Goal: Task Accomplishment & Management: Use online tool/utility

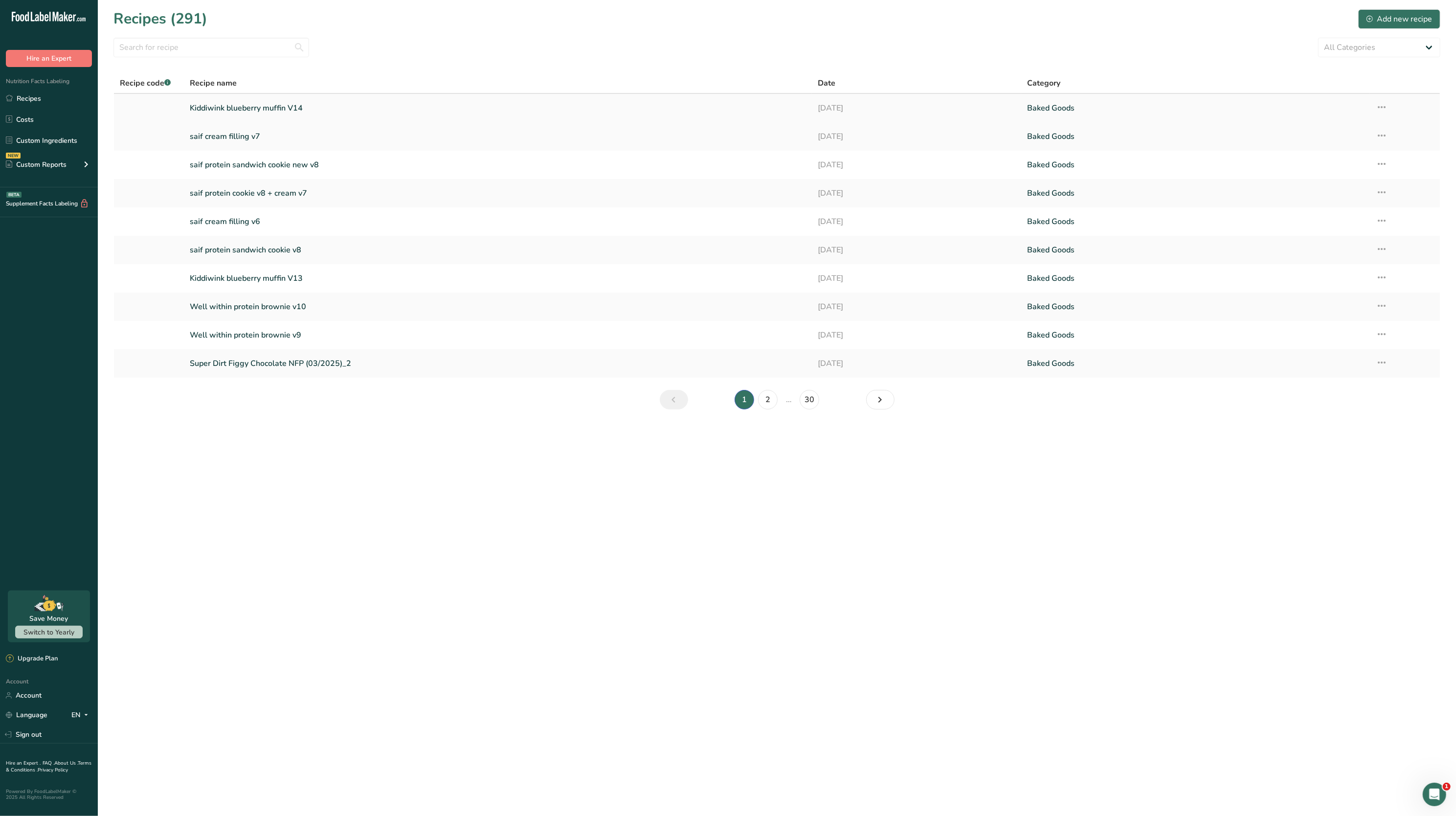
click at [1388, 104] on td "Recipe Setup Delete Recipe Duplicate Recipe Scale Recipe Save as Sub-Recipe .a-…" at bounding box center [1404, 108] width 70 height 29
click at [1385, 106] on icon at bounding box center [1381, 107] width 12 height 18
click at [1315, 168] on button "Duplicate Recipe" at bounding box center [1313, 176] width 147 height 24
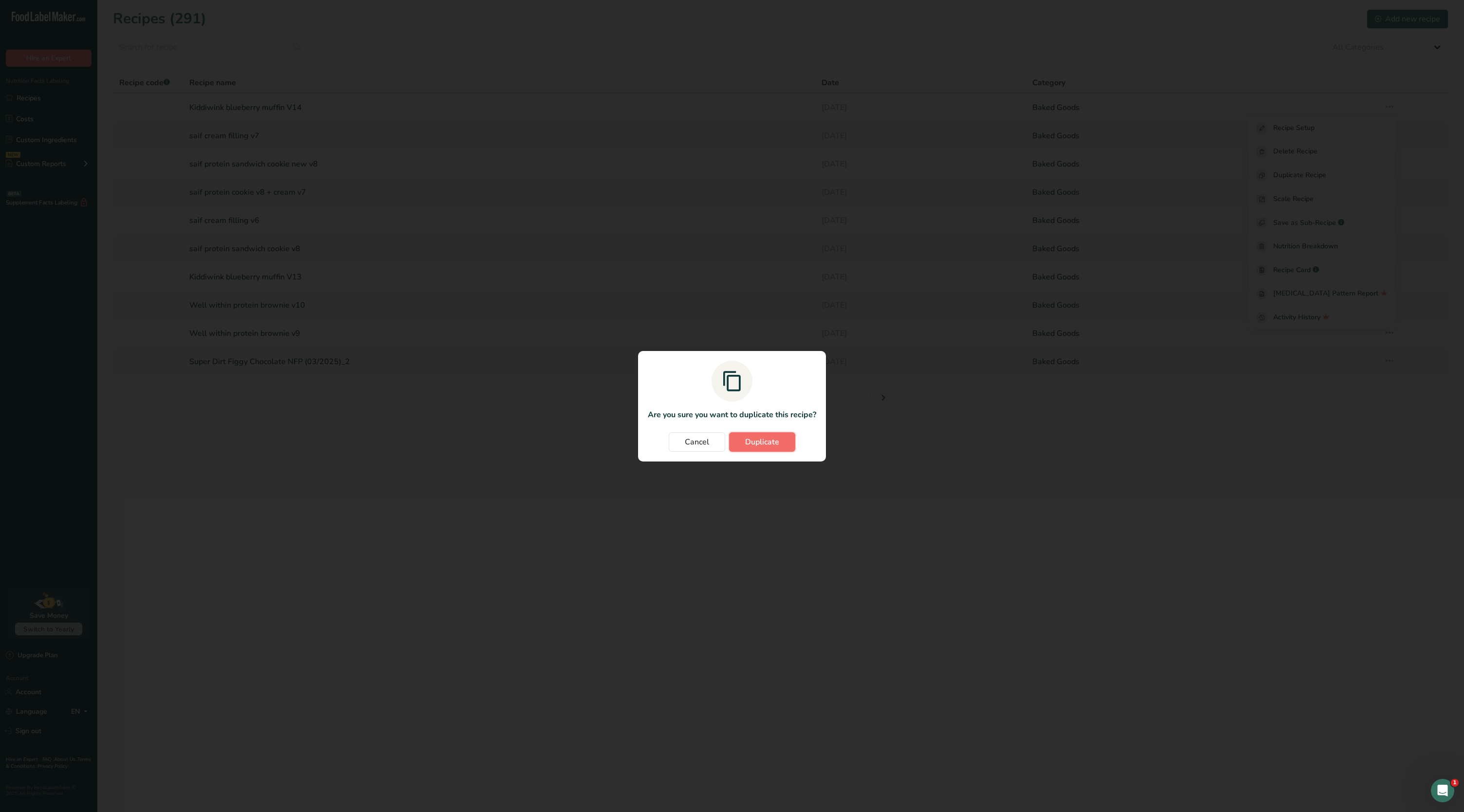
click at [760, 447] on button "Duplicate" at bounding box center [762, 442] width 67 height 20
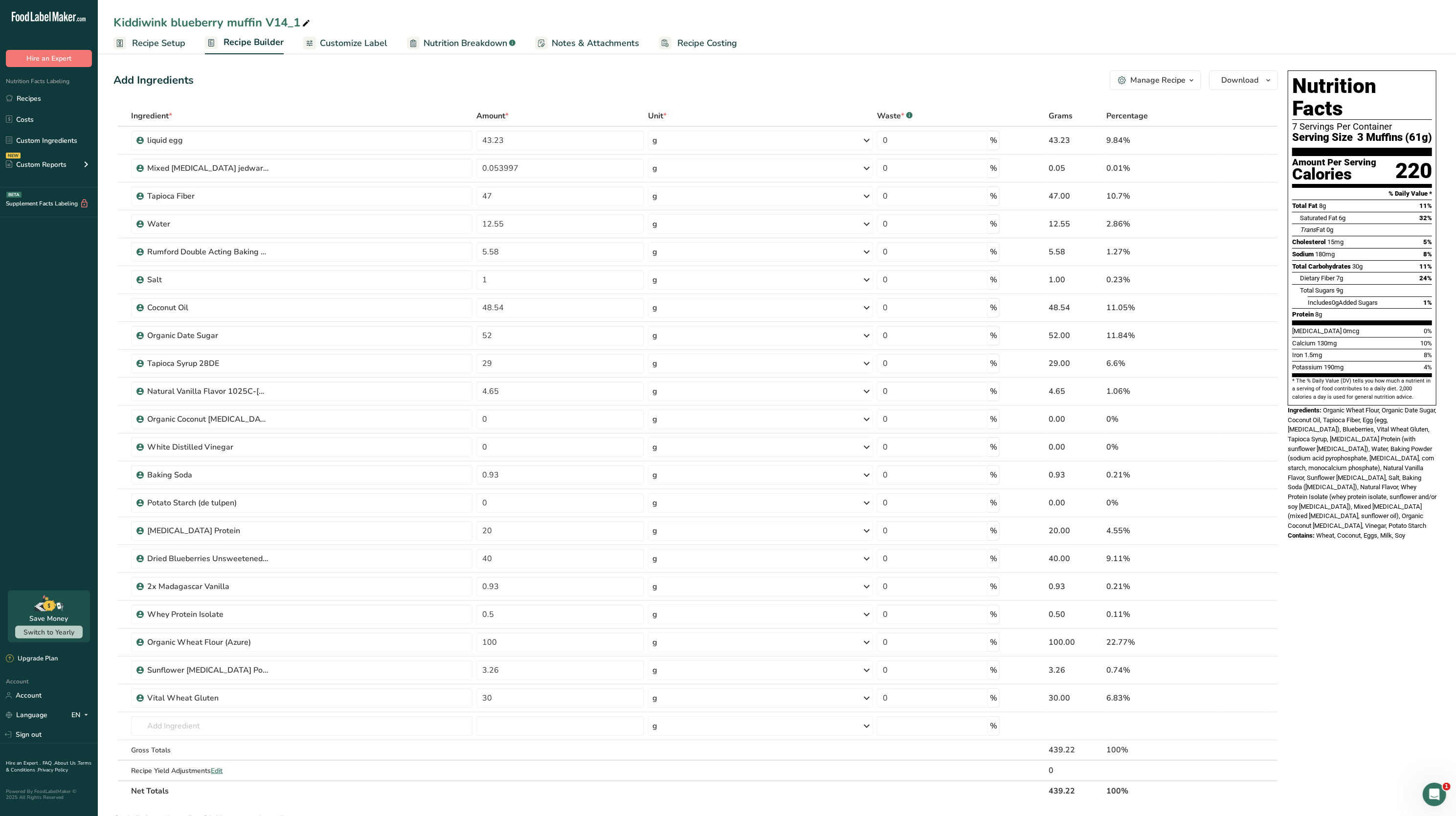
click at [311, 27] on icon at bounding box center [306, 23] width 9 height 13
type input "Kiddiwink blueberry muffin V15"
click at [204, 722] on input "text" at bounding box center [302, 726] width 341 height 20
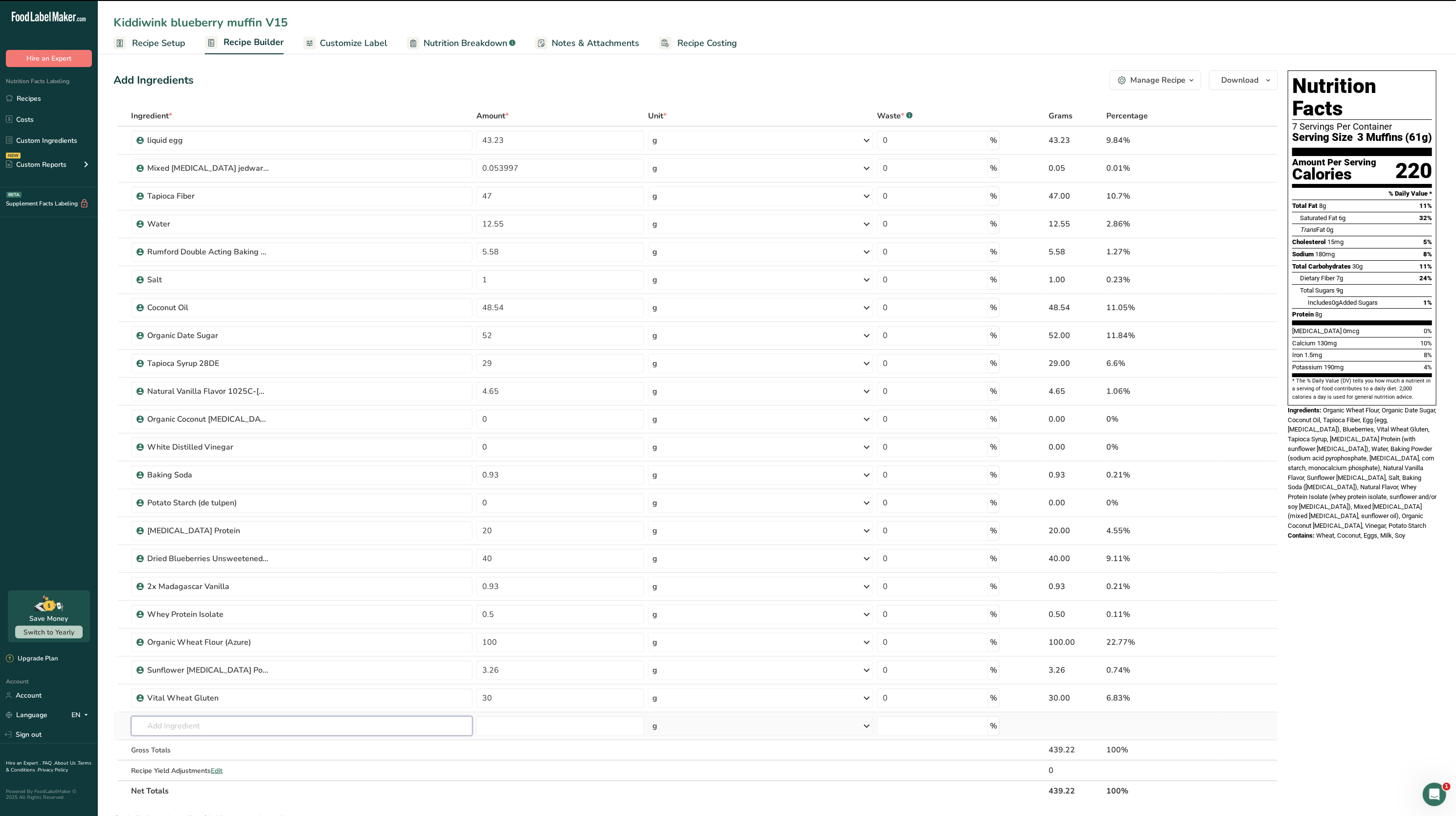
type input "p"
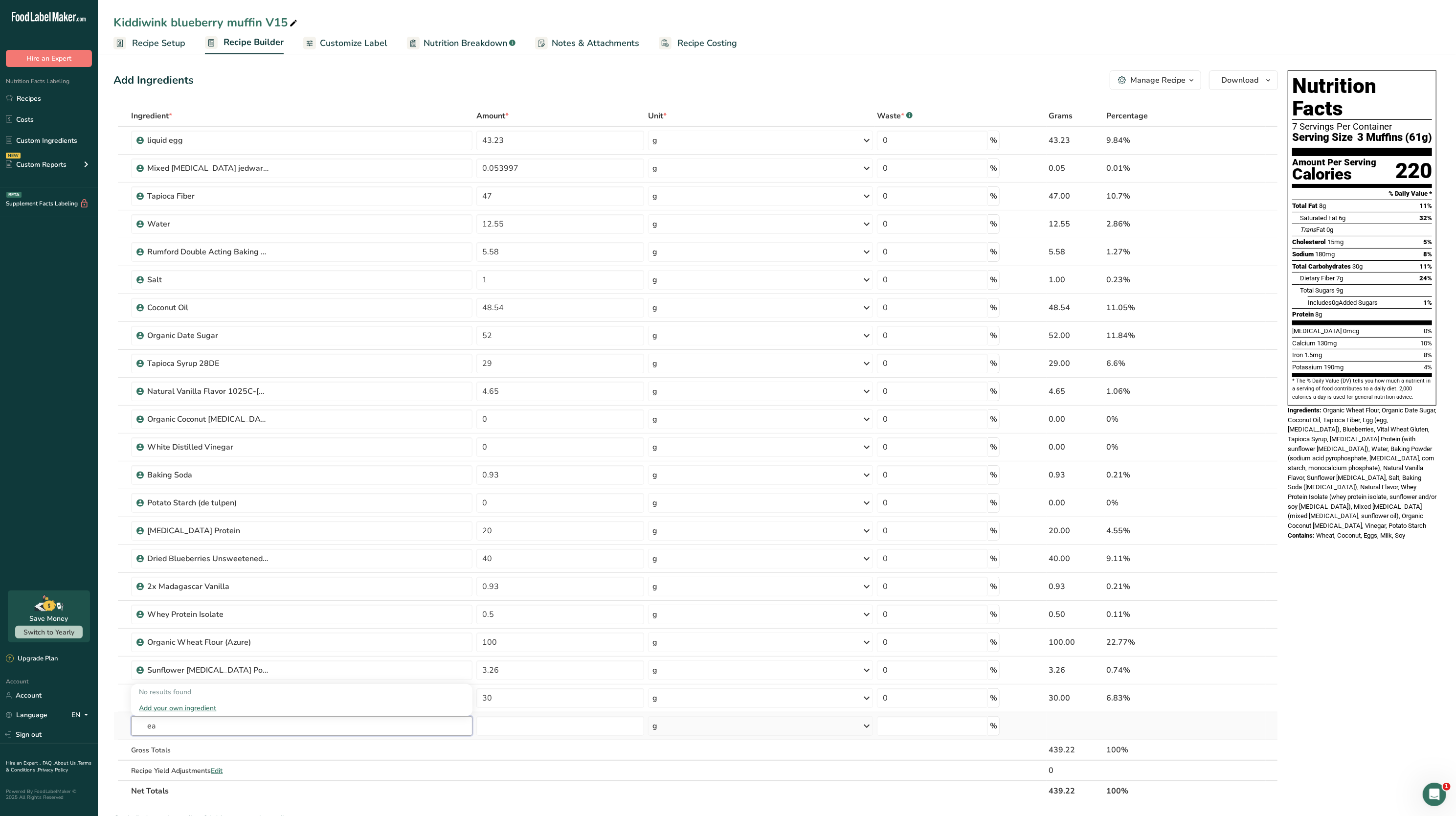
type input "e"
type input "puris"
click at [223, 745] on p "pea protein puris P870H" at bounding box center [181, 745] width 84 height 11
type input "pea protein puris P870H"
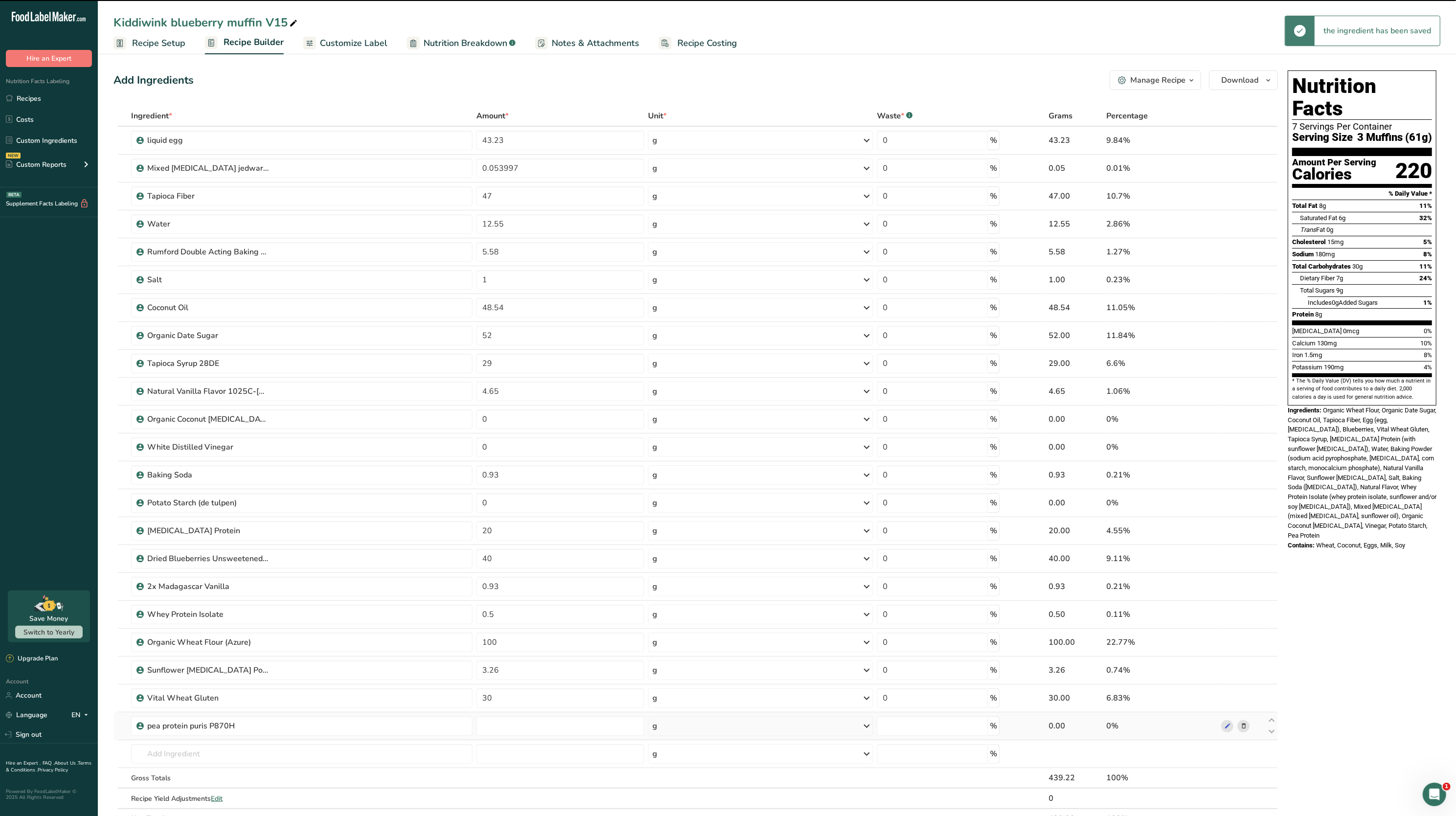
type input "0"
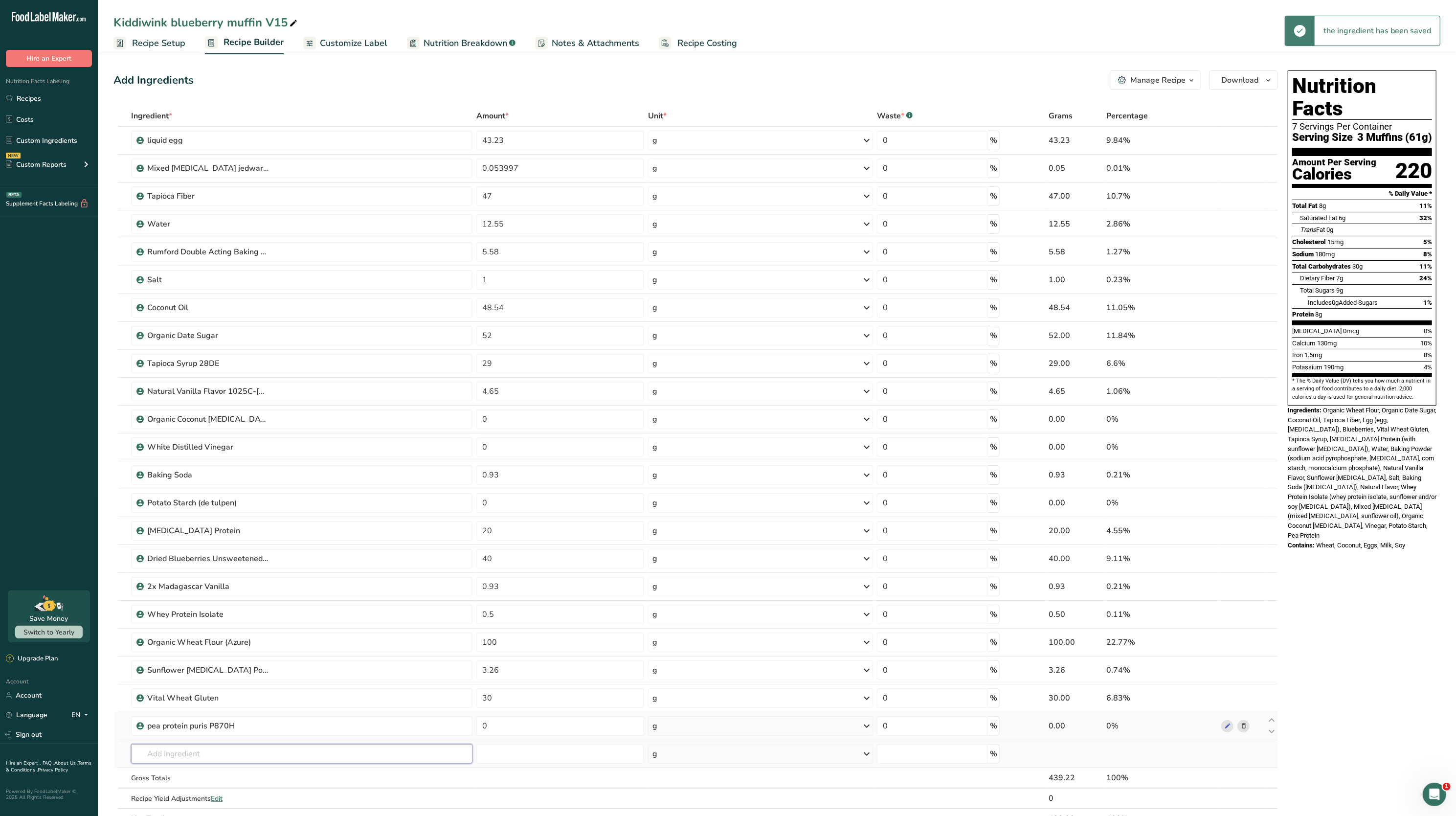
click at [229, 747] on input "text" at bounding box center [302, 754] width 341 height 20
type input "collagen"
click at [209, 718] on div "Bovine Collagen" at bounding box center [294, 720] width 310 height 11
type input "Bovine Collagen"
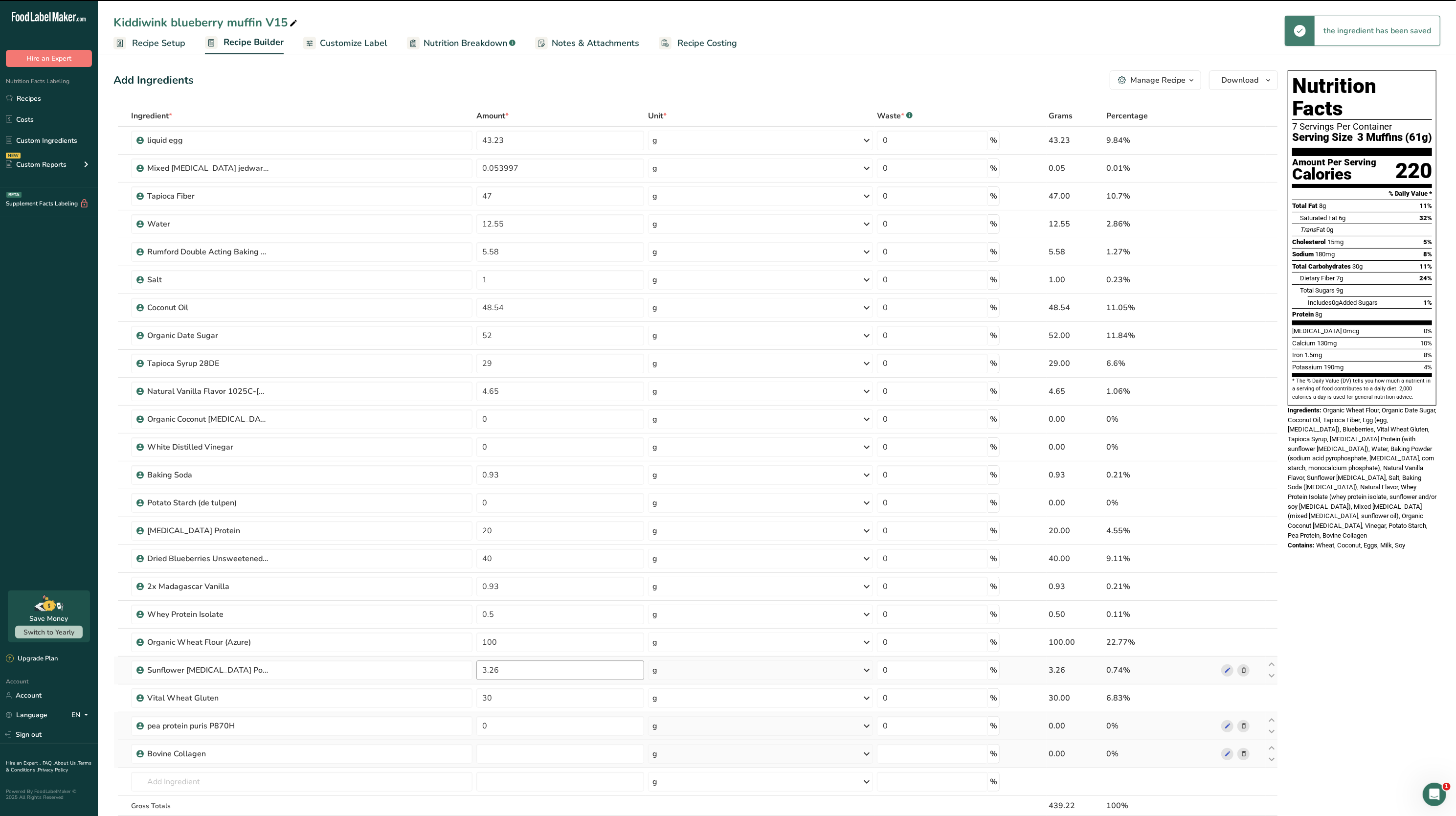
type input "0"
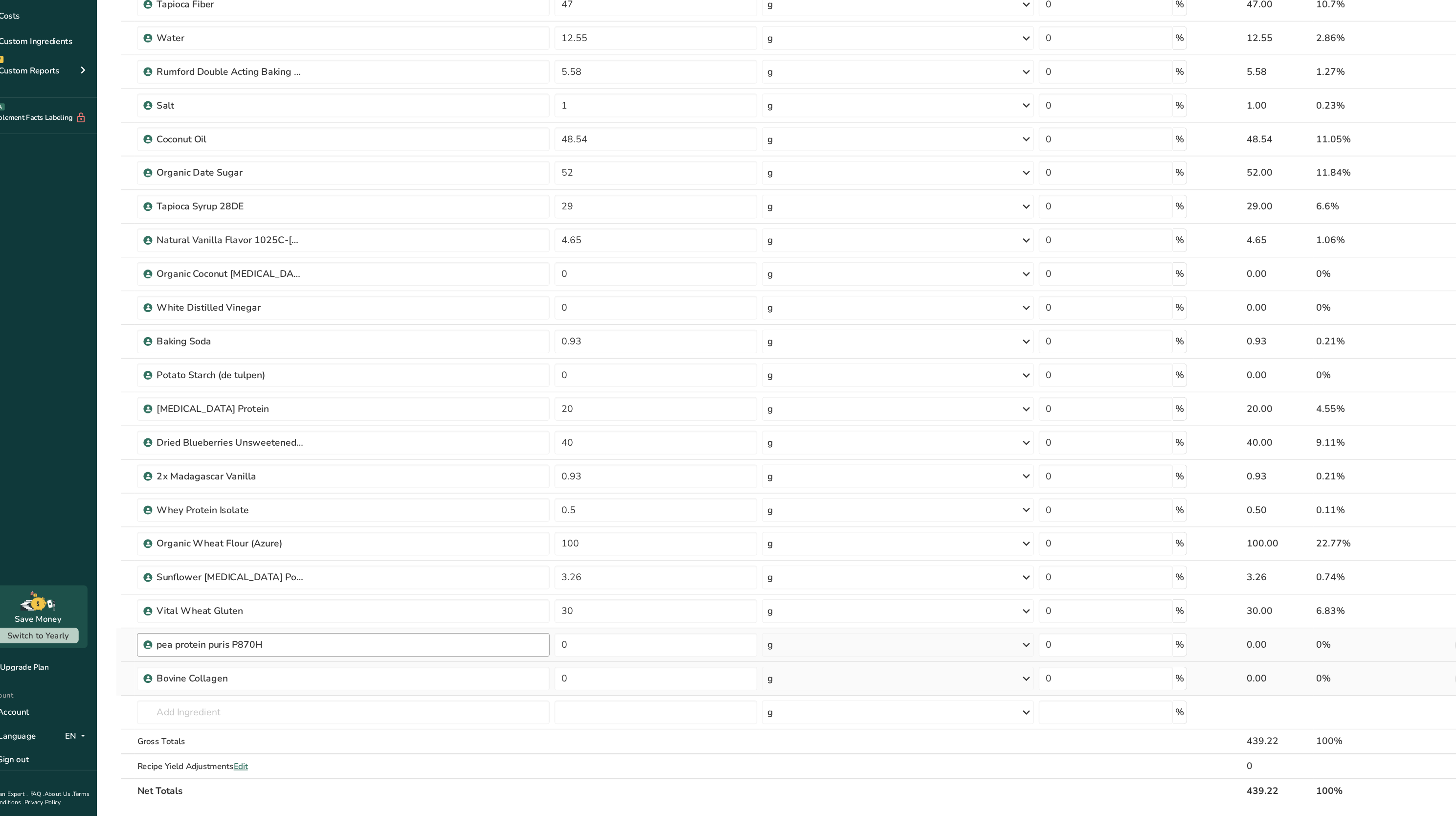
scroll to position [86, 0]
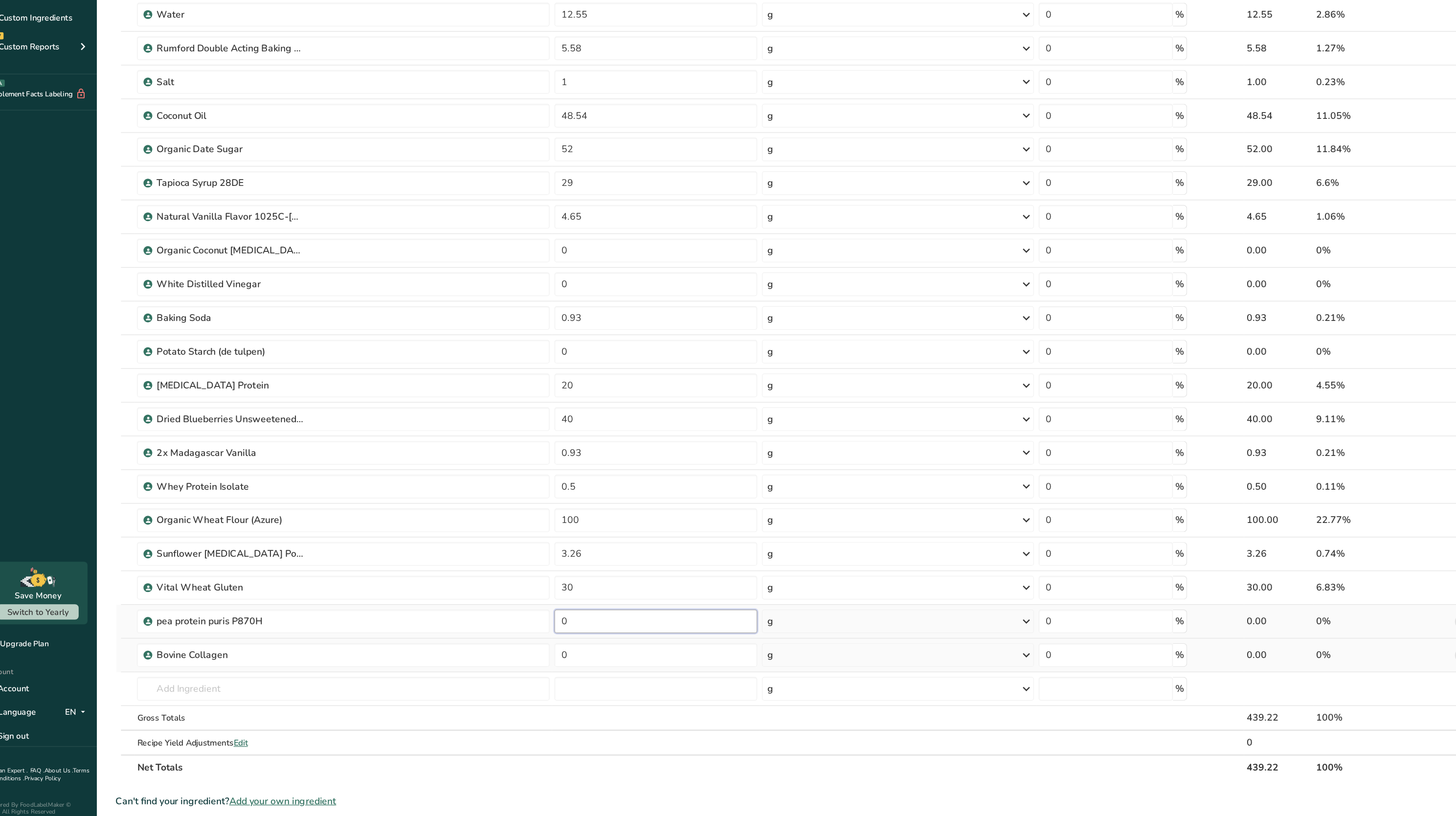
click at [520, 637] on input "0" at bounding box center [561, 640] width 168 height 20
type input "10"
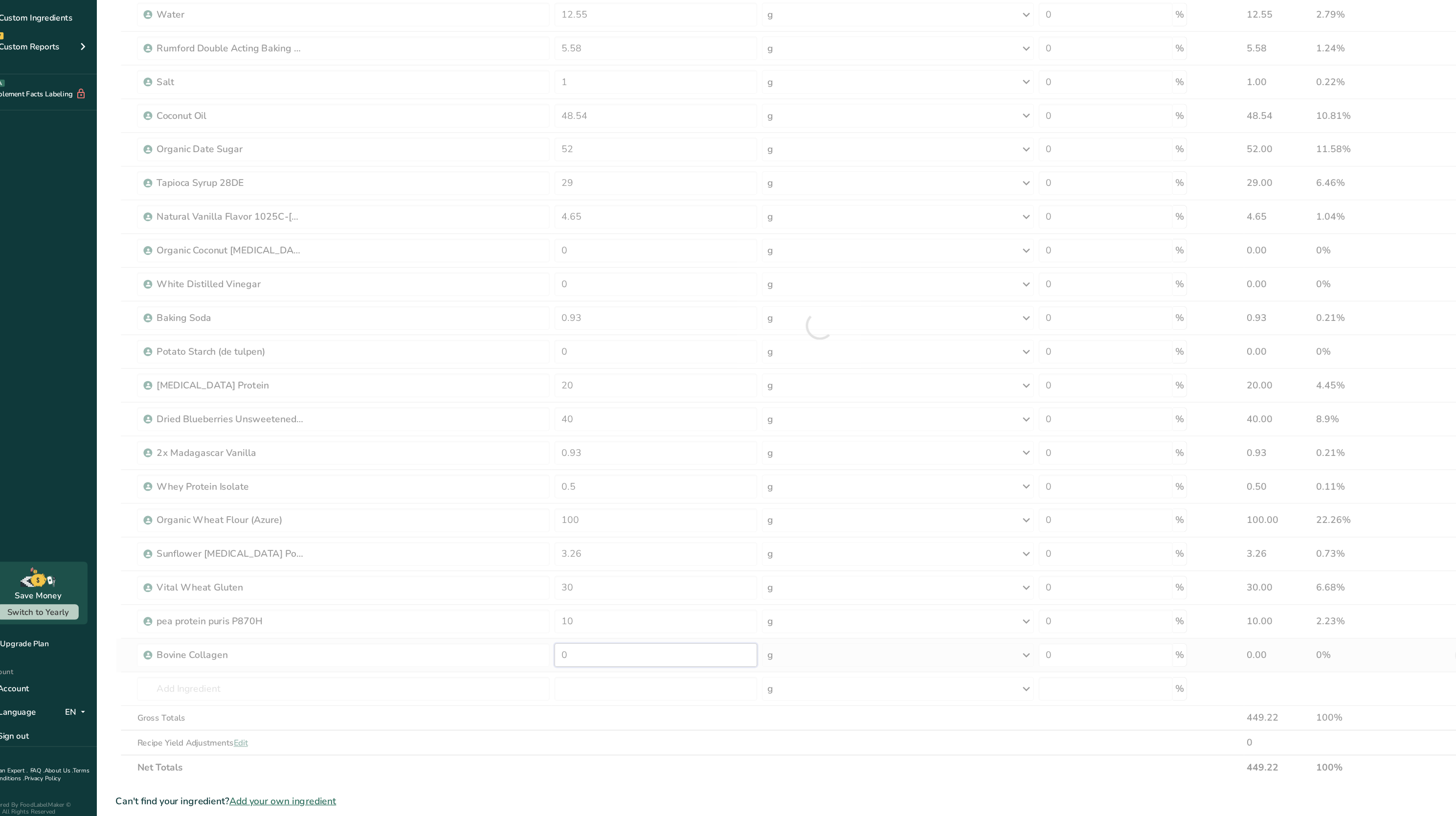
click at [522, 668] on div "Ingredient * Amount * Unit * Waste * .a-a{fill:#347362;}.b-a{fill:#fff;} Grams …" at bounding box center [695, 395] width 1164 height 751
click at [520, 743] on div at bounding box center [695, 395] width 1164 height 751
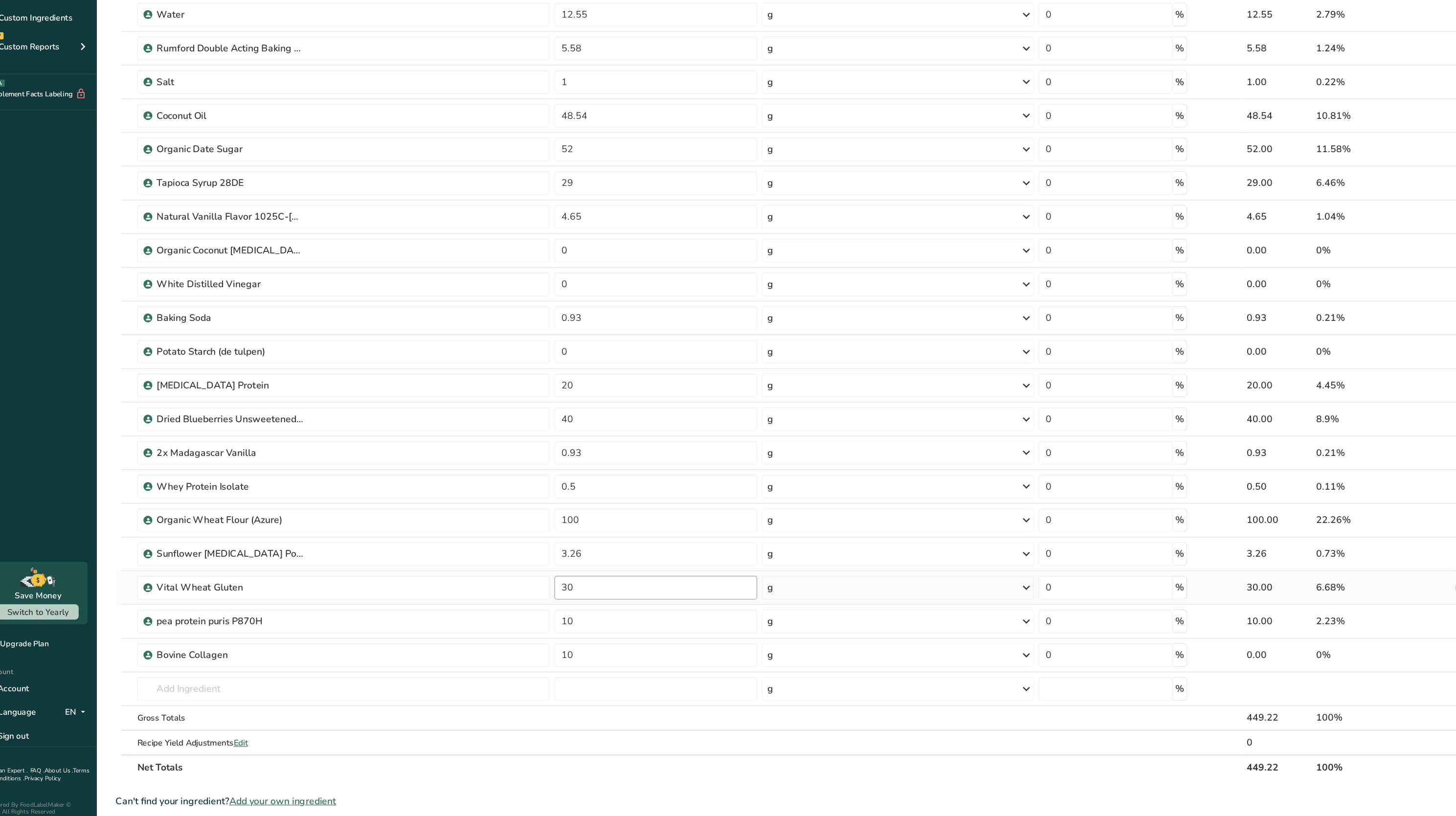
type input "0"
click at [519, 614] on input "30" at bounding box center [561, 612] width 168 height 20
type input "3"
type input "15"
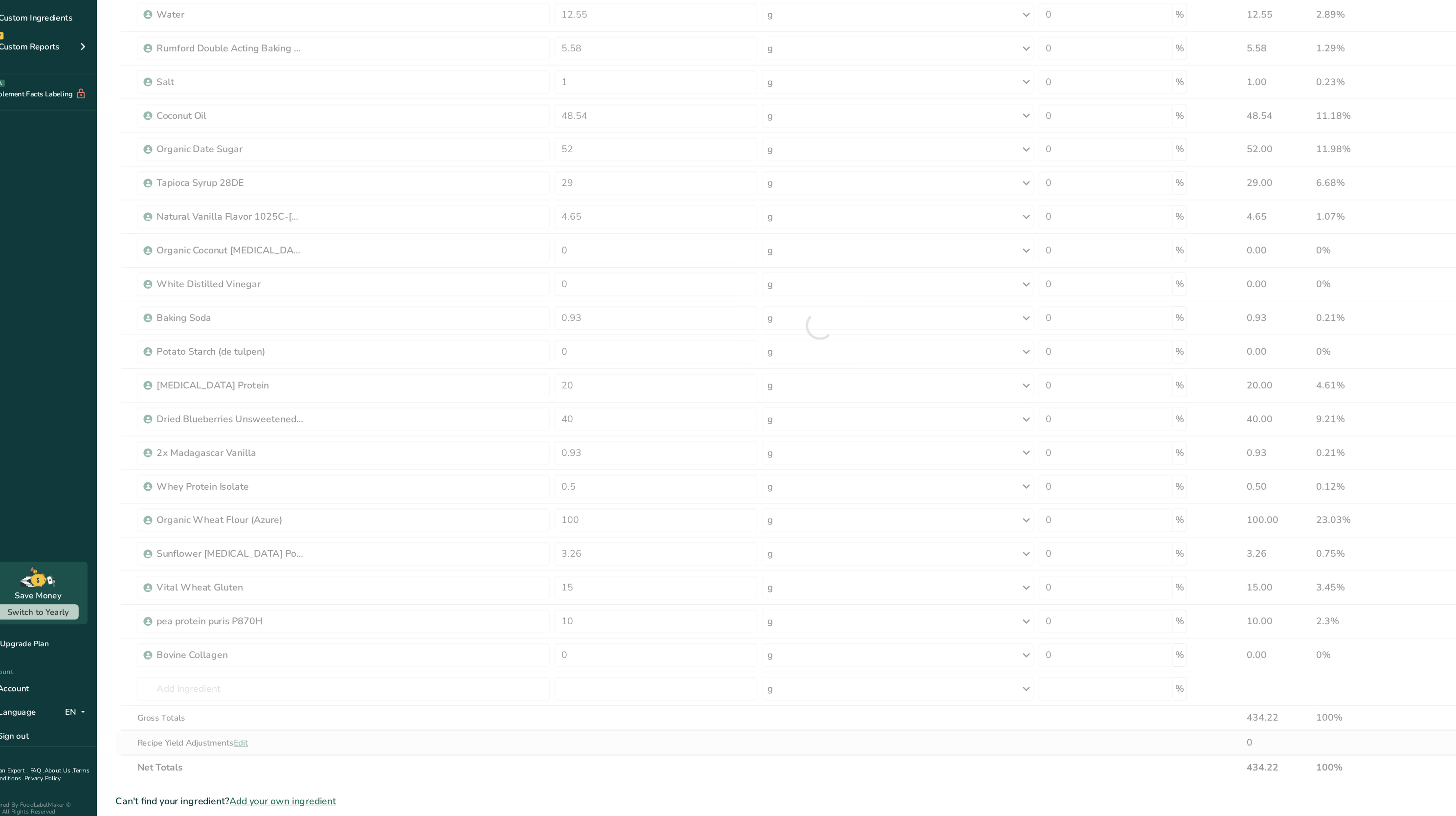
click at [512, 739] on div "Ingredient * Amount * Unit * Waste * .a-a{fill:#347362;}.b-a{fill:#fff;} Grams …" at bounding box center [695, 395] width 1164 height 751
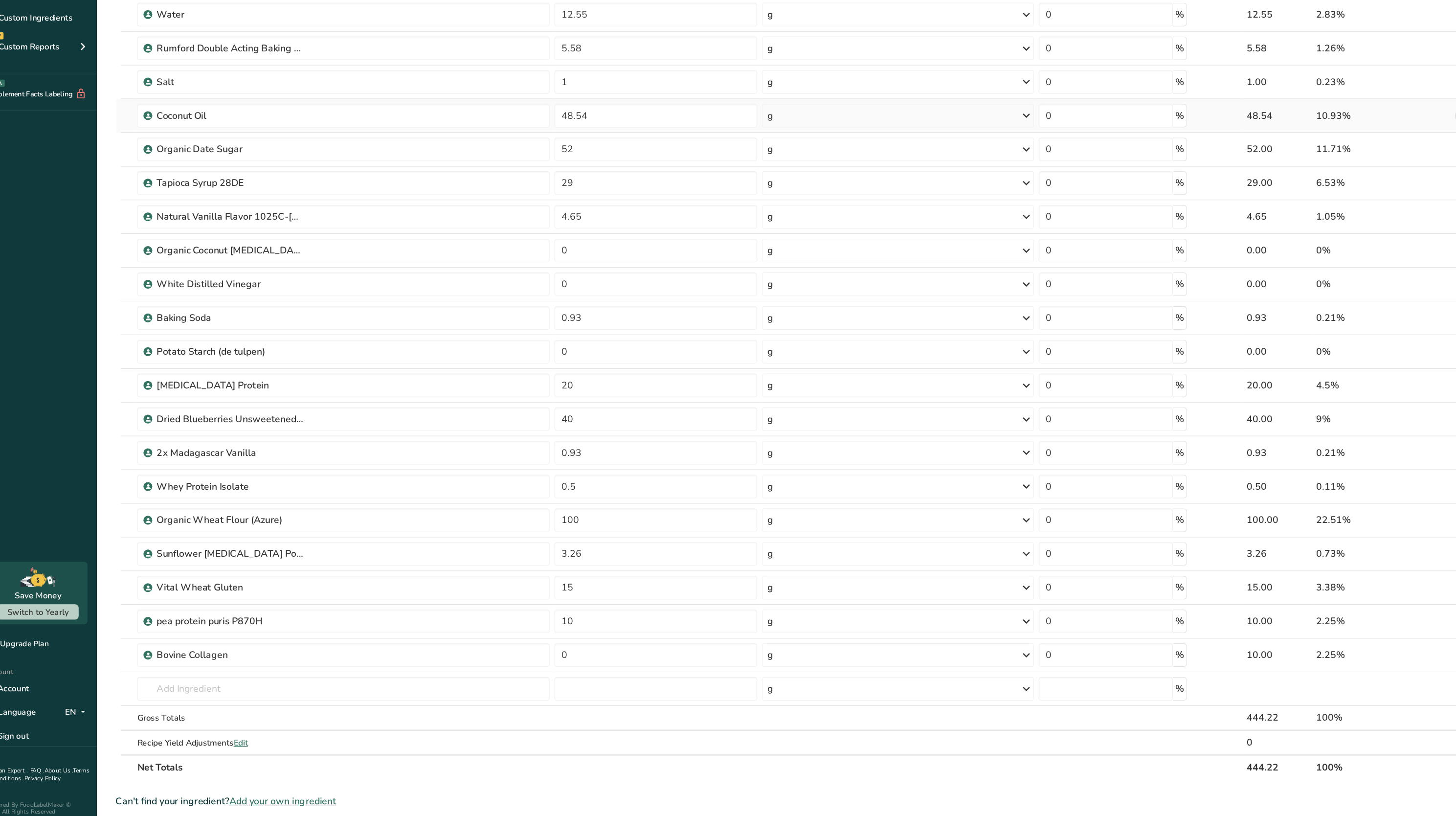
type input "10"
click at [564, 445] on input "20" at bounding box center [561, 445] width 168 height 20
type input "2"
type input "15"
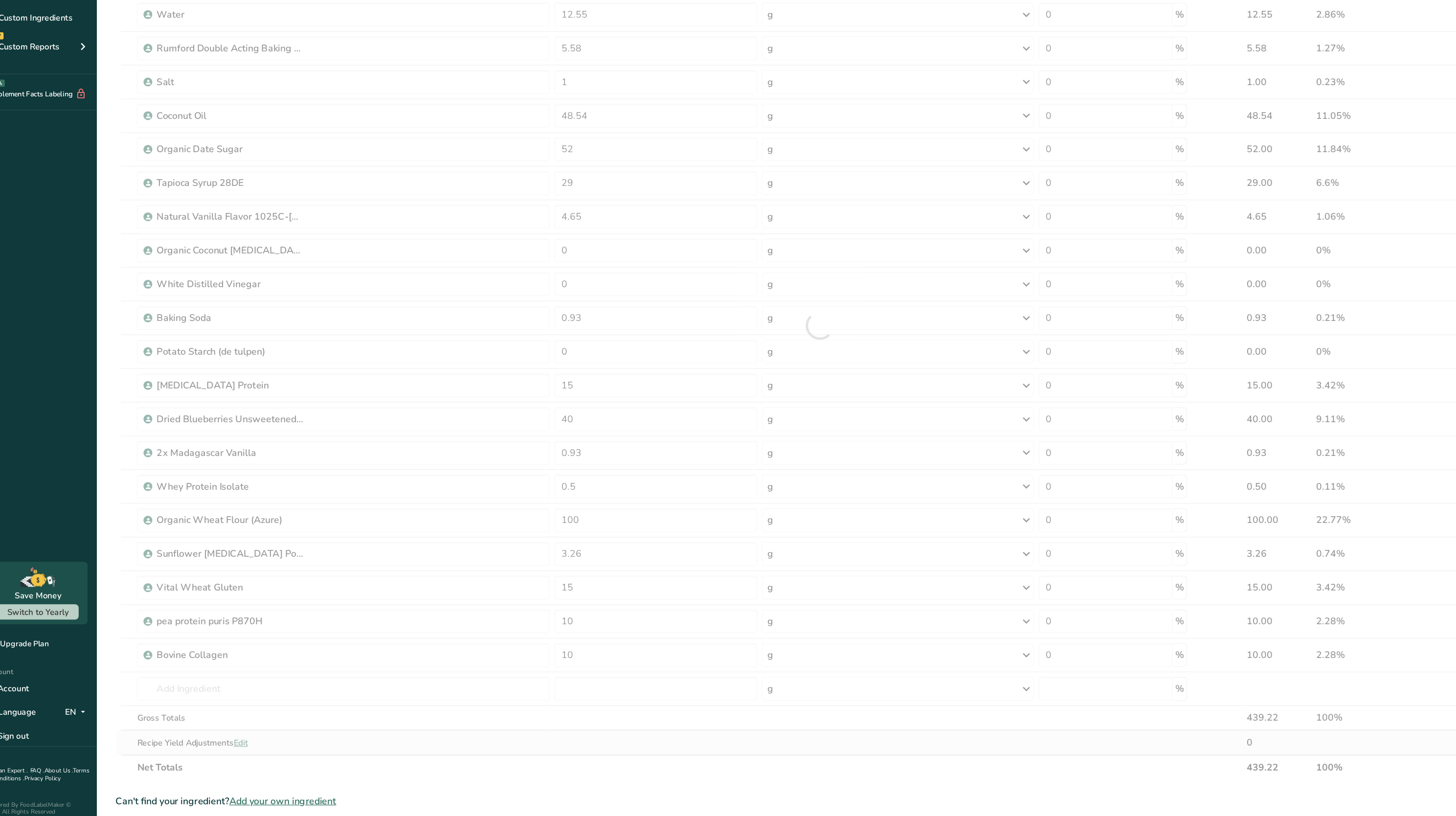
click at [537, 740] on div "Ingredient * Amount * Unit * Waste * .a-a{fill:#347362;}.b-a{fill:#fff;} Grams …" at bounding box center [695, 395] width 1164 height 751
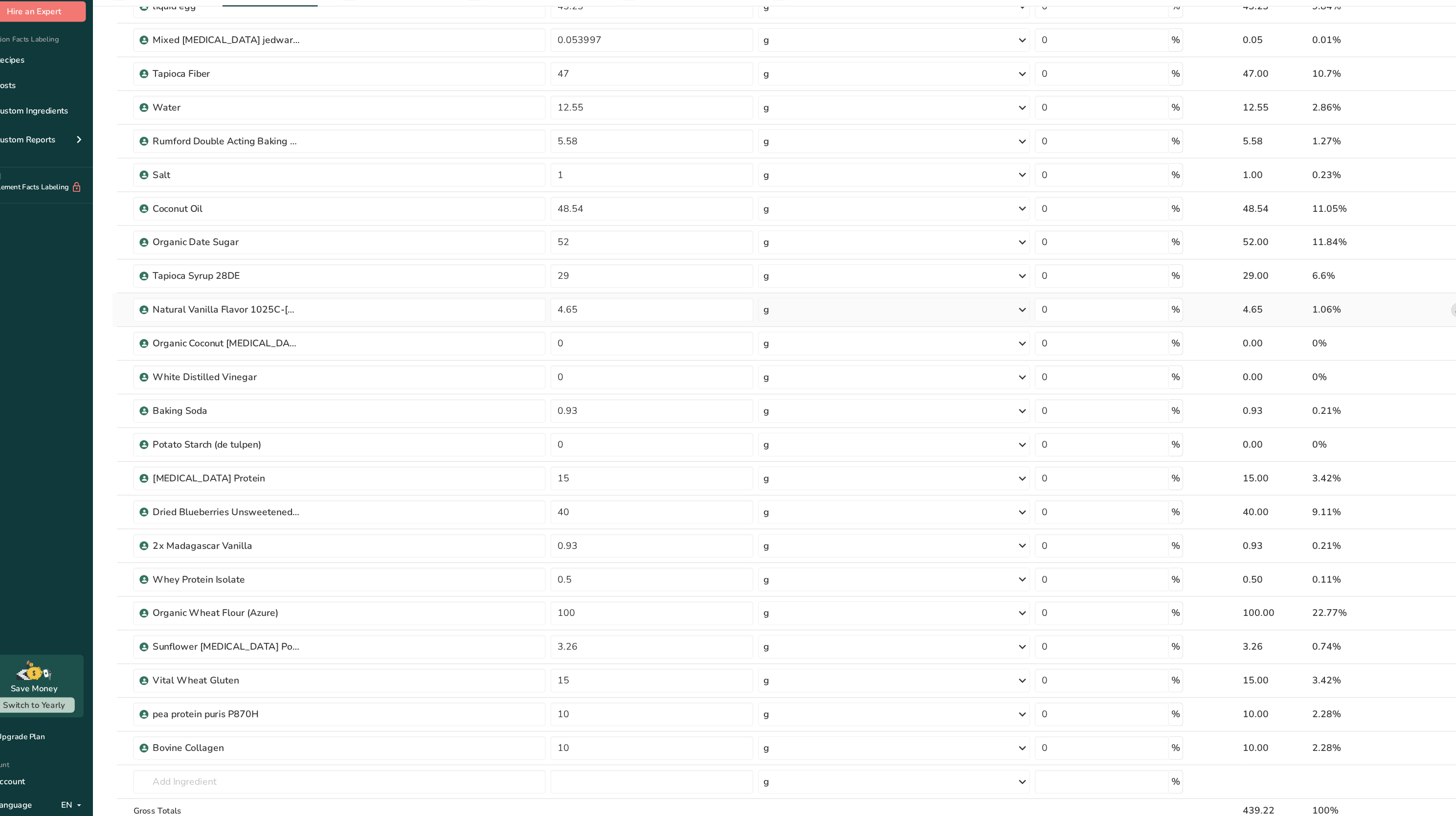
scroll to position [86, 0]
click at [545, 144] on input "12.55" at bounding box center [561, 138] width 168 height 20
type input "1"
type input "20"
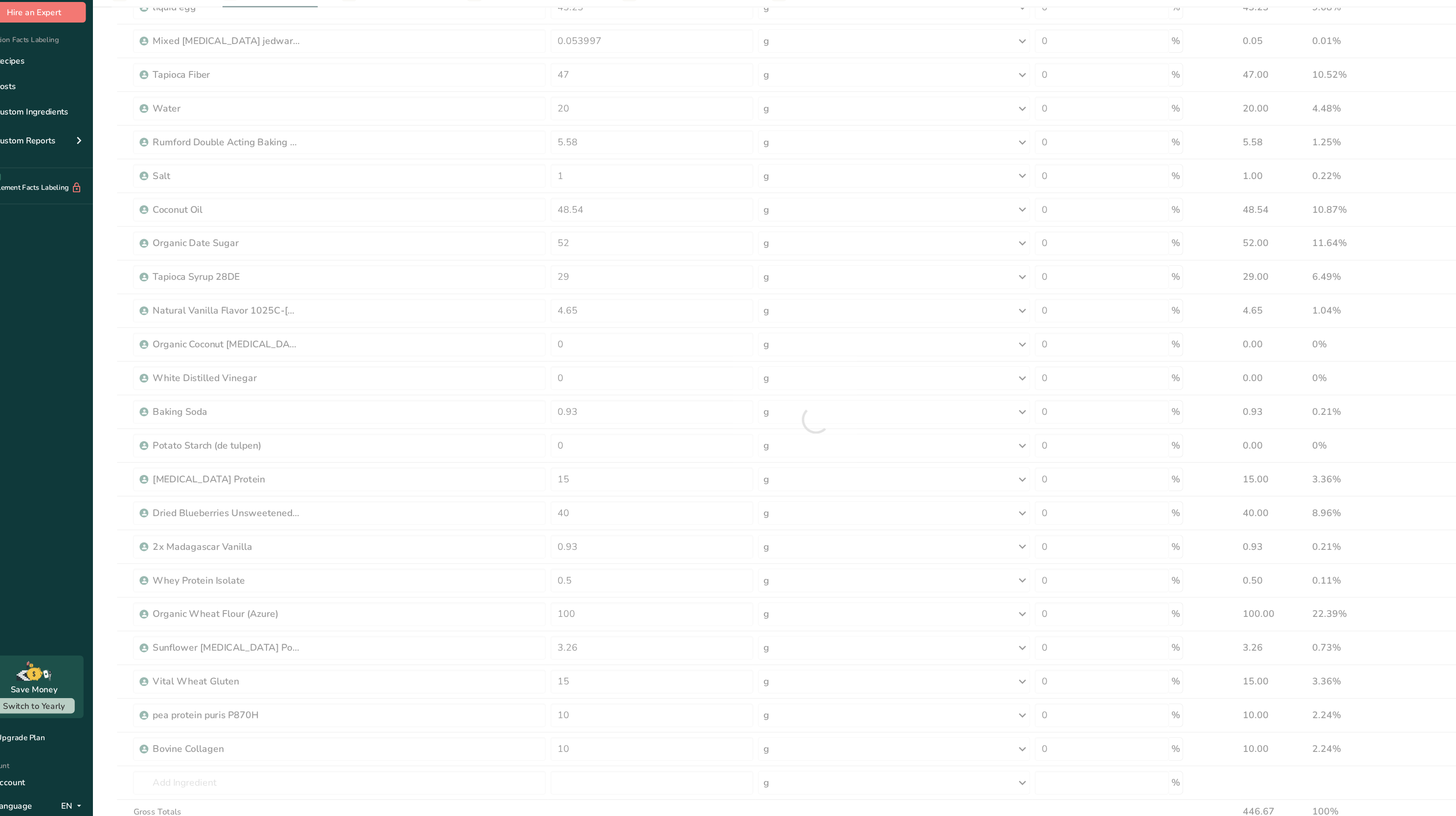
click at [111, 220] on section "Add Ingredients Manage Recipe Delete Recipe Duplicate Recipe Scale Recipe Save …" at bounding box center [777, 536] width 1358 height 1142
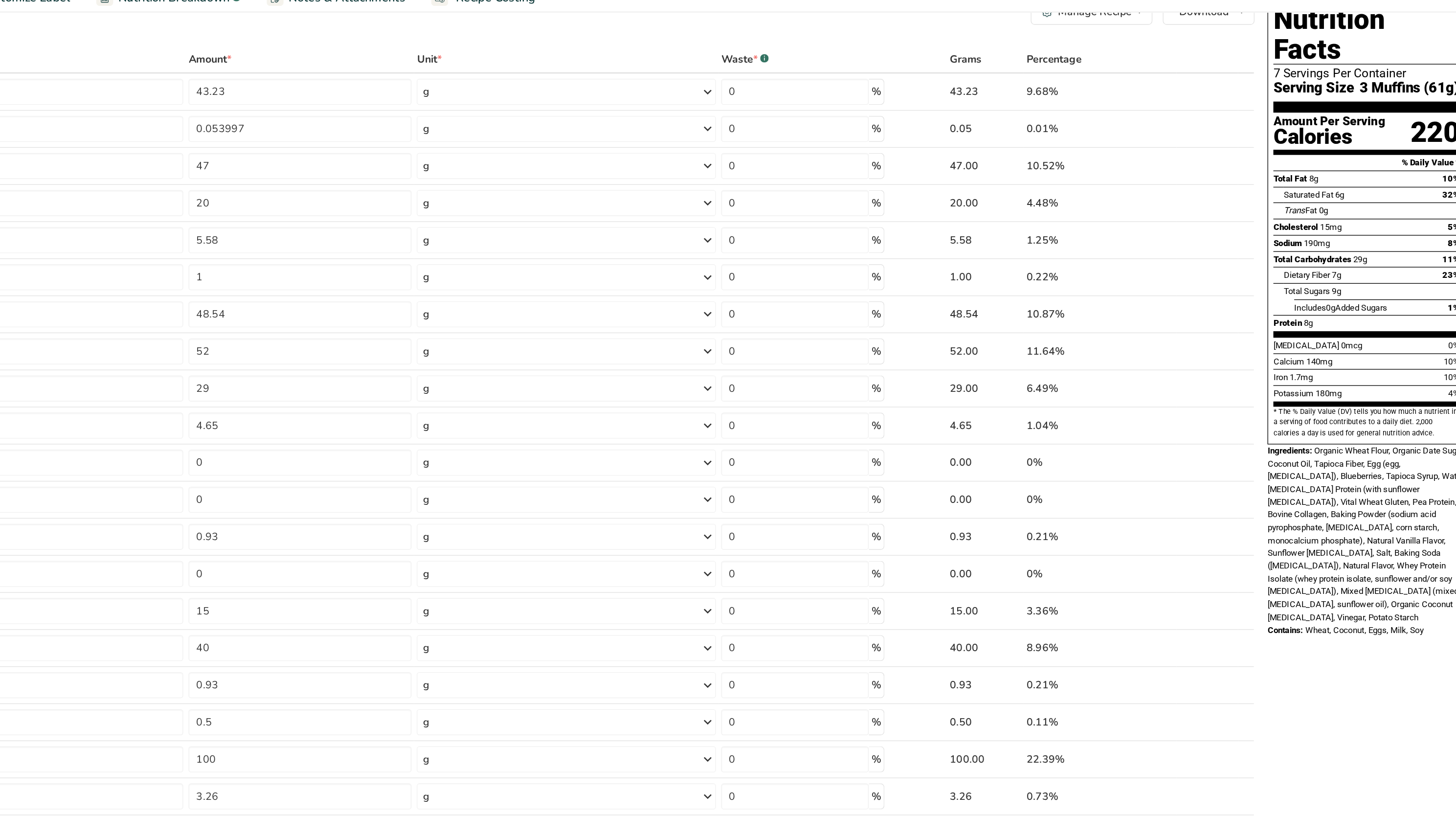
scroll to position [27, 0]
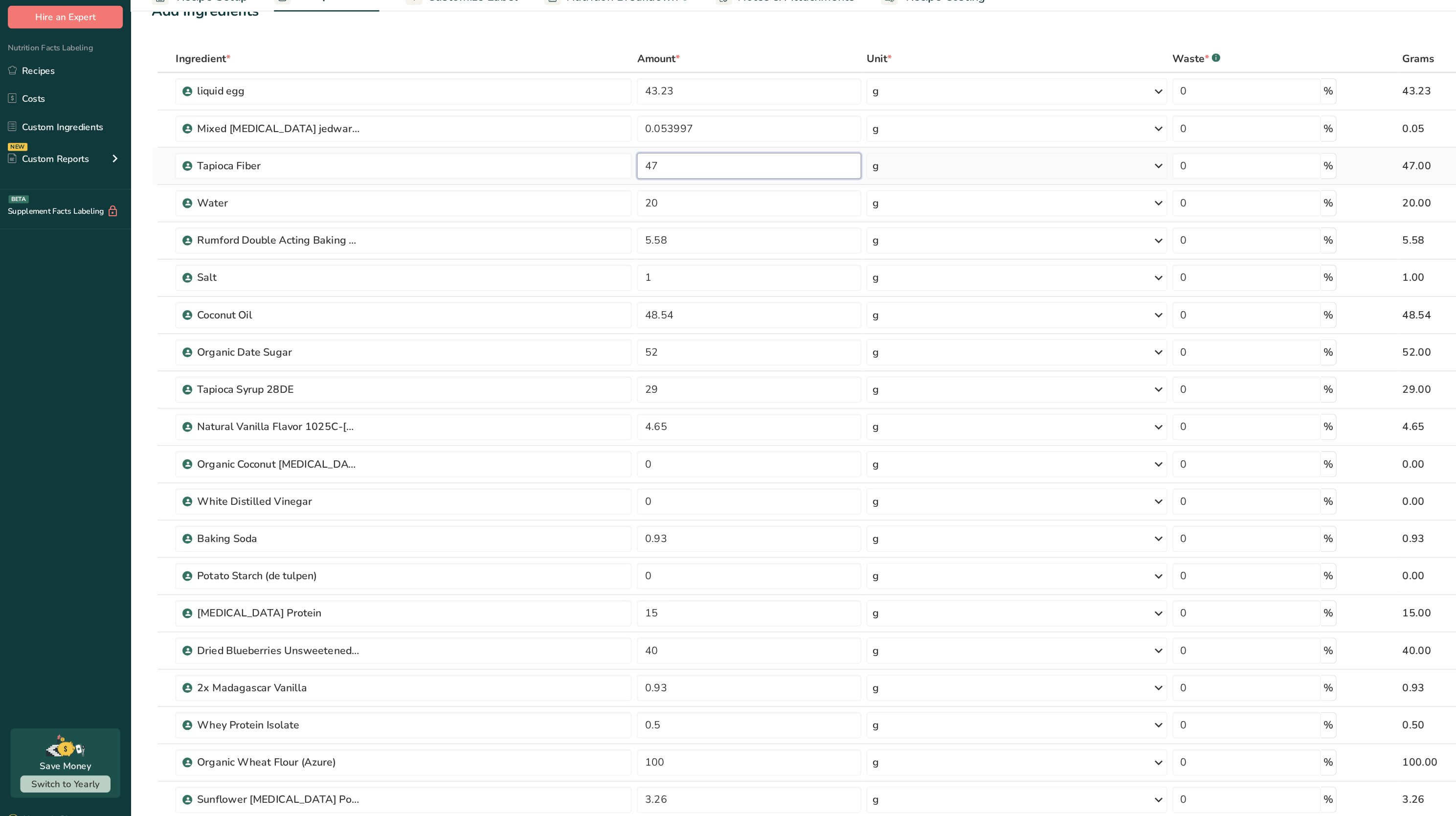
click at [509, 168] on input "47" at bounding box center [561, 170] width 168 height 20
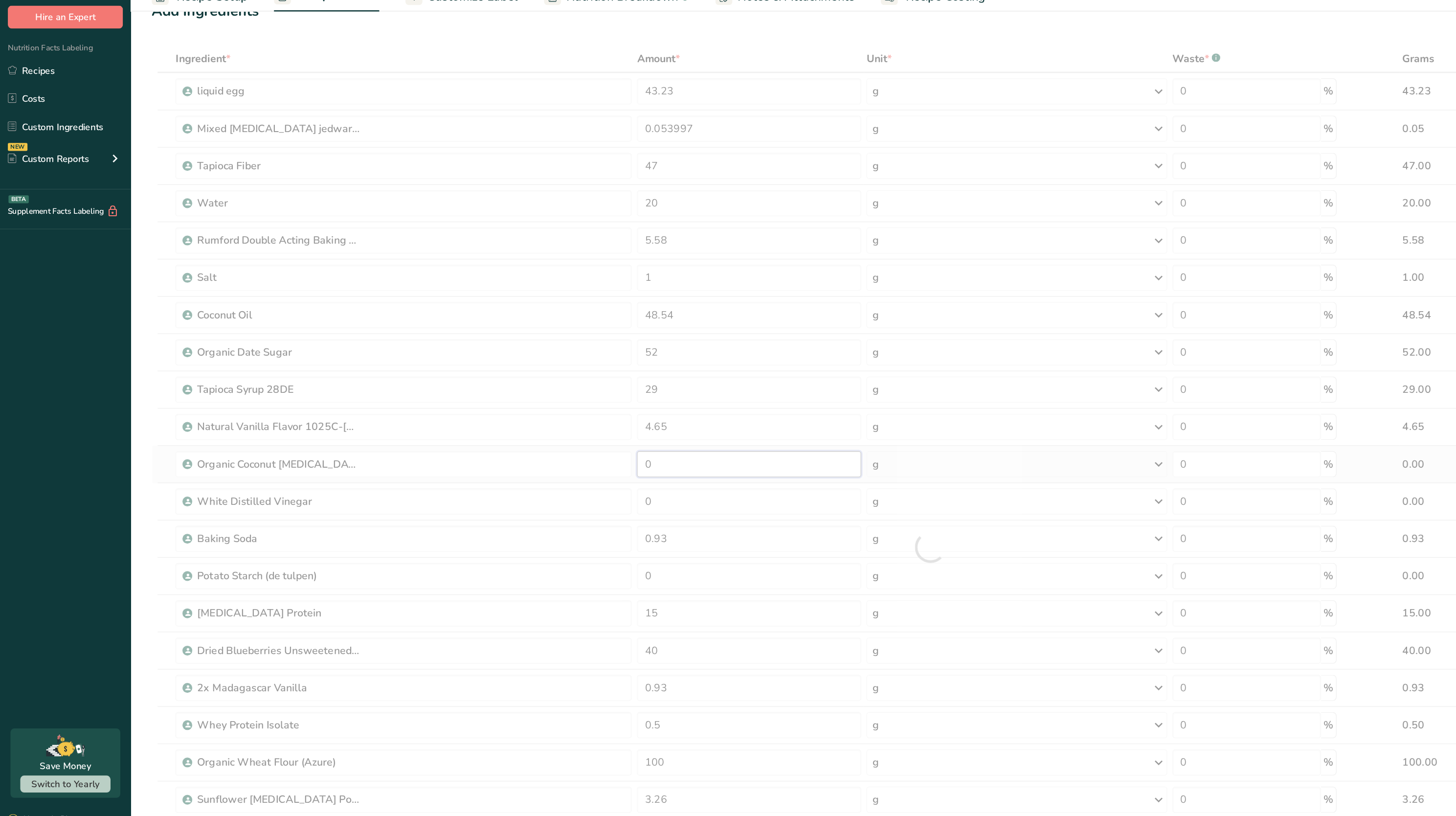
click at [520, 387] on div "Ingredient * Amount * Unit * Waste * .a-a{fill:#347362;}.b-a{fill:#fff;} Grams …" at bounding box center [695, 454] width 1164 height 751
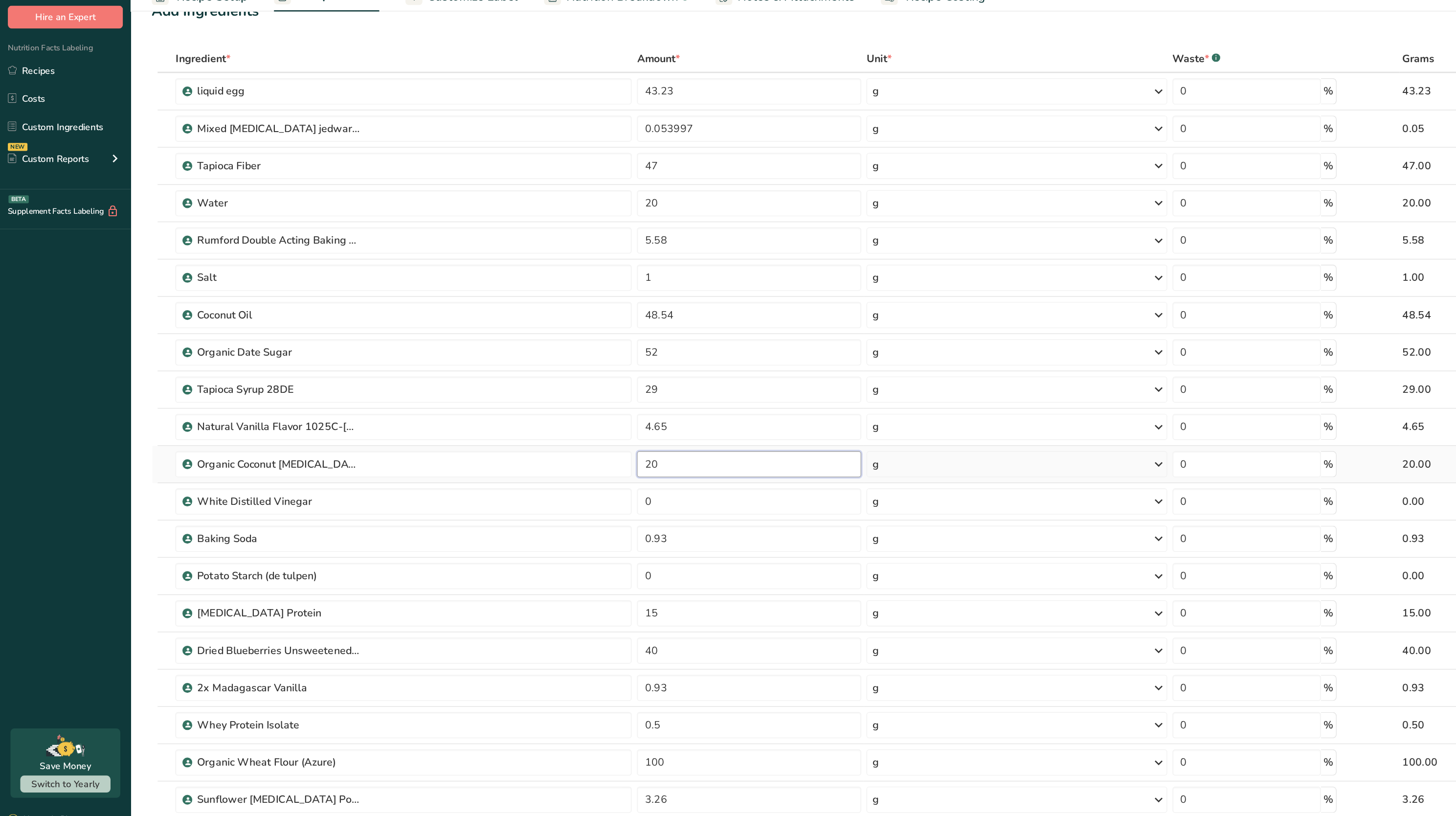
type input "2"
type input "10"
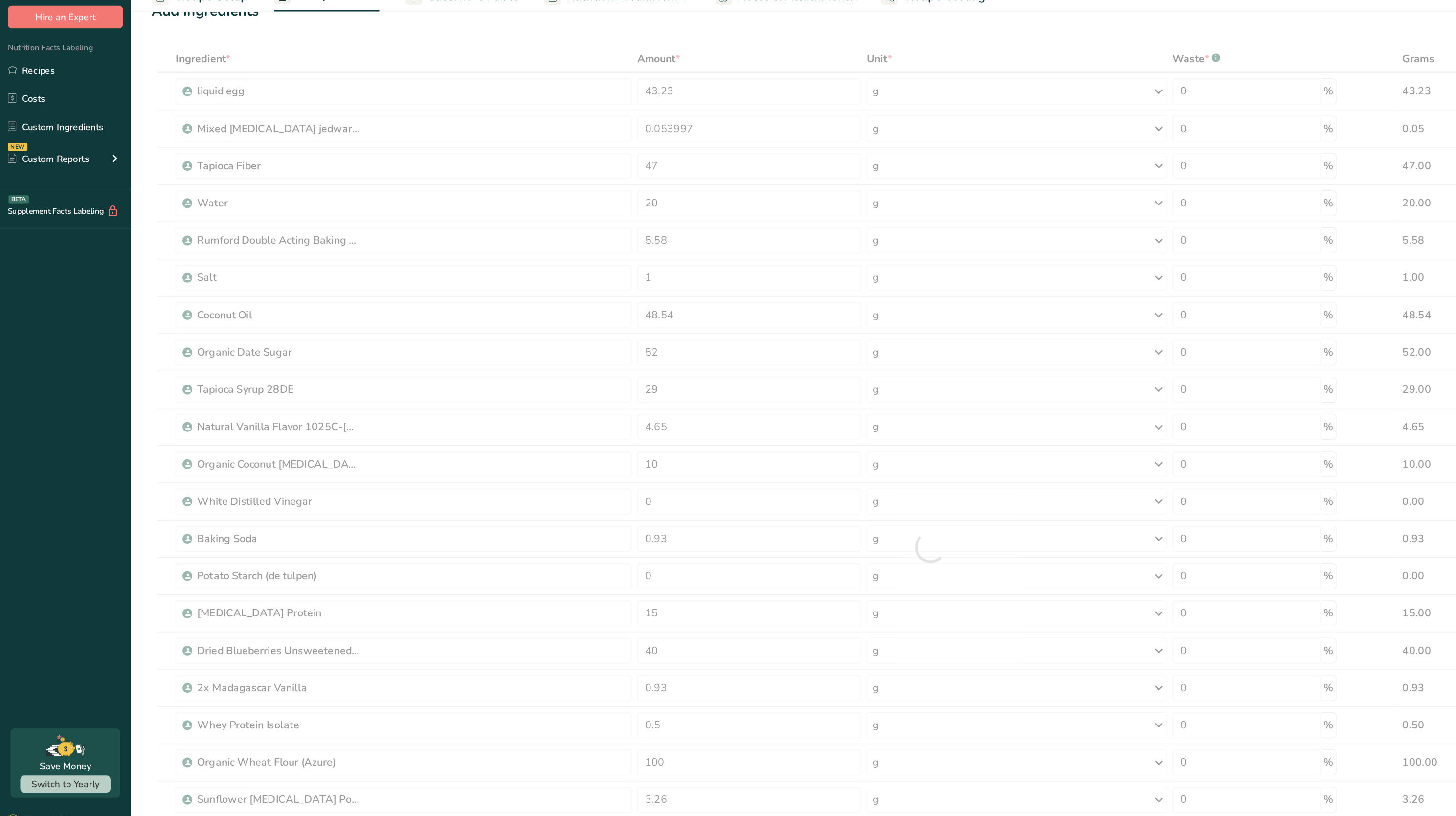
click at [65, 429] on div ".a-20{fill:#fff;} Hire an Expert Nutrition Facts Labeling Recipes Costs Custom …" at bounding box center [49, 296] width 98 height 575
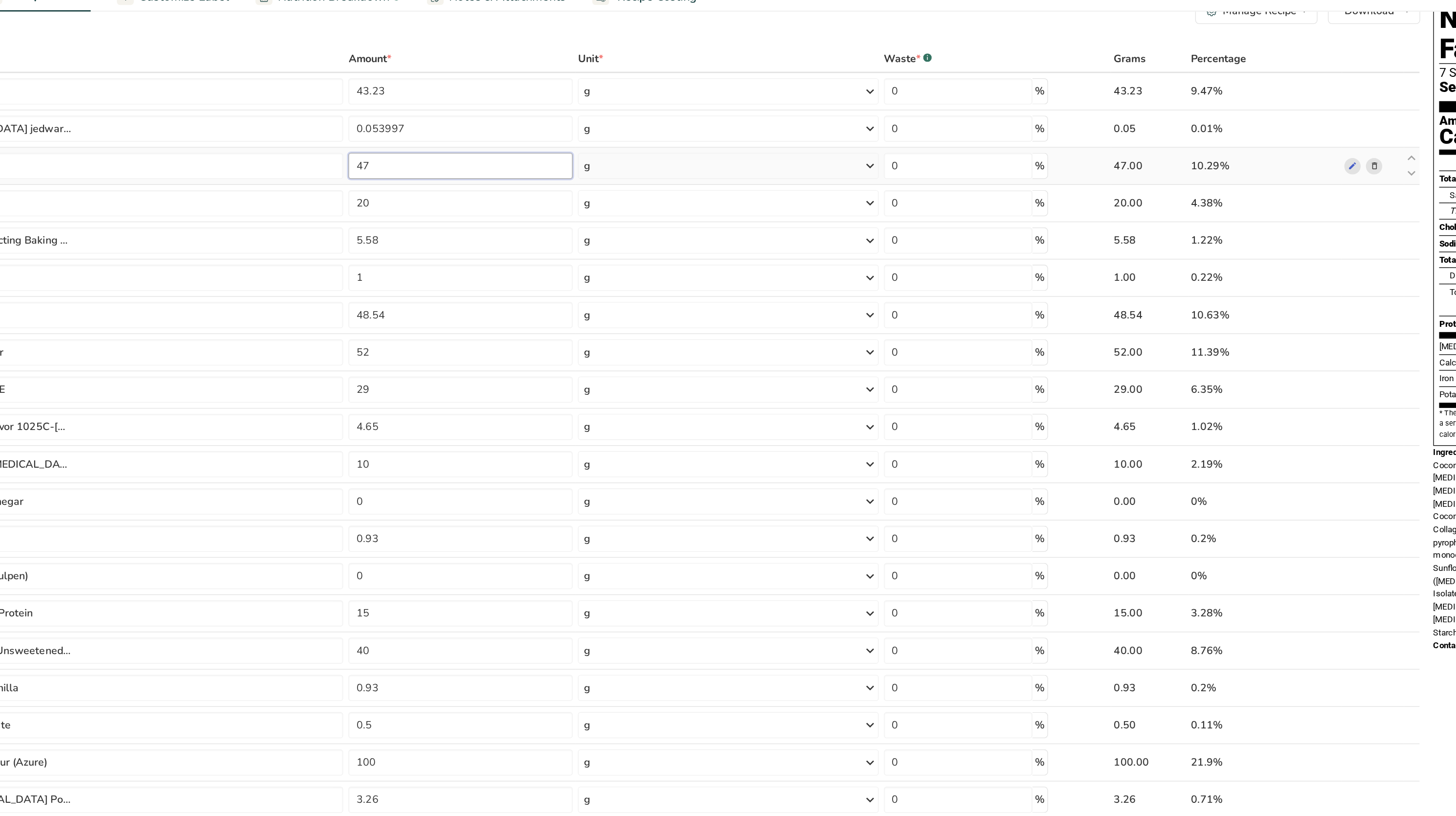
click at [503, 166] on input "47" at bounding box center [561, 170] width 168 height 20
type input "40"
click at [530, 87] on div "Ingredient * Amount * Unit * Waste * .a-a{fill:#347362;}.b-a{fill:#fff;} Grams …" at bounding box center [695, 454] width 1164 height 751
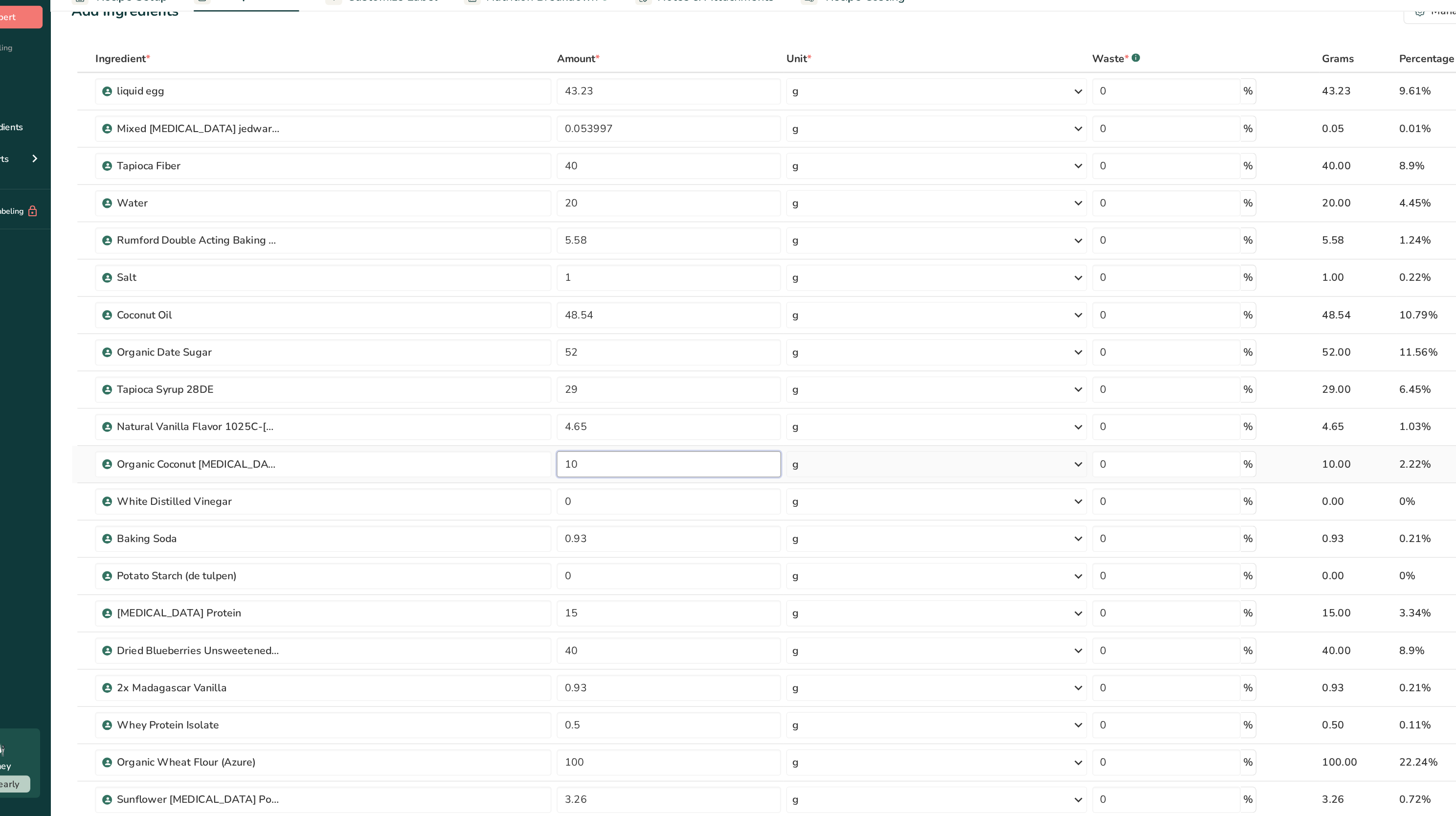
click at [520, 393] on input "10" at bounding box center [561, 393] width 168 height 20
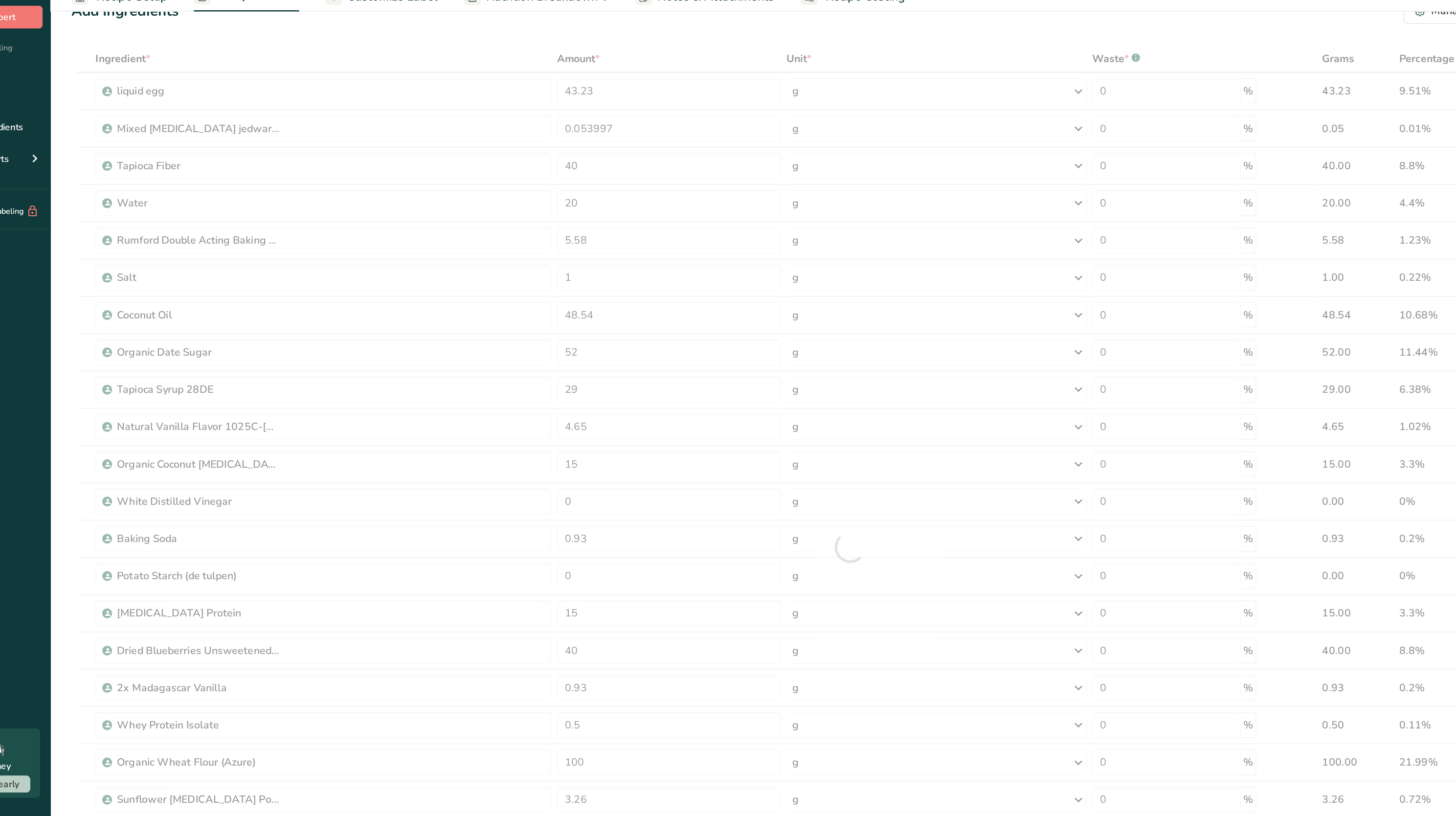
click at [79, 400] on div ".a-20{fill:#fff;} Hire an Expert Nutrition Facts Labeling Recipes Costs Custom …" at bounding box center [49, 296] width 98 height 575
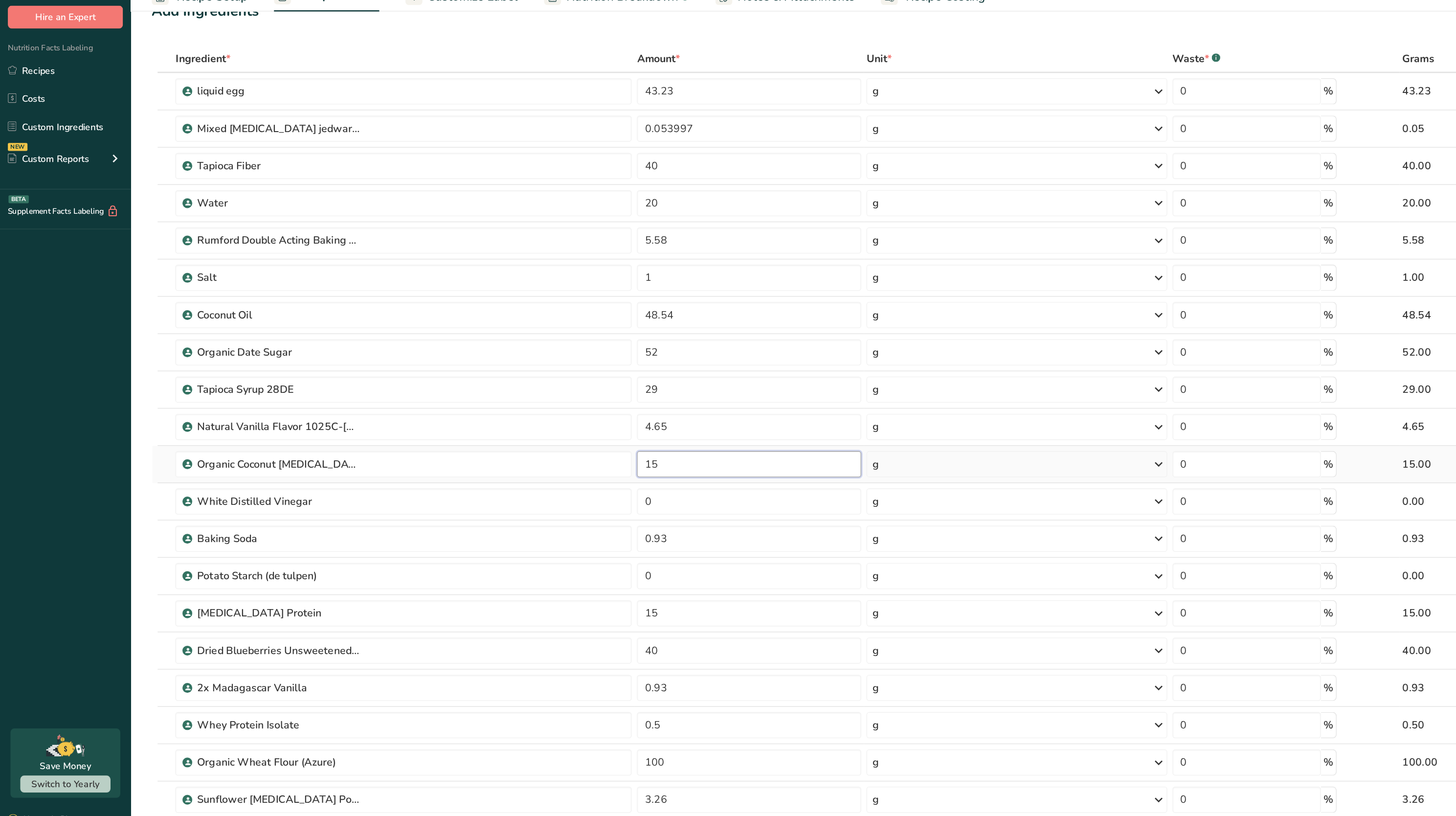
click at [495, 396] on input "15" at bounding box center [561, 393] width 168 height 20
type input "1"
type input "20"
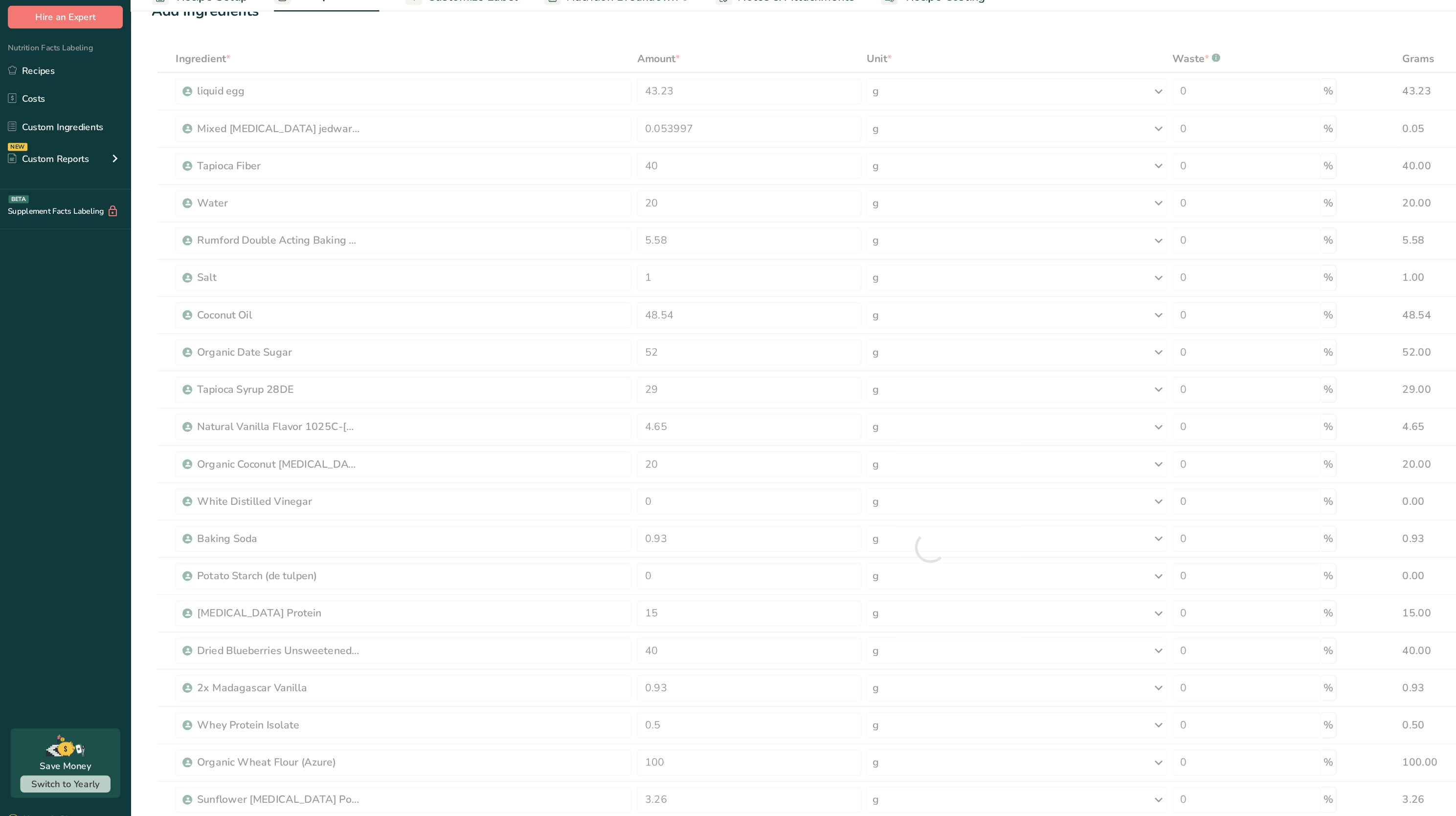
click at [111, 319] on section "Add Ingredients Manage Recipe Delete Recipe Duplicate Recipe Scale Recipe Save …" at bounding box center [777, 595] width 1358 height 1142
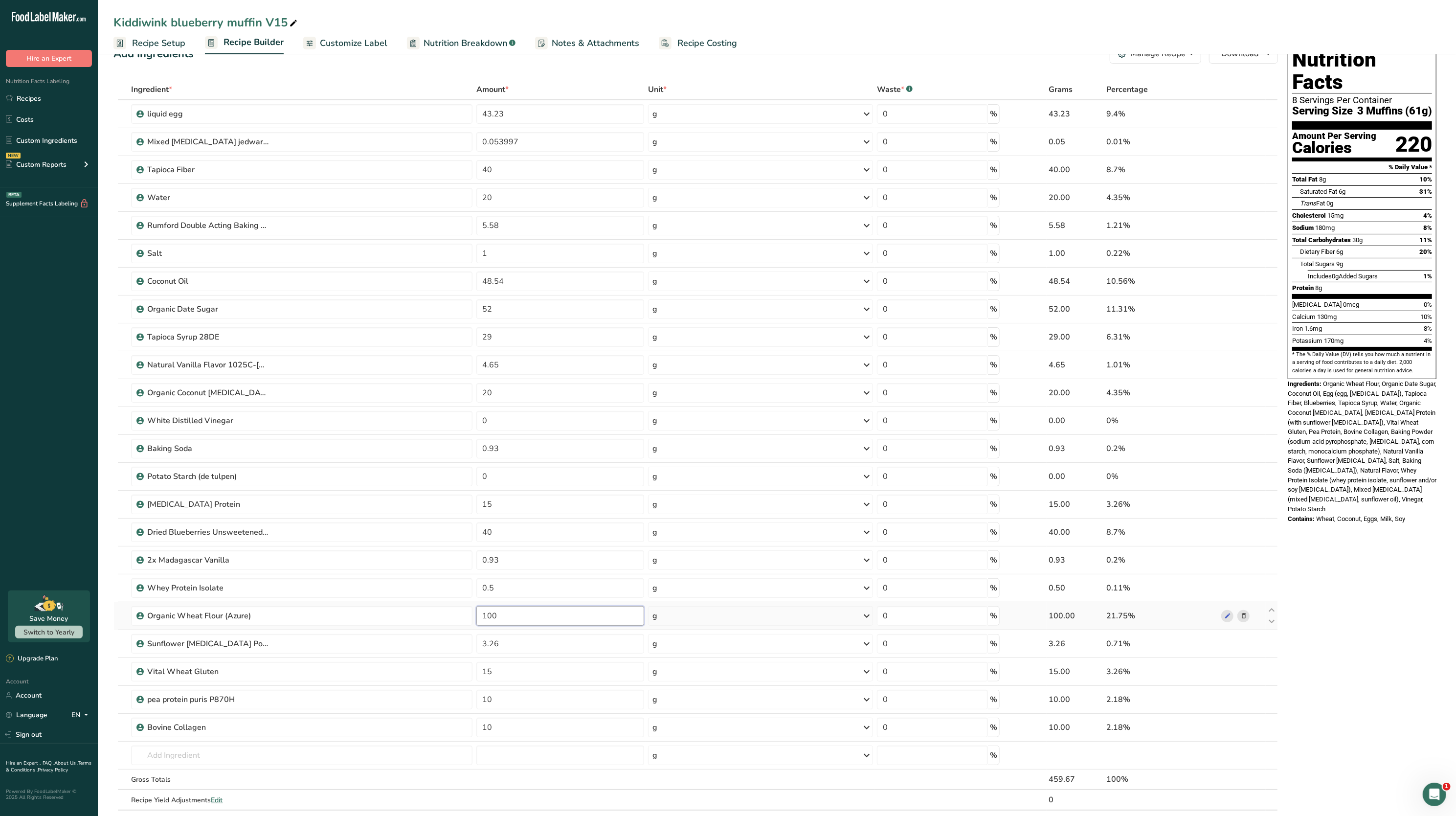
click at [508, 612] on input "100" at bounding box center [561, 616] width 168 height 20
type input "1"
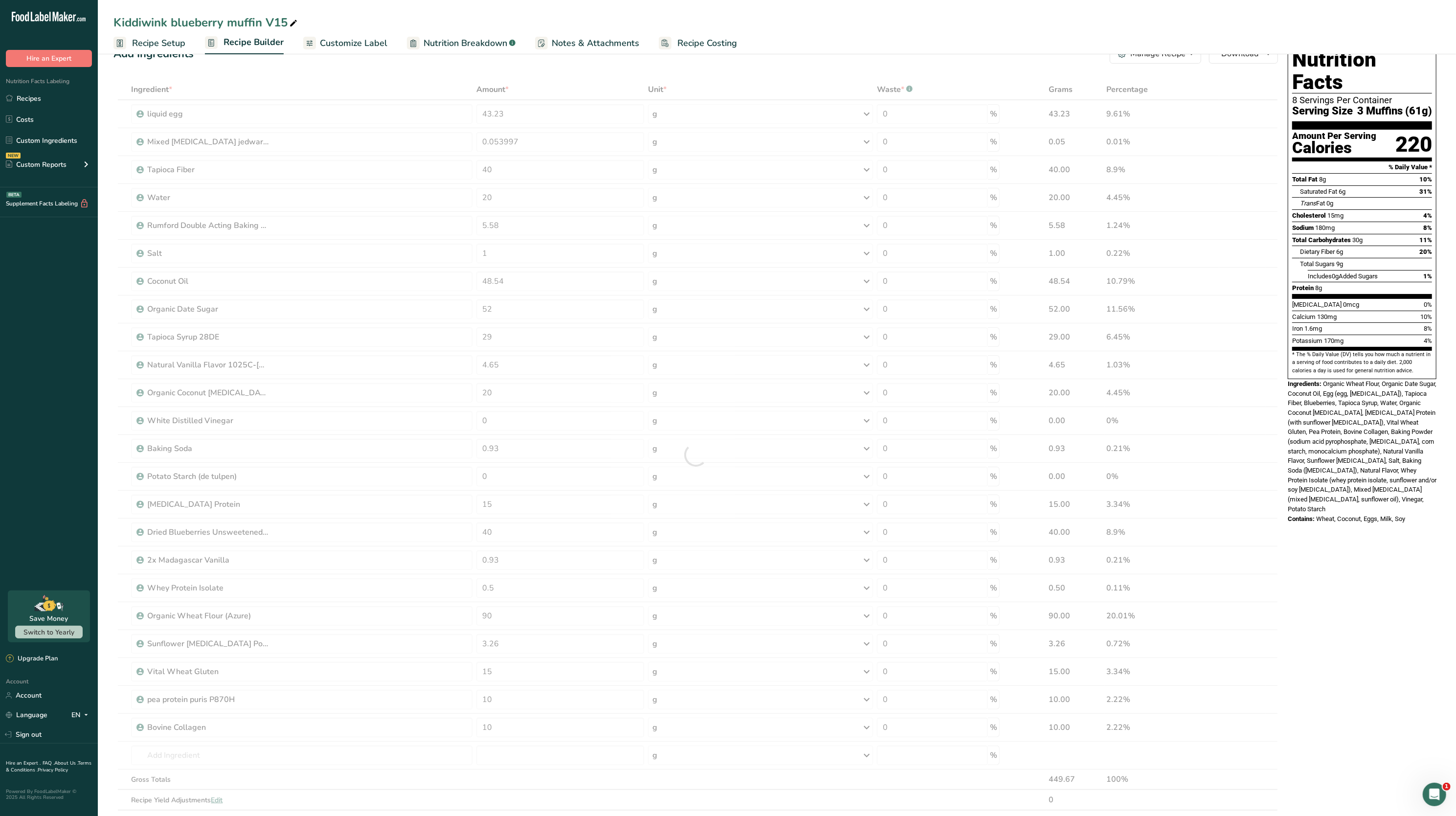
click at [1311, 479] on span "Organic Wheat Flour, Organic Date Sugar, Coconut Oil, Egg (egg, [MEDICAL_DATA])…" at bounding box center [1361, 446] width 149 height 132
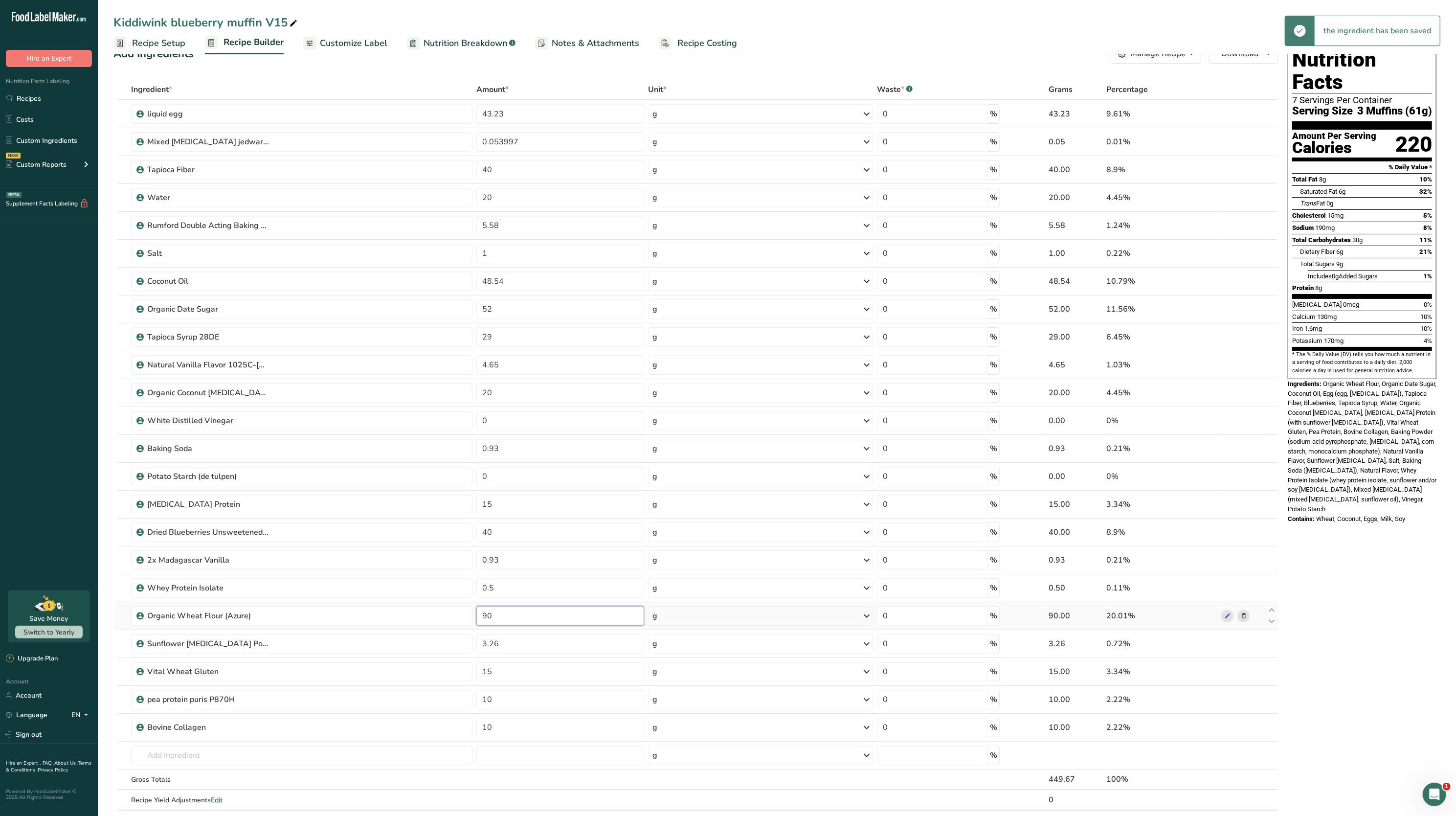
click at [562, 612] on input "90" at bounding box center [561, 616] width 168 height 20
type input "9"
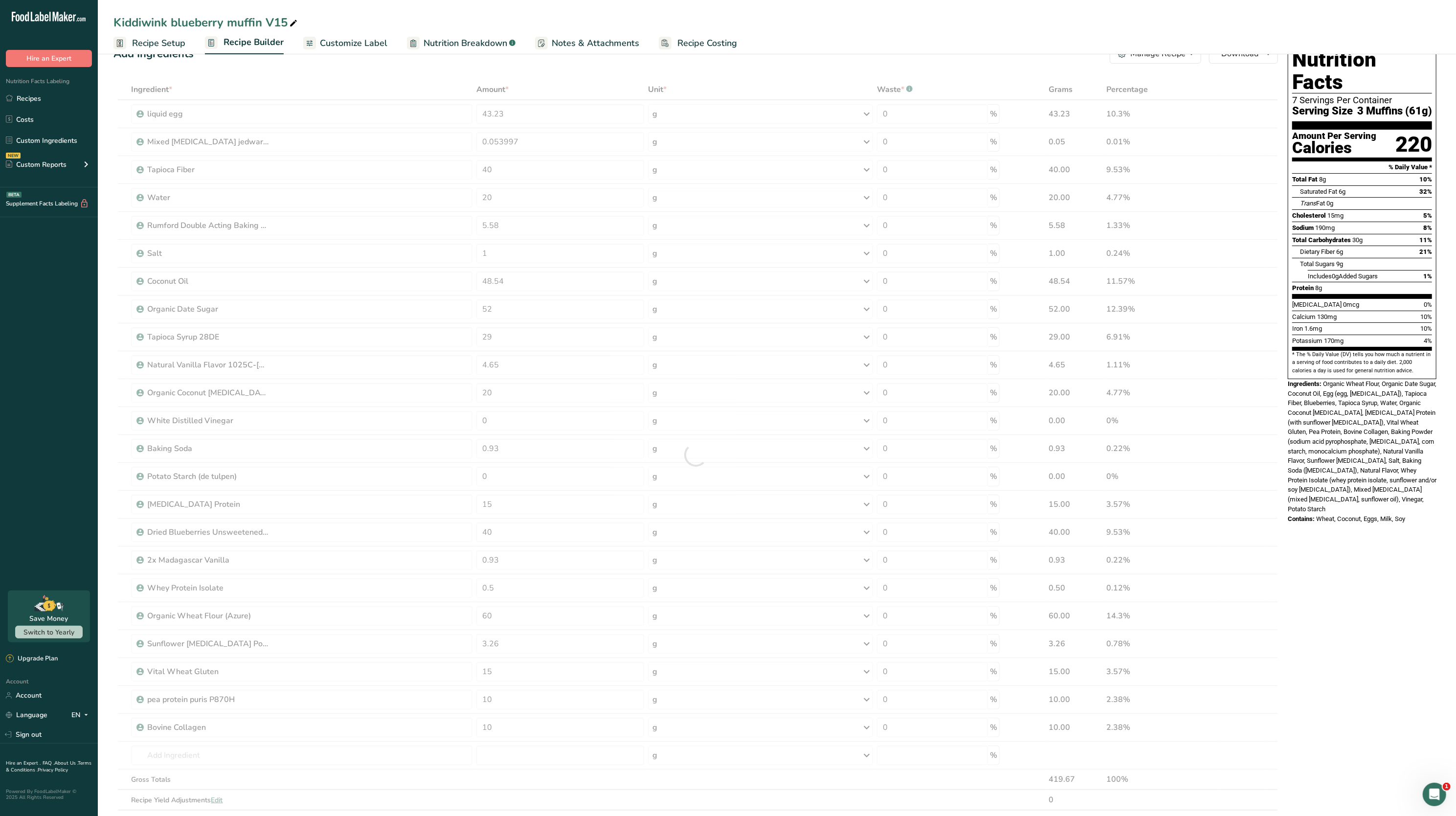
click at [1380, 509] on div "Nutrition Facts 7 Servings Per Container Serving Size 3 Muffins (61g) Amount Pe…" at bounding box center [1361, 595] width 156 height 1111
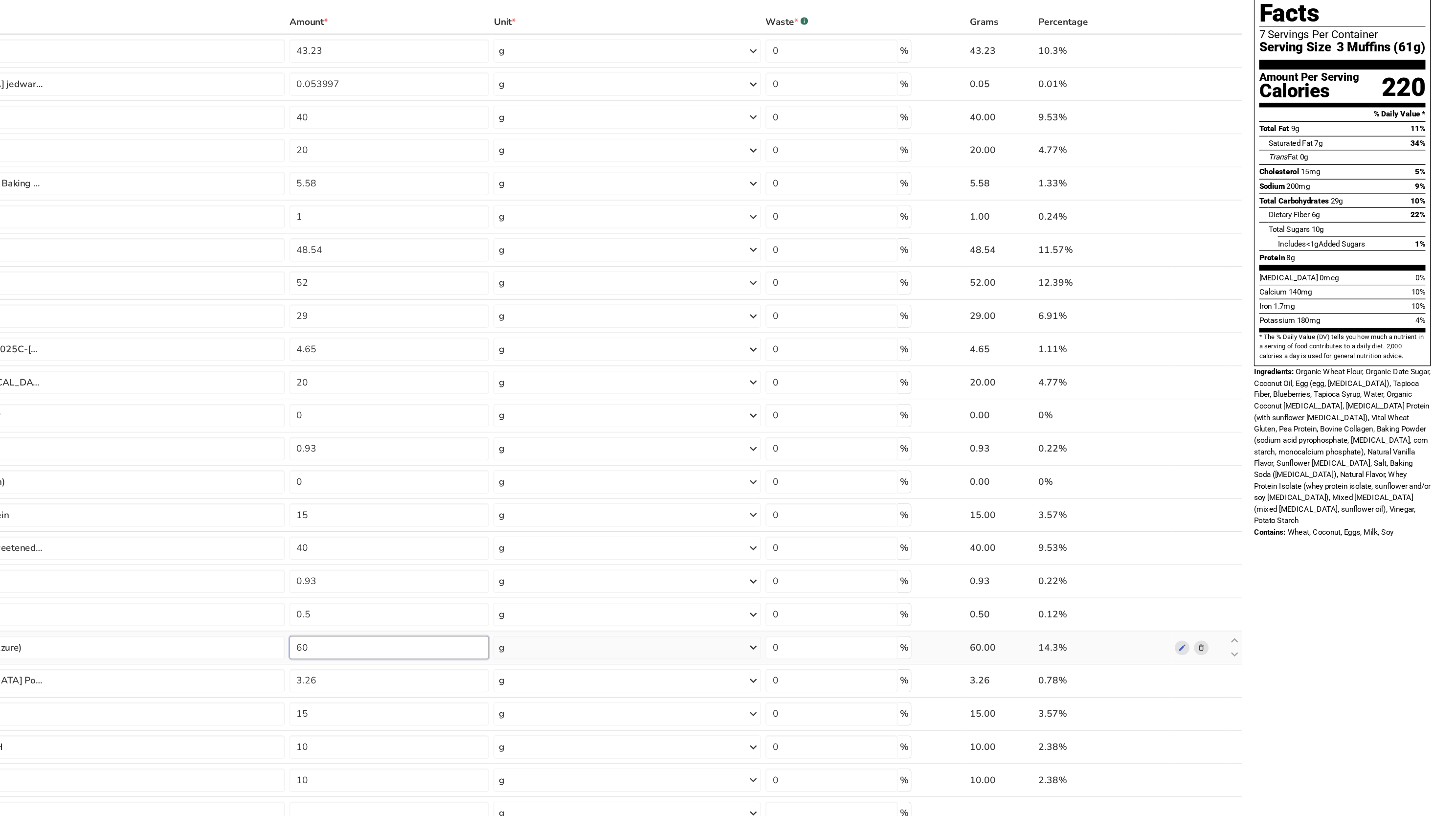
click at [583, 621] on input "60" at bounding box center [561, 616] width 168 height 20
type input "6"
click at [1427, 514] on div "Contains: Wheat, Coconut, Eggs, Milk, Soy" at bounding box center [1361, 519] width 149 height 10
click at [580, 620] on input "50" at bounding box center [561, 616] width 168 height 20
type input "5"
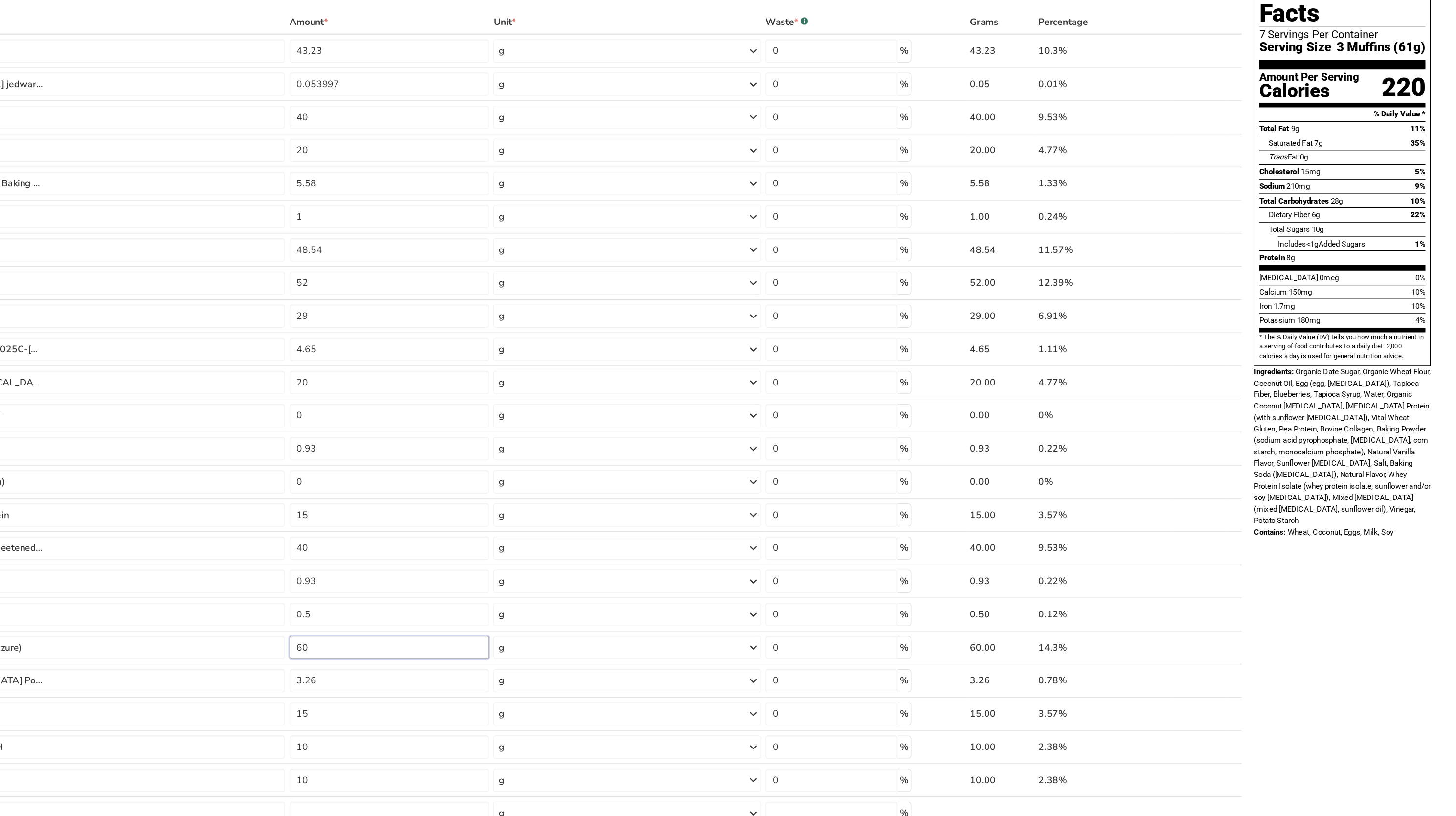
type input "60"
click at [1403, 517] on div "Nutrition Facts 7 Servings Per Container Serving Size 3 Muffins (61g) Amount Pe…" at bounding box center [1361, 595] width 156 height 1111
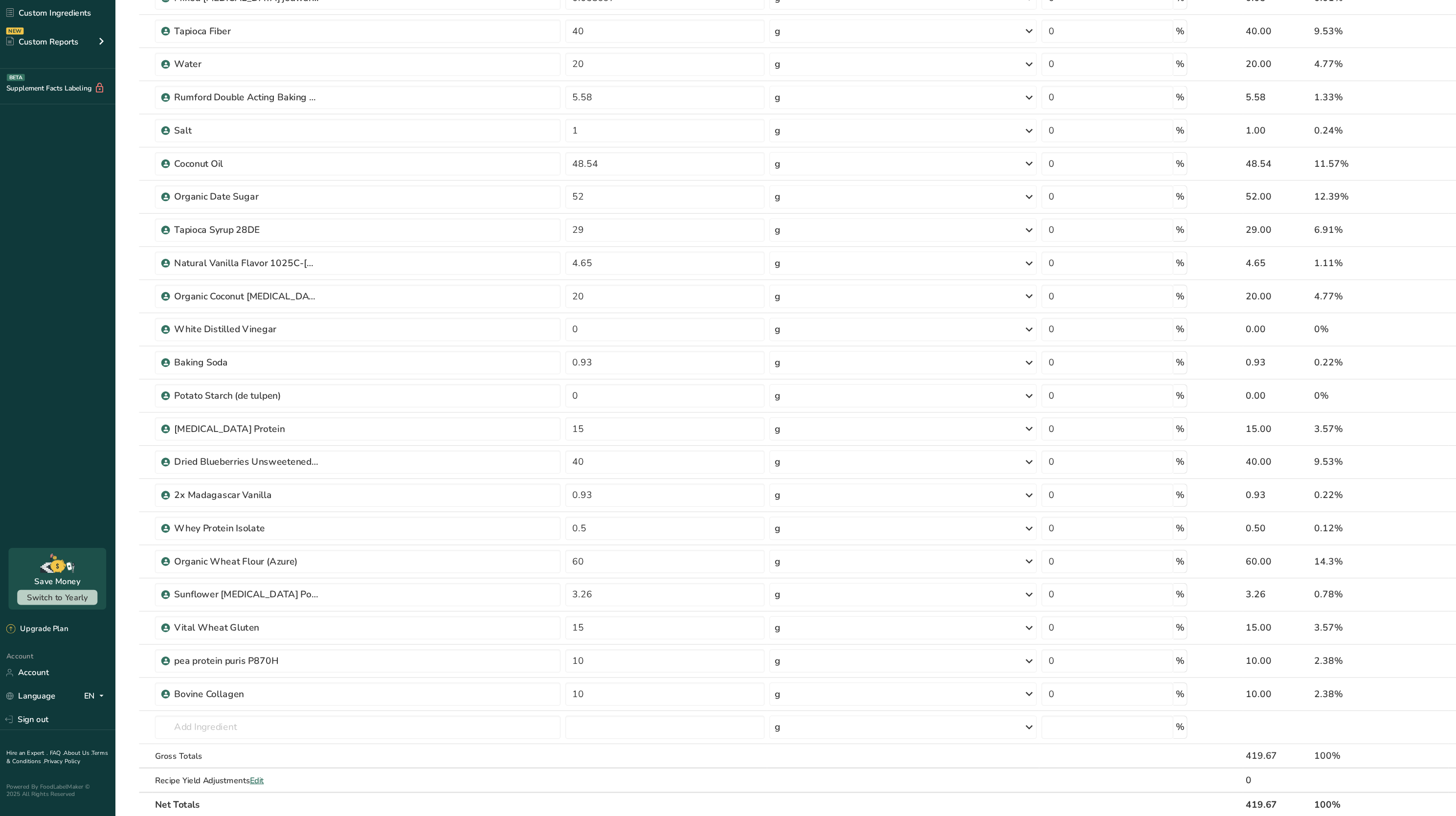
scroll to position [43, 0]
click at [534, 651] on input "15" at bounding box center [561, 655] width 168 height 20
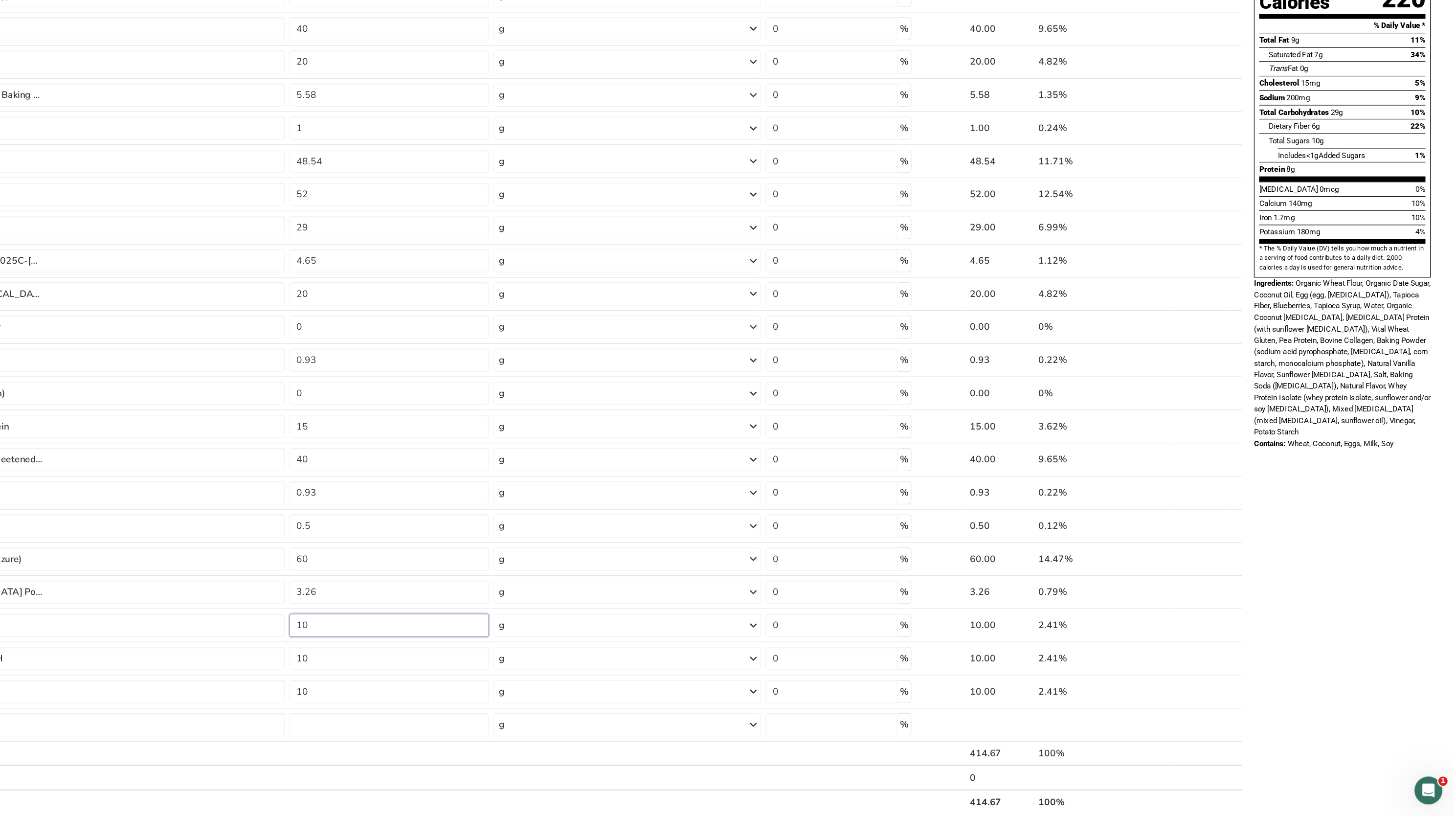
type input "10"
click at [1373, 563] on div "Nutrition Facts 7 Servings Per Container Serving Size 3 Muffins (61g) Amount Pe…" at bounding box center [1361, 579] width 156 height 1111
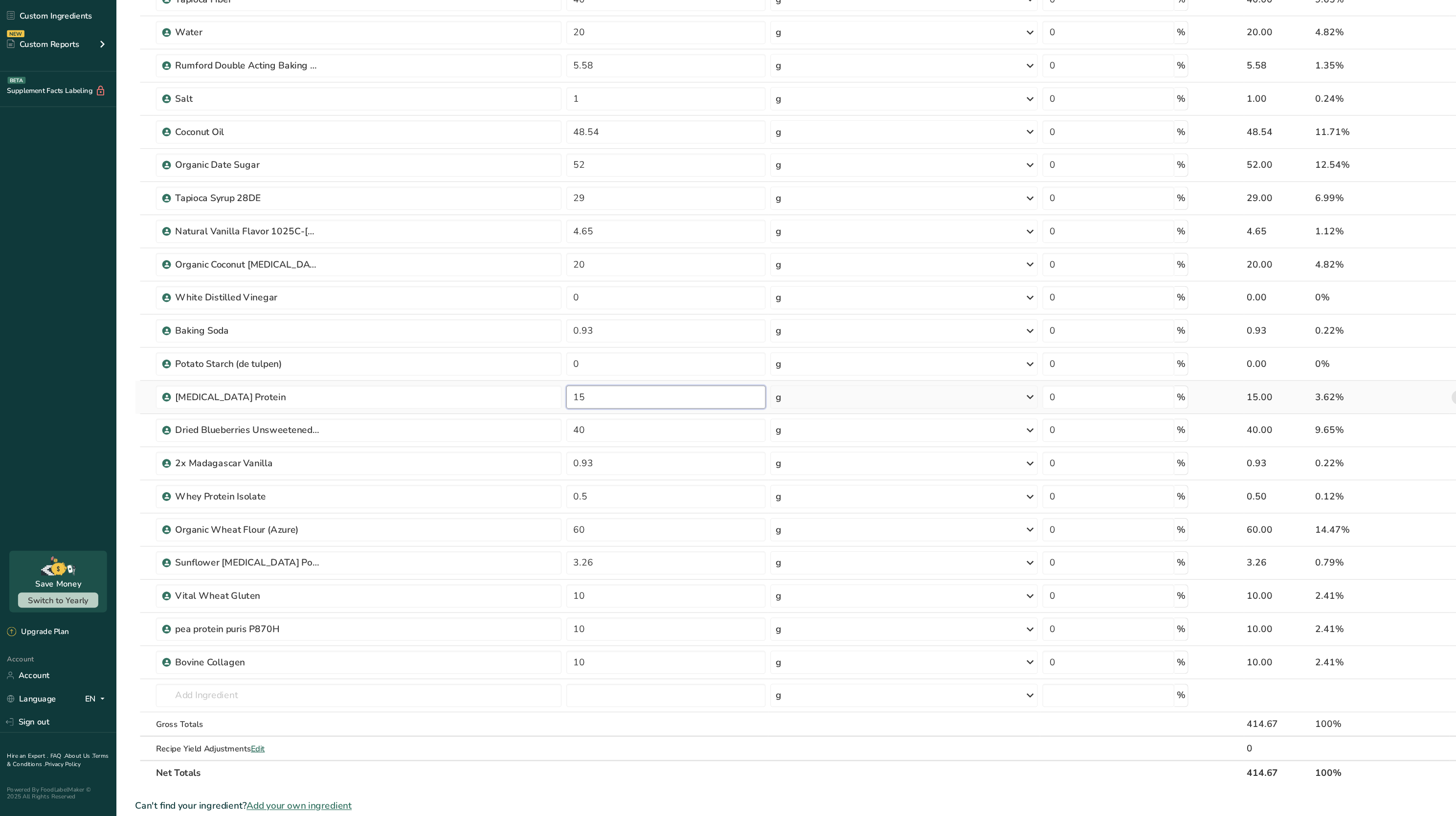
click at [522, 467] on input "15" at bounding box center [561, 462] width 168 height 20
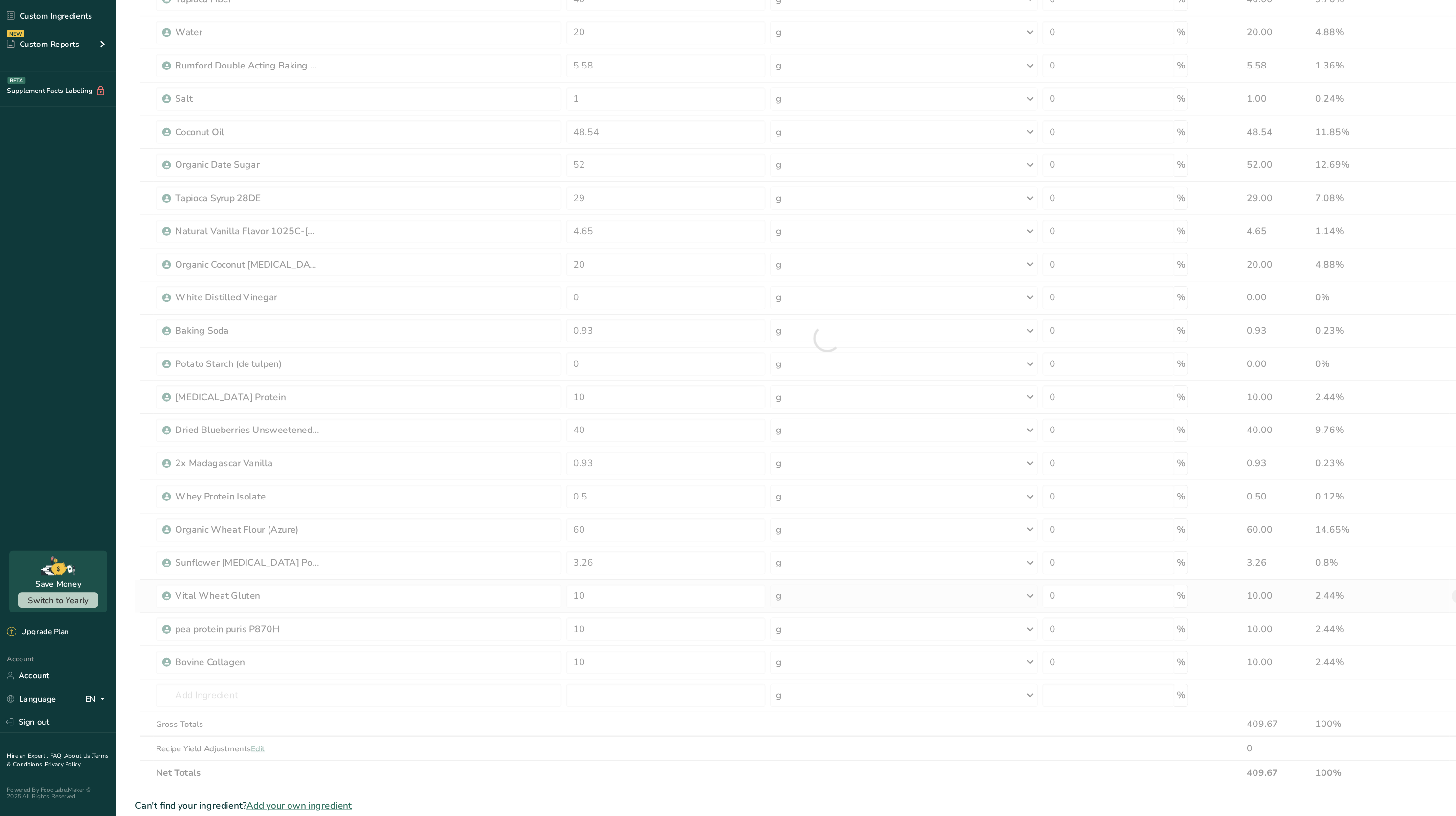
click at [1197, 630] on div "Ingredient * Amount * Unit * Waste * .a-a{fill:#347362;}.b-a{fill:#fff;} Grams …" at bounding box center [695, 412] width 1164 height 751
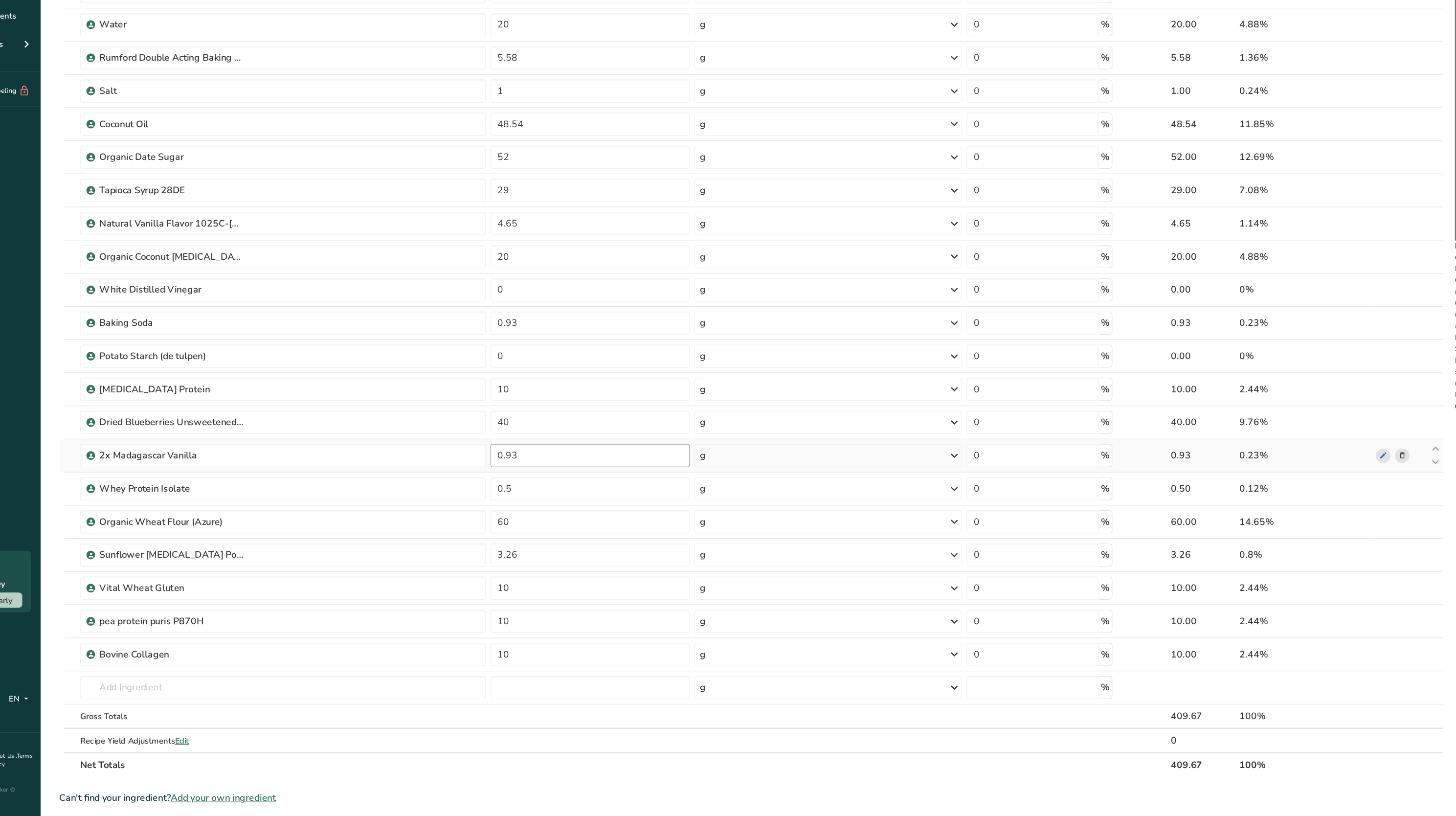
scroll to position [76, 0]
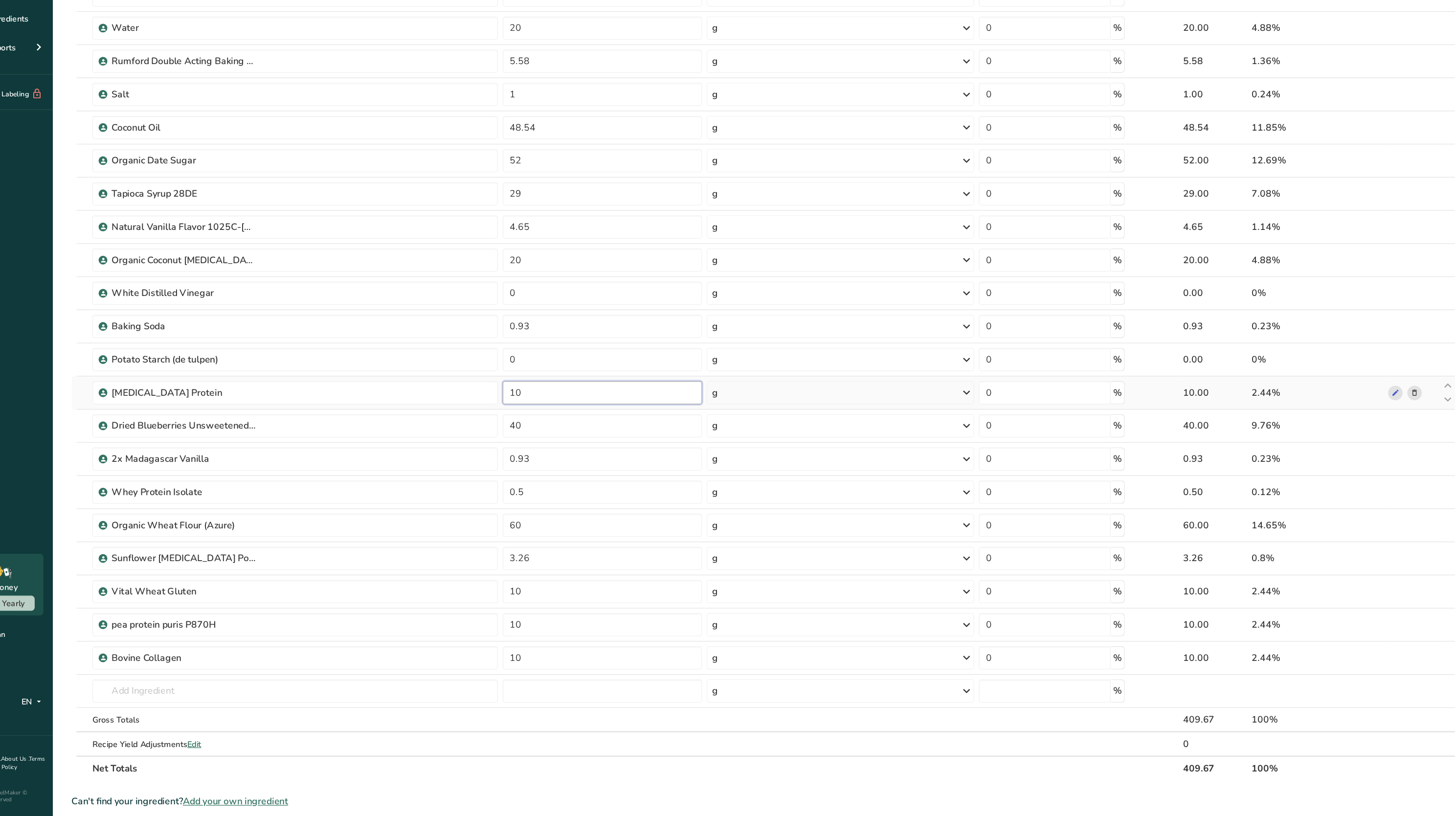
click at [546, 451] on input "10" at bounding box center [561, 455] width 168 height 20
type input "12"
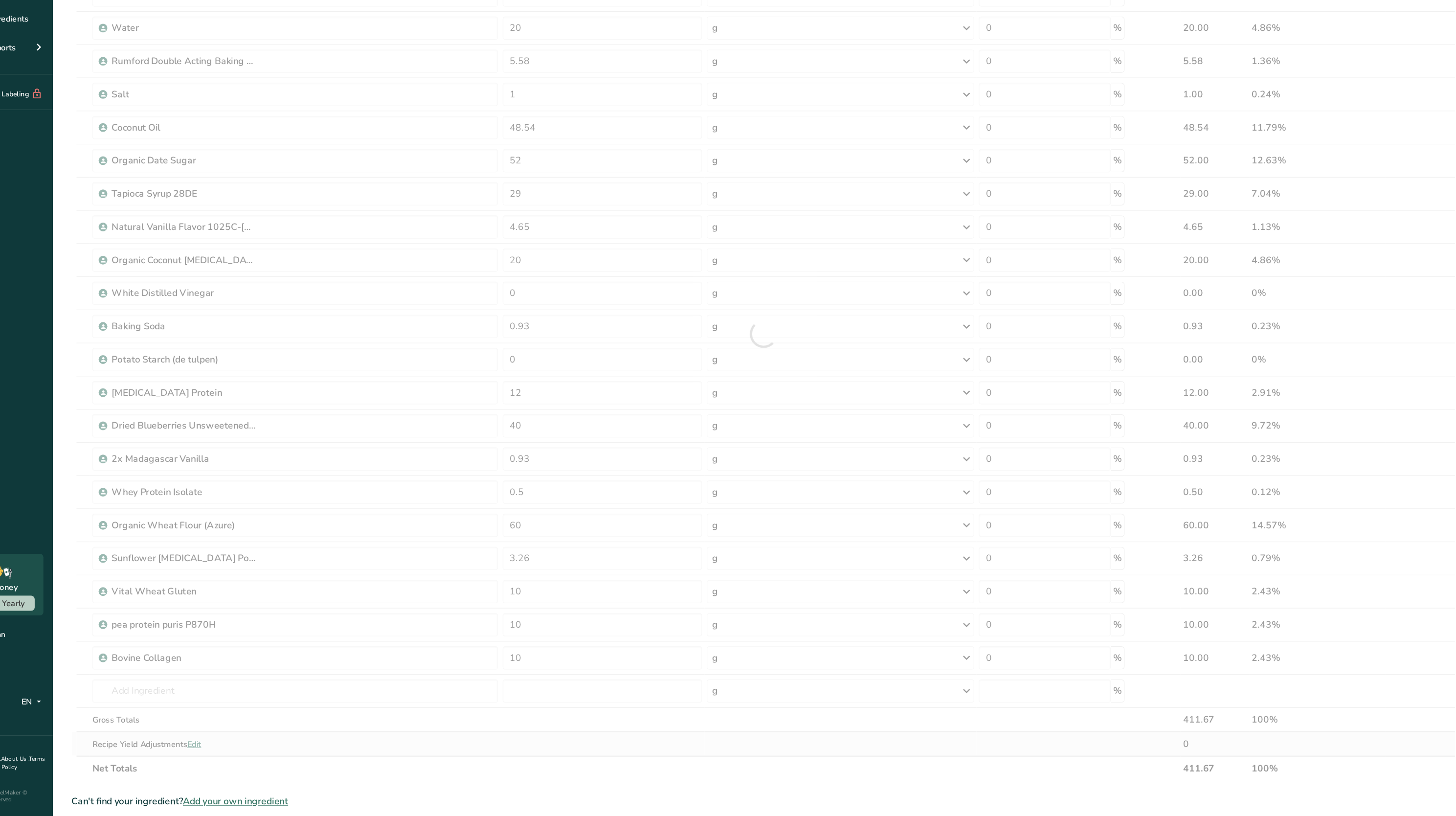
click at [570, 745] on div "Ingredient * Amount * Unit * Waste * .a-a{fill:#347362;}.b-a{fill:#fff;} Grams …" at bounding box center [695, 404] width 1164 height 751
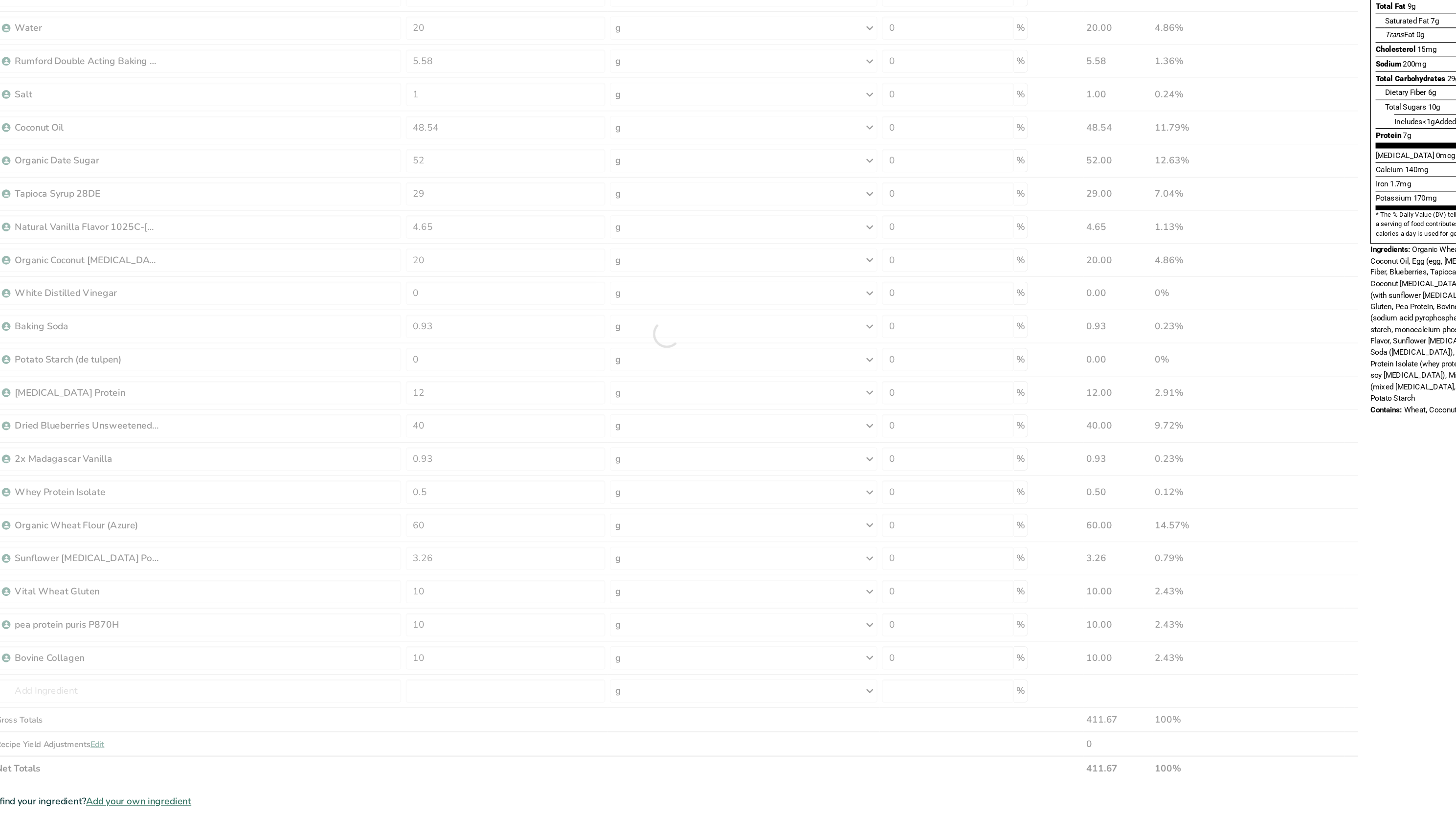
scroll to position [76, 0]
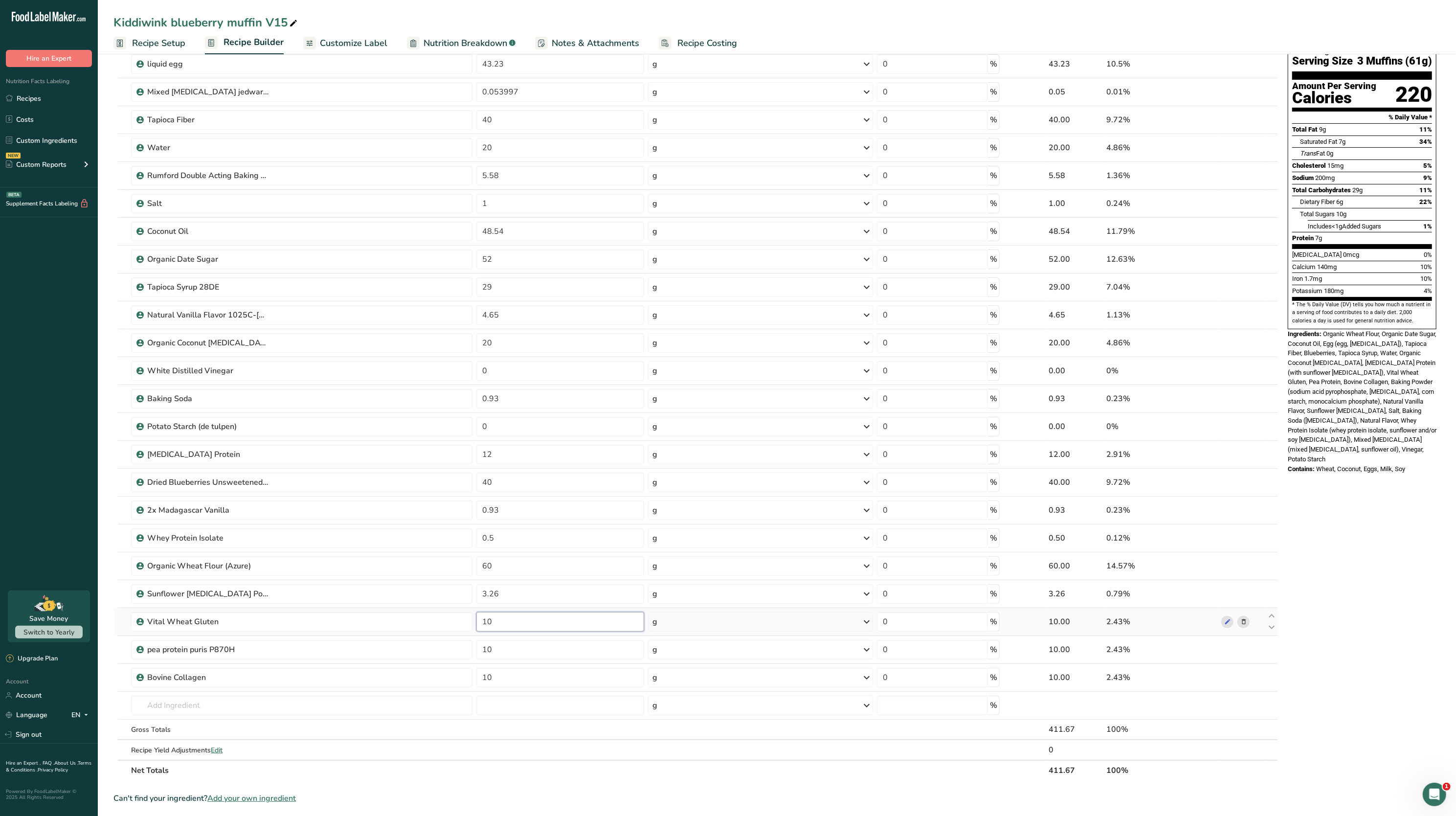
click at [523, 620] on input "10" at bounding box center [561, 621] width 168 height 20
type input "12"
click at [1394, 420] on span "Organic Wheat Flour, Organic Date Sugar, Coconut Oil, Egg (egg, [MEDICAL_DATA])…" at bounding box center [1361, 396] width 149 height 132
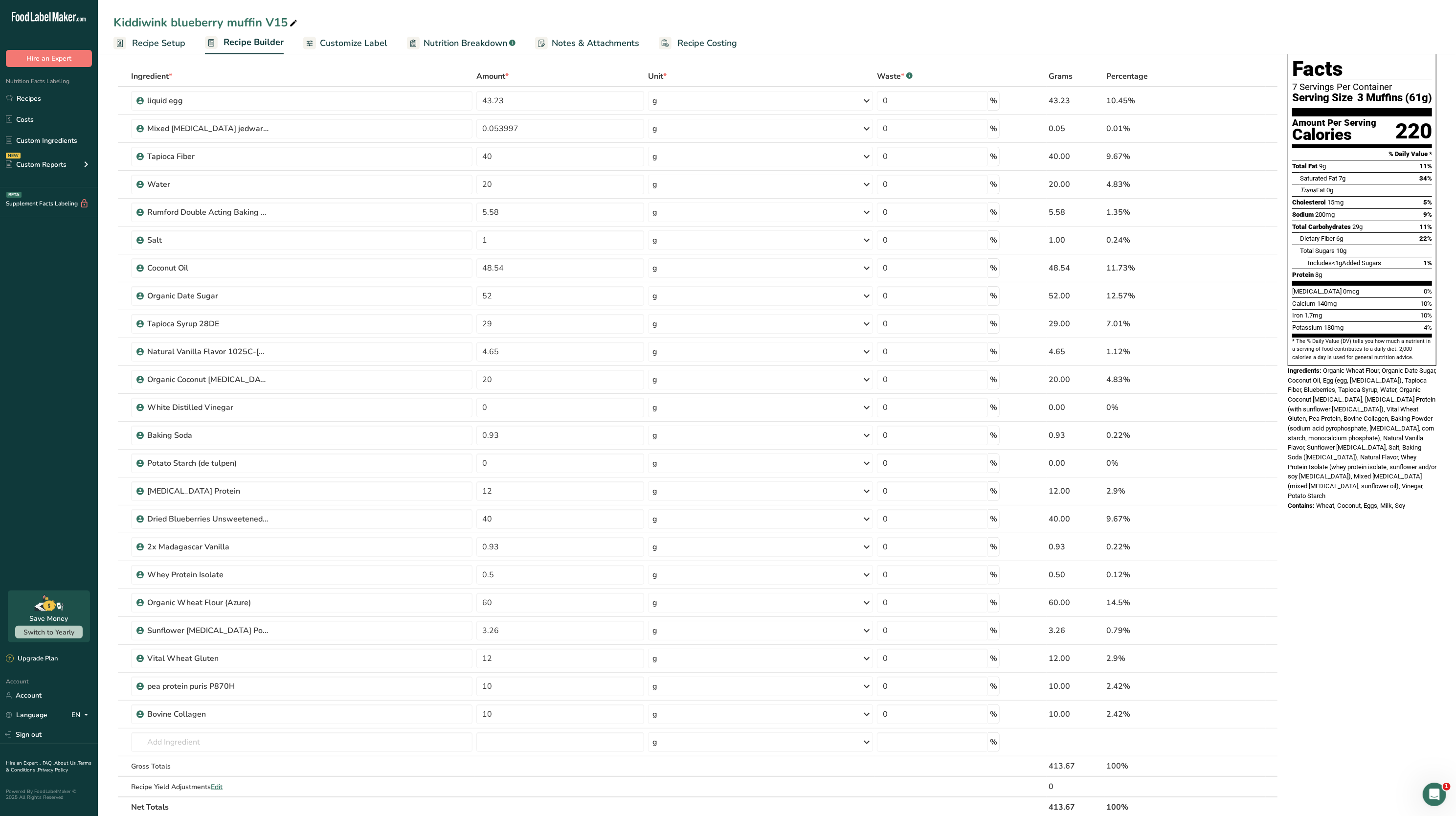
scroll to position [0, 0]
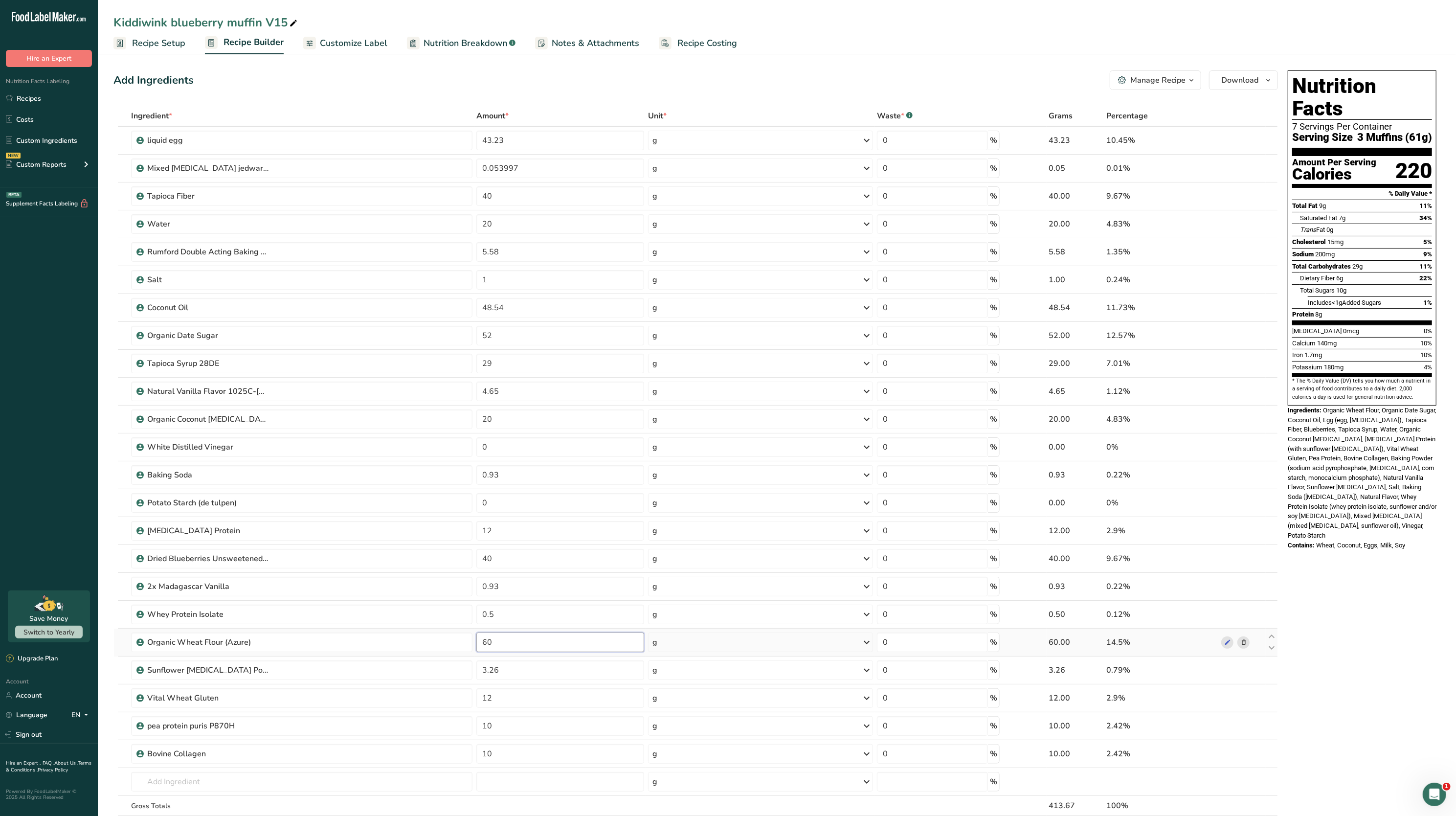
click at [538, 636] on input "60" at bounding box center [561, 642] width 168 height 20
type input "6"
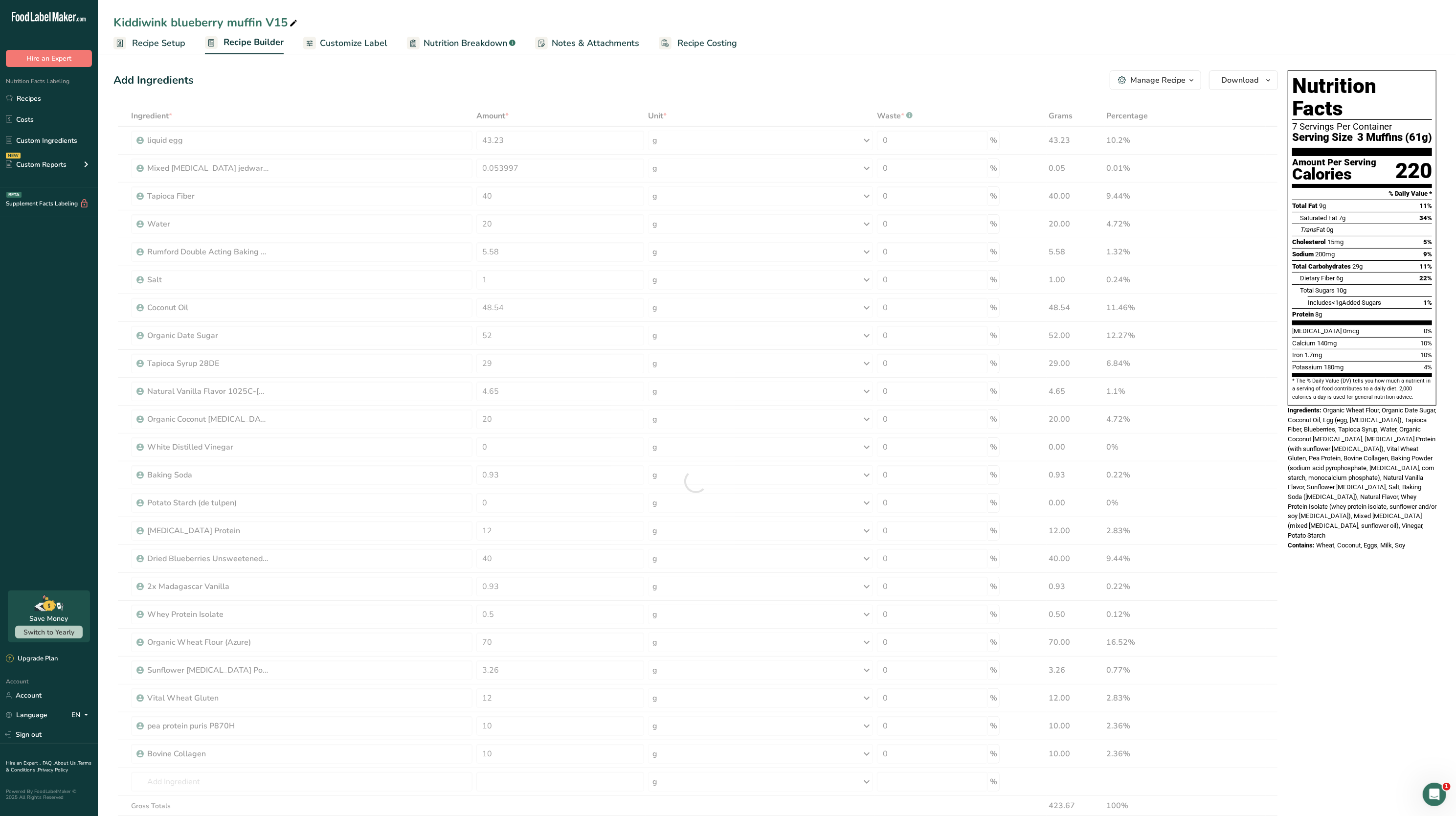
click at [1290, 564] on div "Nutrition Facts 7 Servings Per Container Serving Size 3 Muffins (61g) Amount Pe…" at bounding box center [1361, 622] width 156 height 1111
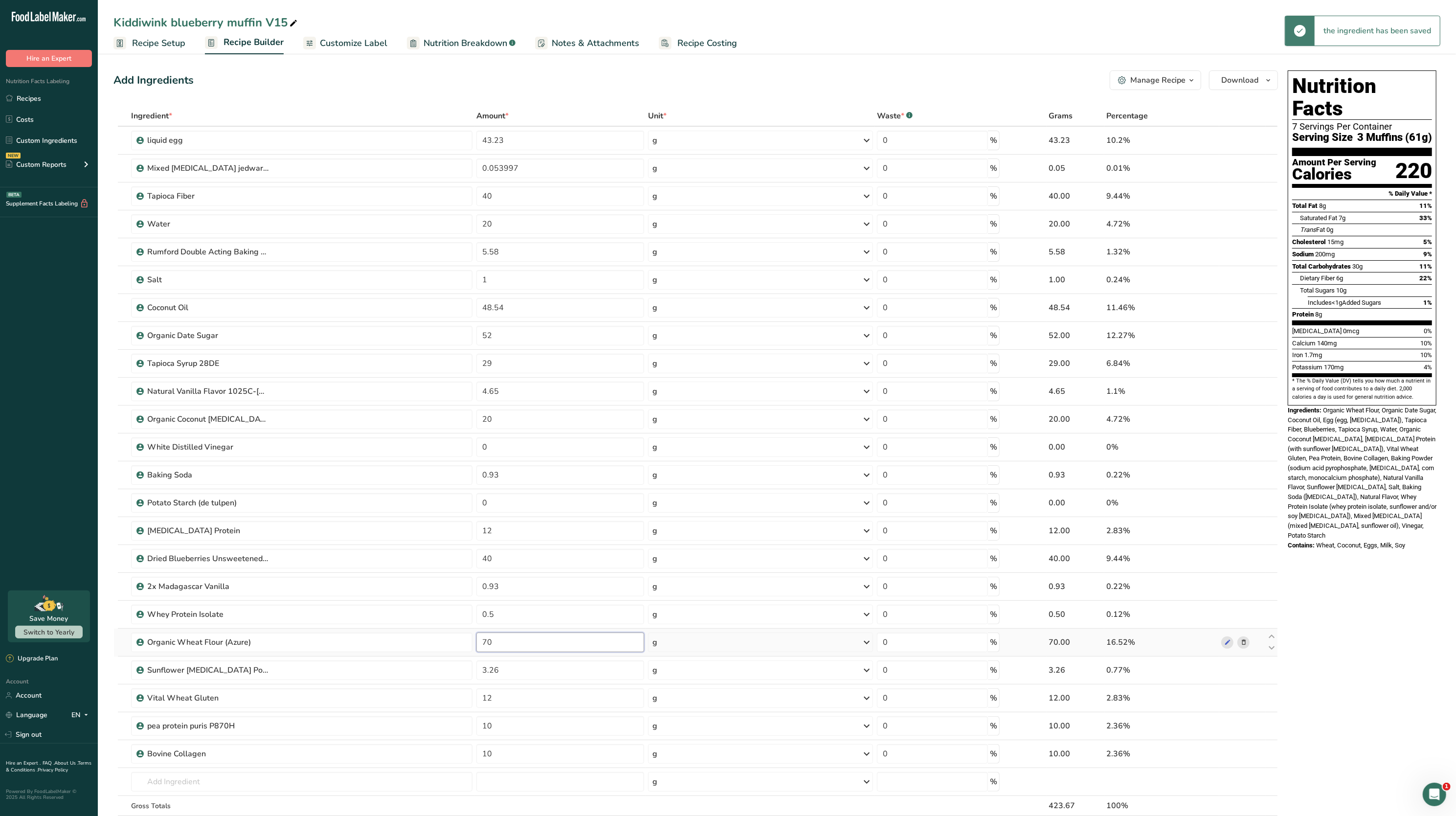
click at [546, 649] on input "70" at bounding box center [561, 642] width 168 height 20
type input "7"
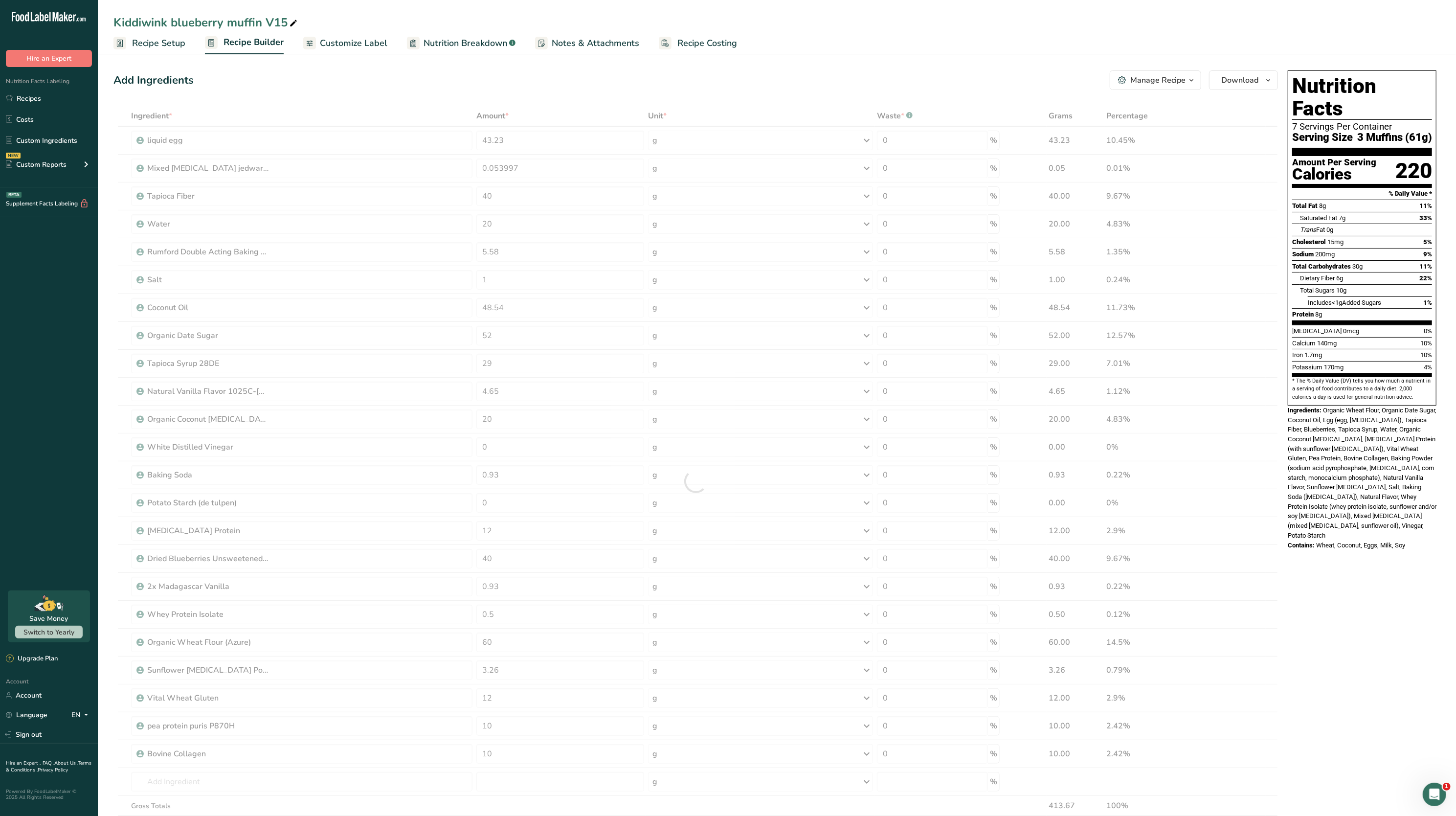
click at [1355, 490] on div "Ingredients: Organic Wheat Flour, Organic Date Sugar, Coconut Oil, Egg (egg, [M…" at bounding box center [1361, 472] width 149 height 135
click at [566, 638] on input "60" at bounding box center [561, 642] width 168 height 20
type input "6"
click at [1350, 584] on div "Nutrition Facts 7 Servings Per Container Serving Size 3 Muffins (61g) Amount Pe…" at bounding box center [1361, 622] width 156 height 1111
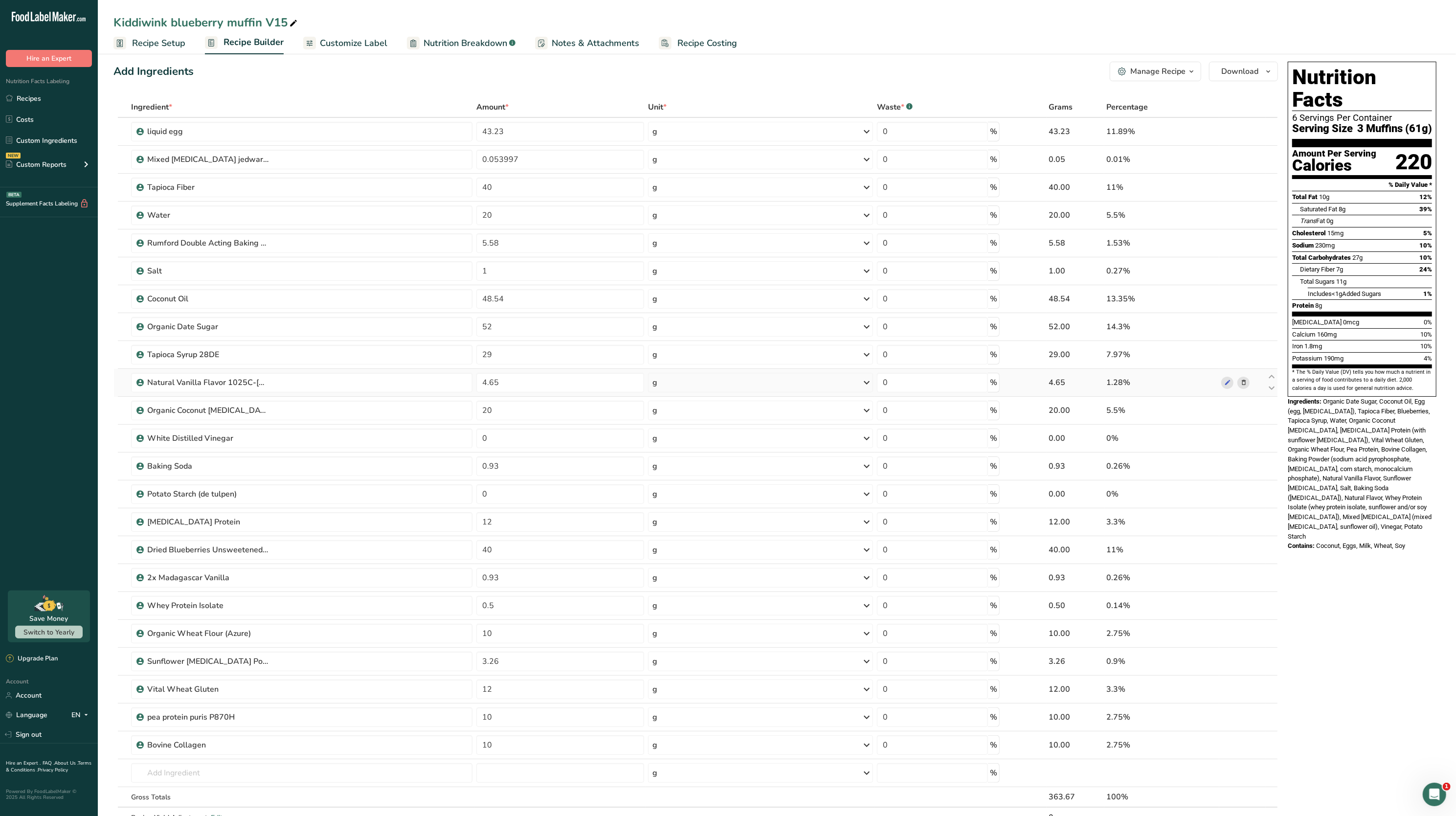
scroll to position [10, 0]
click at [1361, 367] on section "* The % Daily Value (DV) tells you how much a nutrient in a serving of food con…" at bounding box center [1361, 379] width 140 height 24
click at [563, 636] on input "10" at bounding box center [561, 632] width 168 height 20
type input "1"
type input "5"
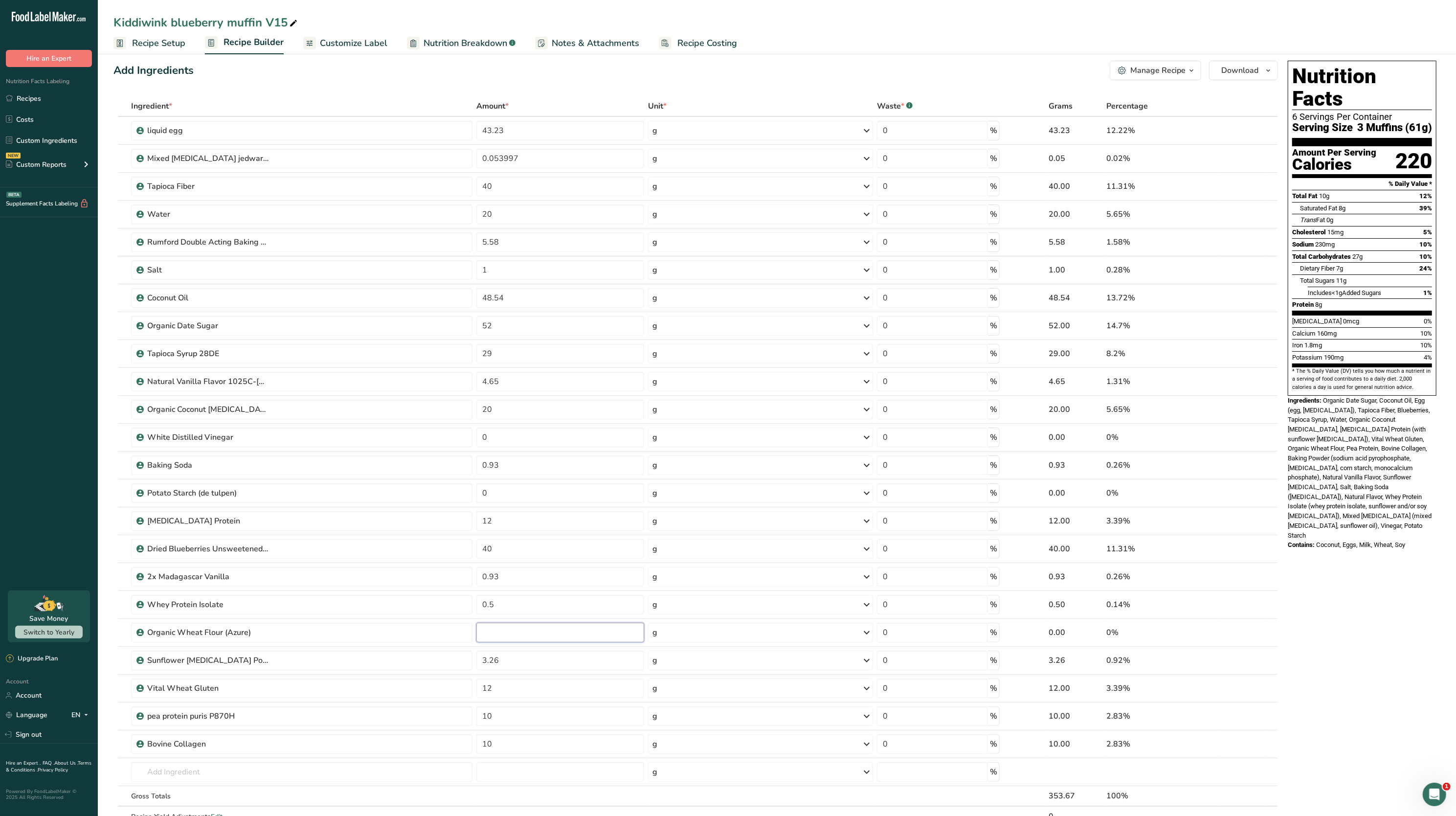
type input "6"
type input "60"
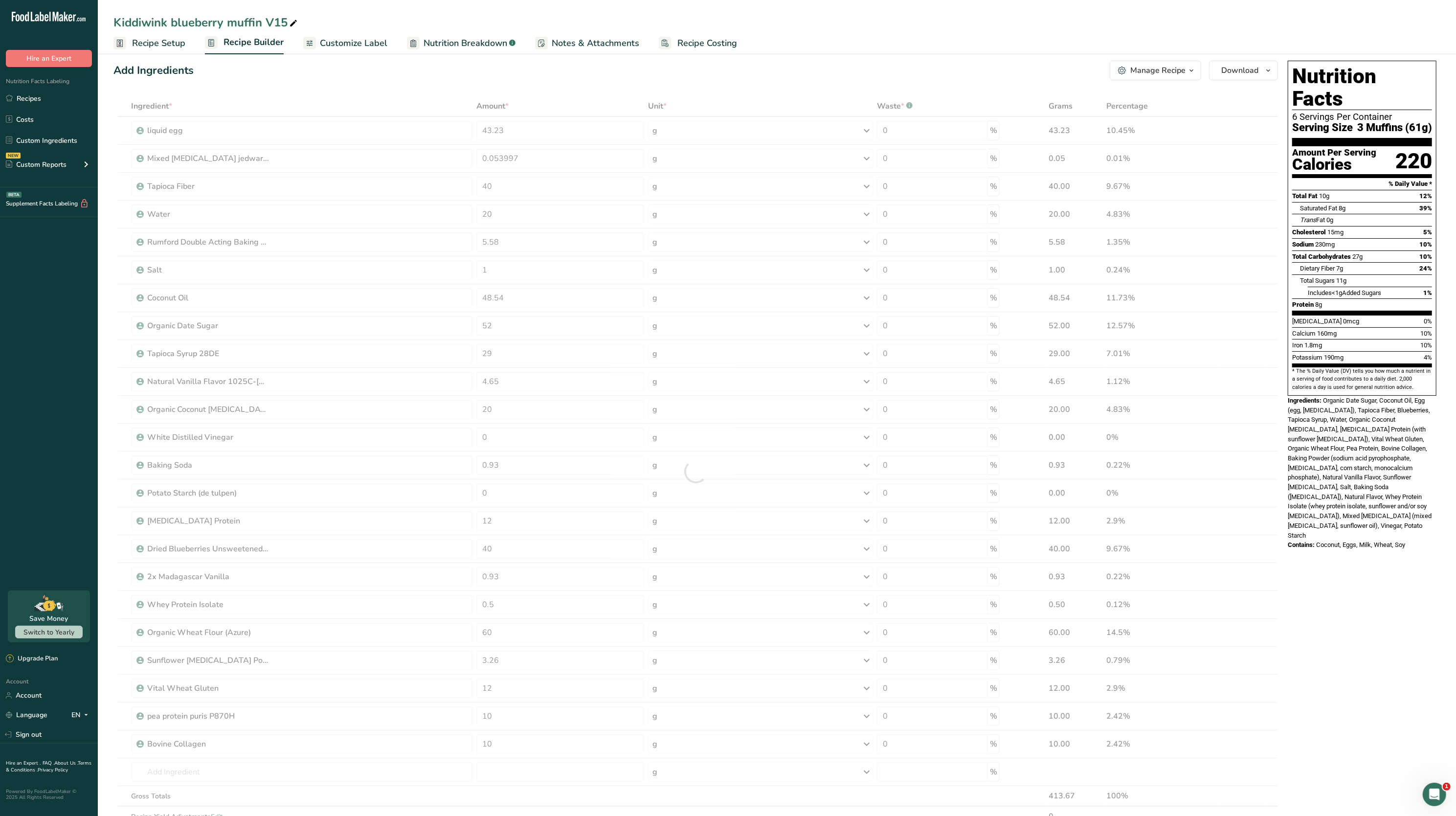
click at [1377, 544] on div "Nutrition Facts 6 Servings Per Container Serving Size 3 Muffins (61g) Amount Pe…" at bounding box center [1361, 612] width 156 height 1111
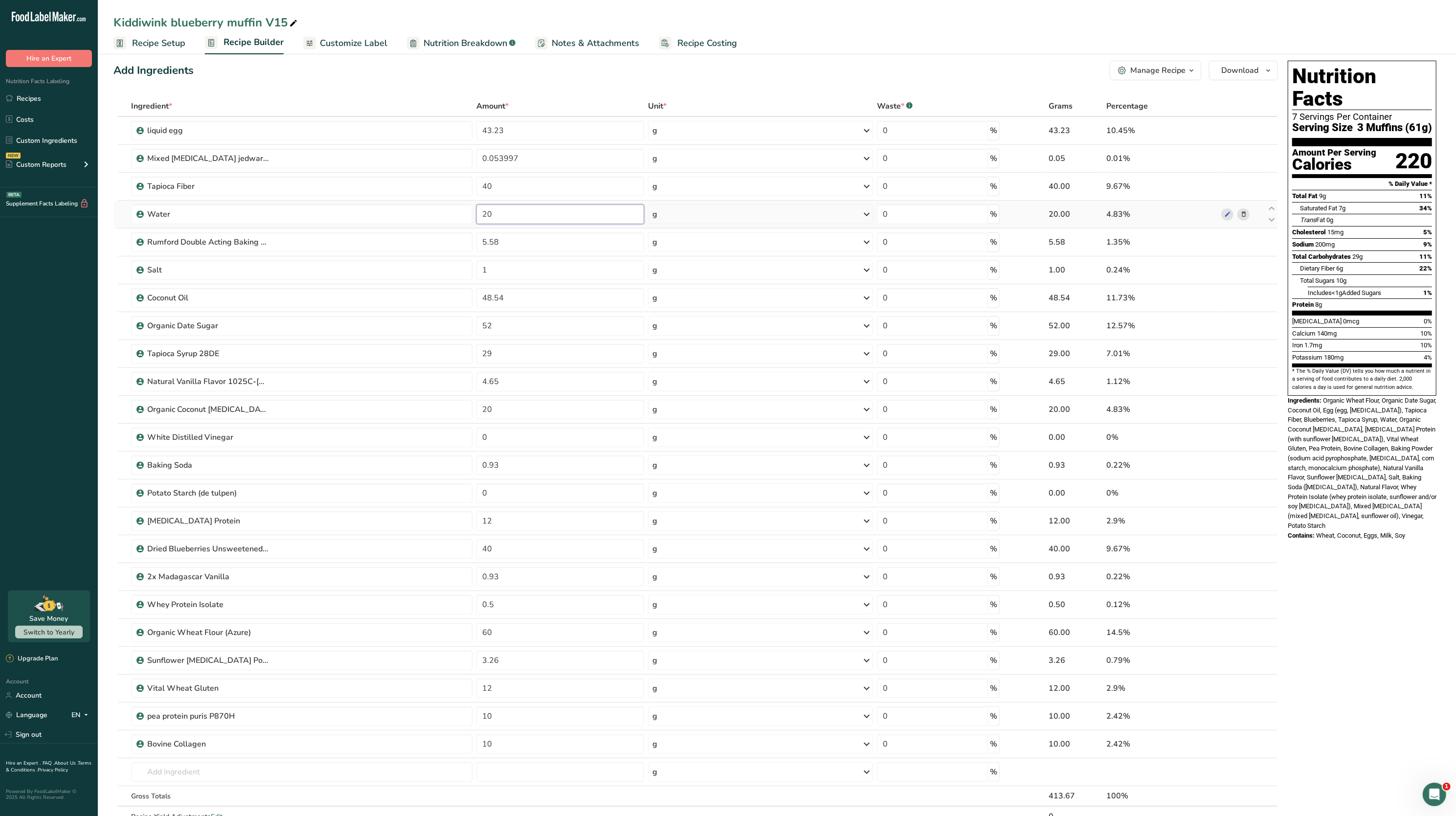
click at [535, 212] on input "20" at bounding box center [561, 214] width 168 height 20
type input "25"
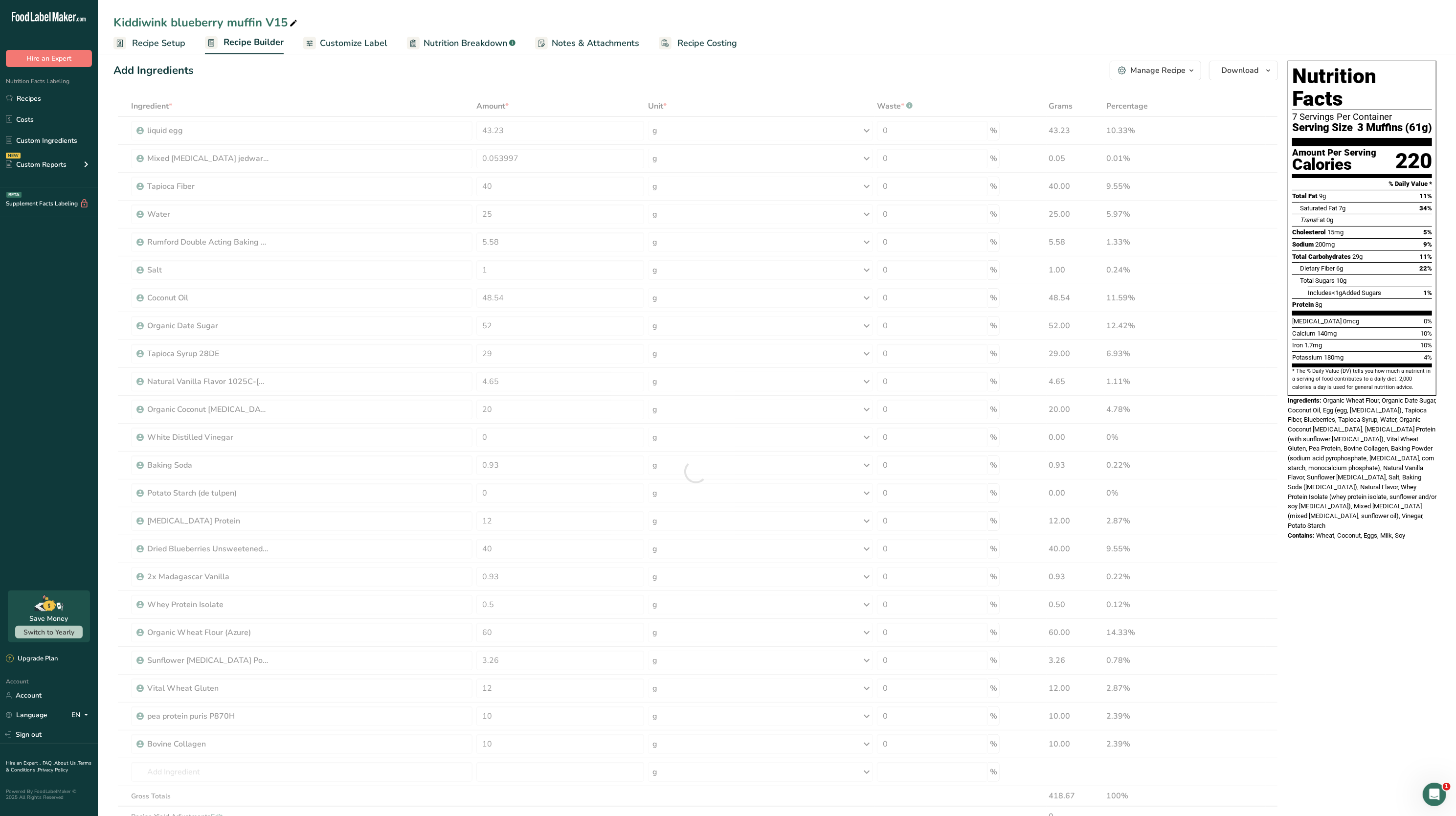
click at [1311, 367] on section "* The % Daily Value (DV) tells you how much a nutrient in a serving of food con…" at bounding box center [1361, 379] width 140 height 24
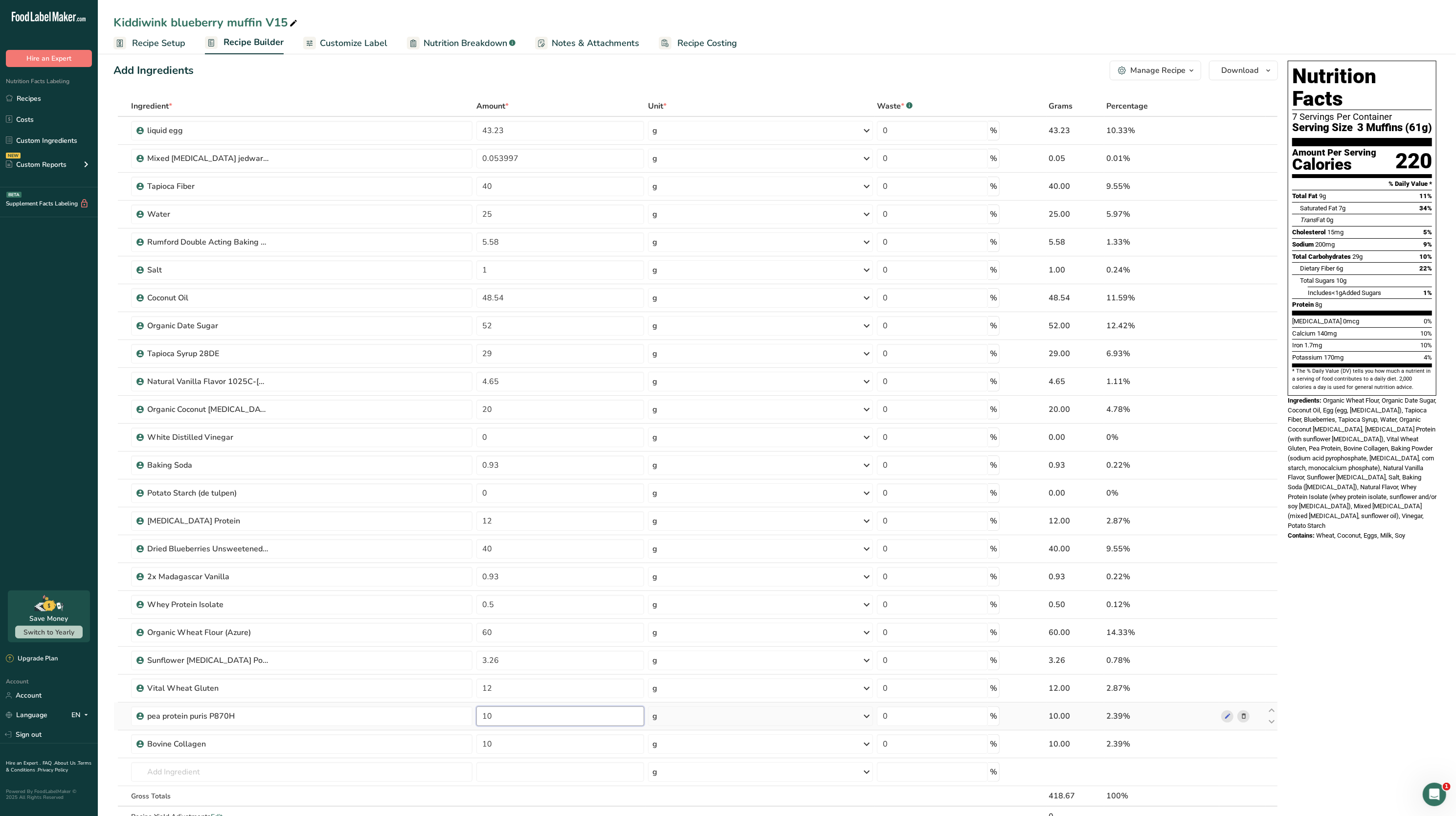
click at [530, 720] on input "10" at bounding box center [561, 716] width 168 height 20
type input "1"
type input "8"
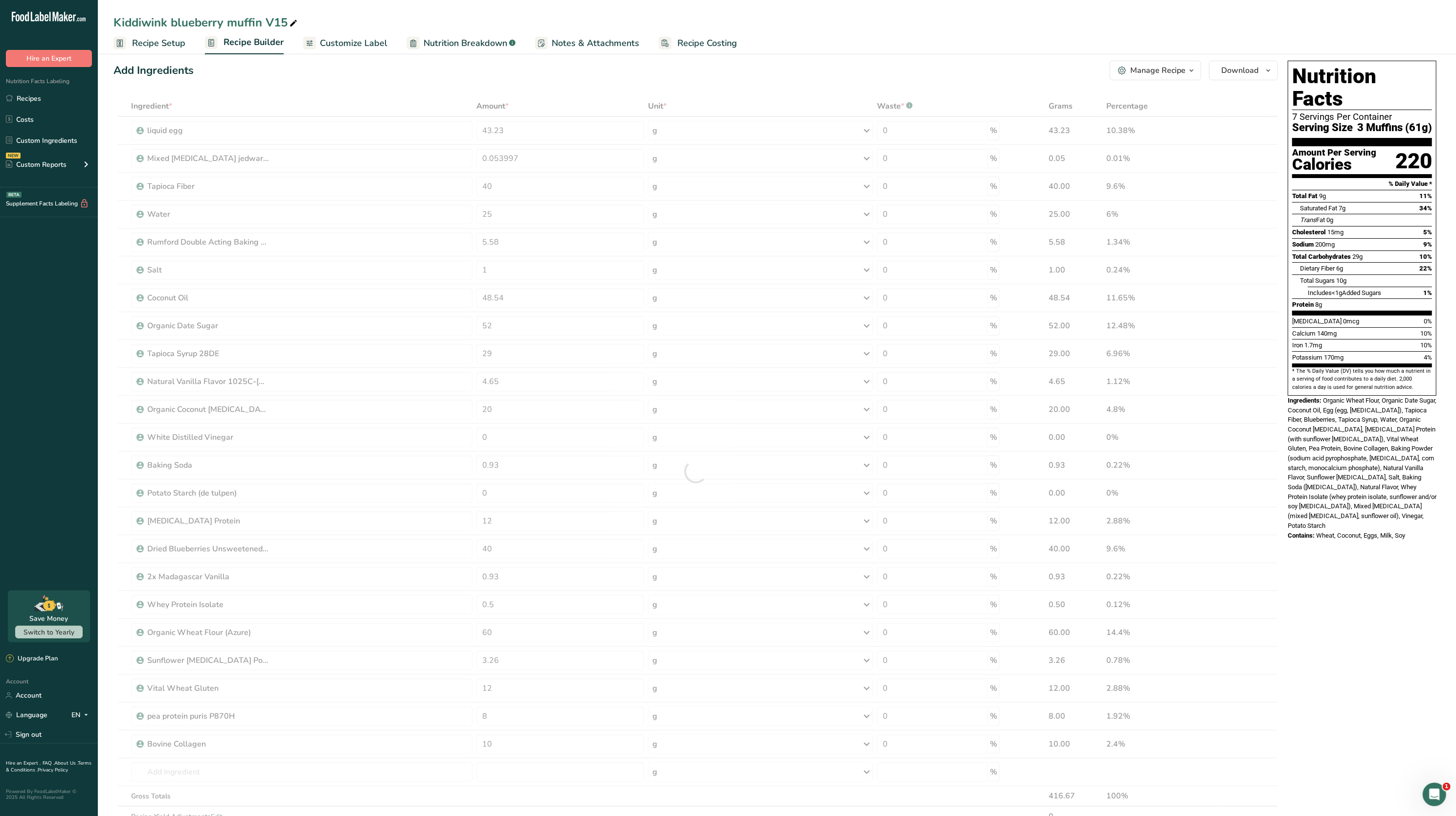
click at [1280, 555] on div "Add Ingredients Manage Recipe Delete Recipe Duplicate Recipe Scale Recipe Save …" at bounding box center [698, 612] width 1170 height 1111
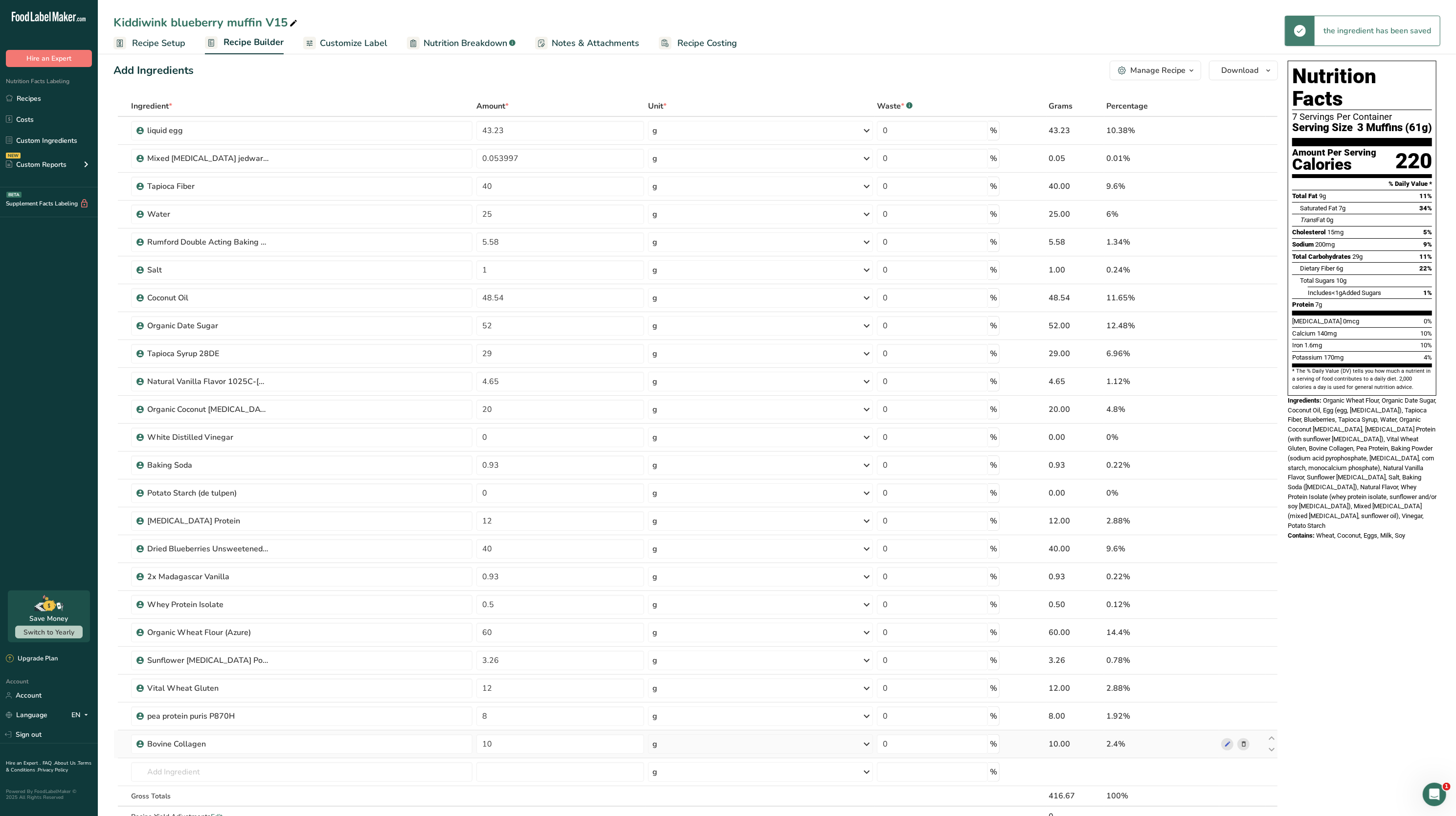
click at [603, 735] on td "10" at bounding box center [560, 744] width 171 height 28
click at [594, 724] on input "8" at bounding box center [561, 716] width 168 height 20
type input "9"
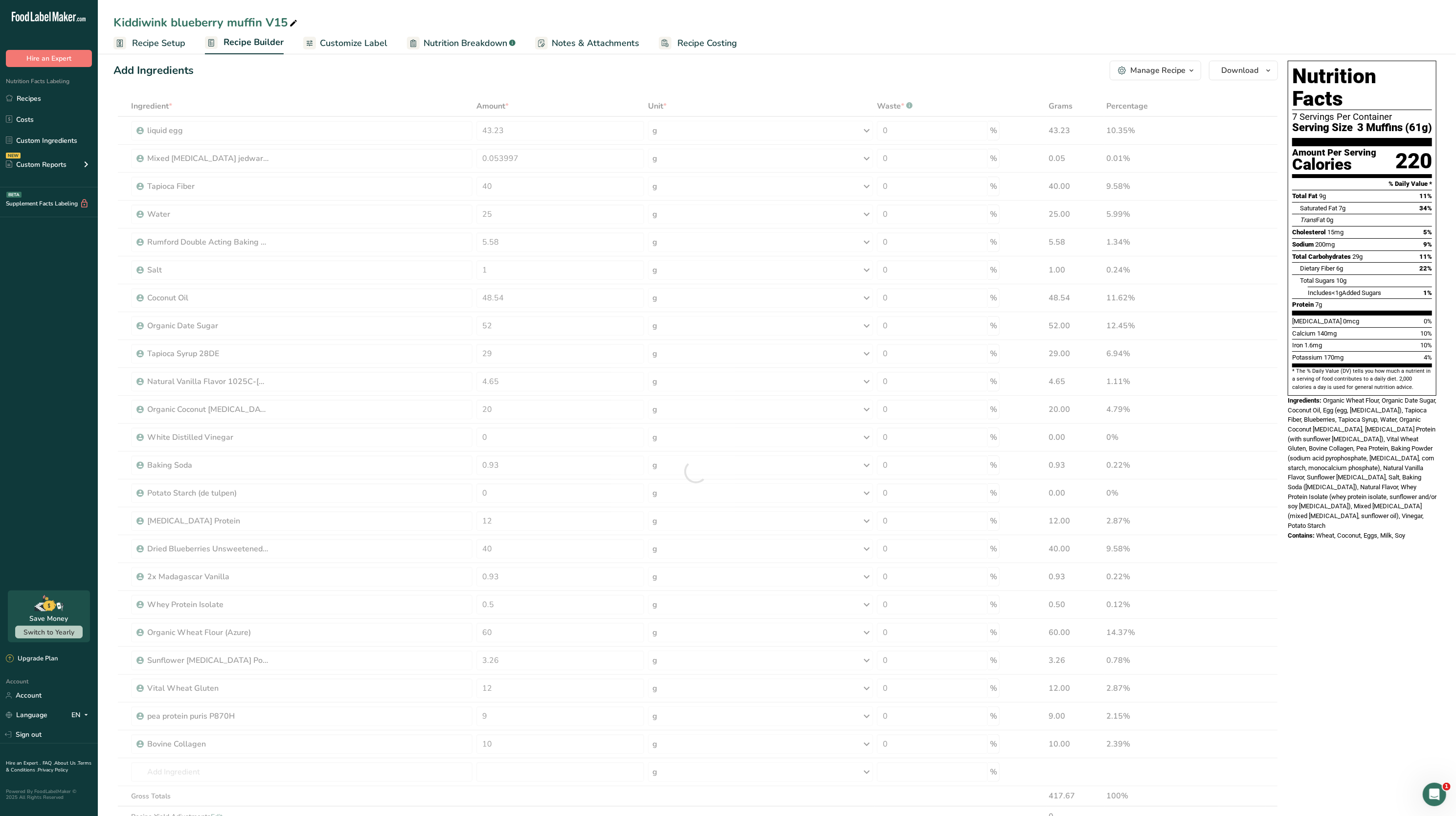
click at [1372, 576] on div "Nutrition Facts 7 Servings Per Container Serving Size 3 Muffins (61g) Amount Pe…" at bounding box center [1361, 612] width 156 height 1111
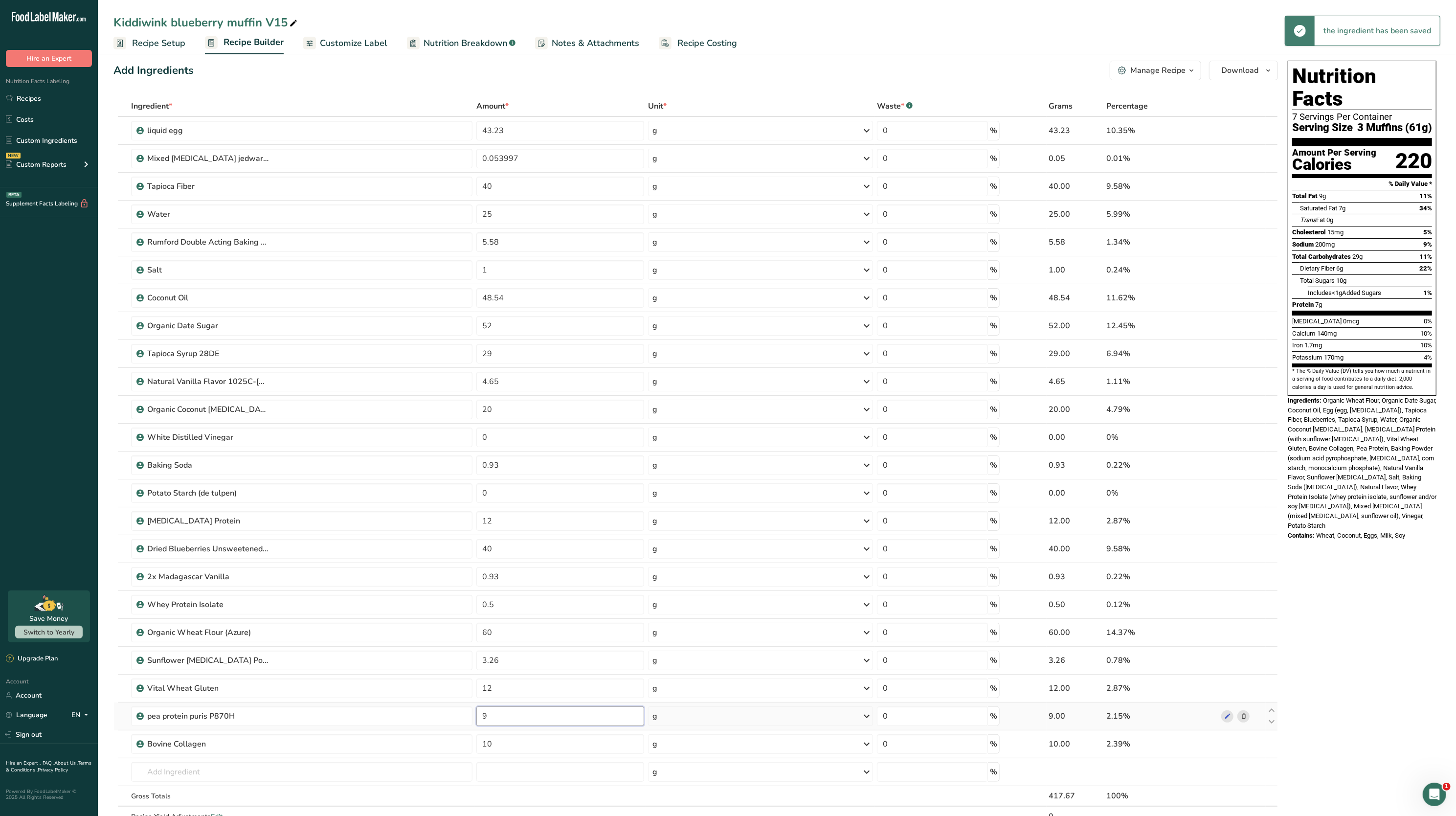
click at [540, 721] on input "9" at bounding box center [561, 716] width 168 height 20
type input "10"
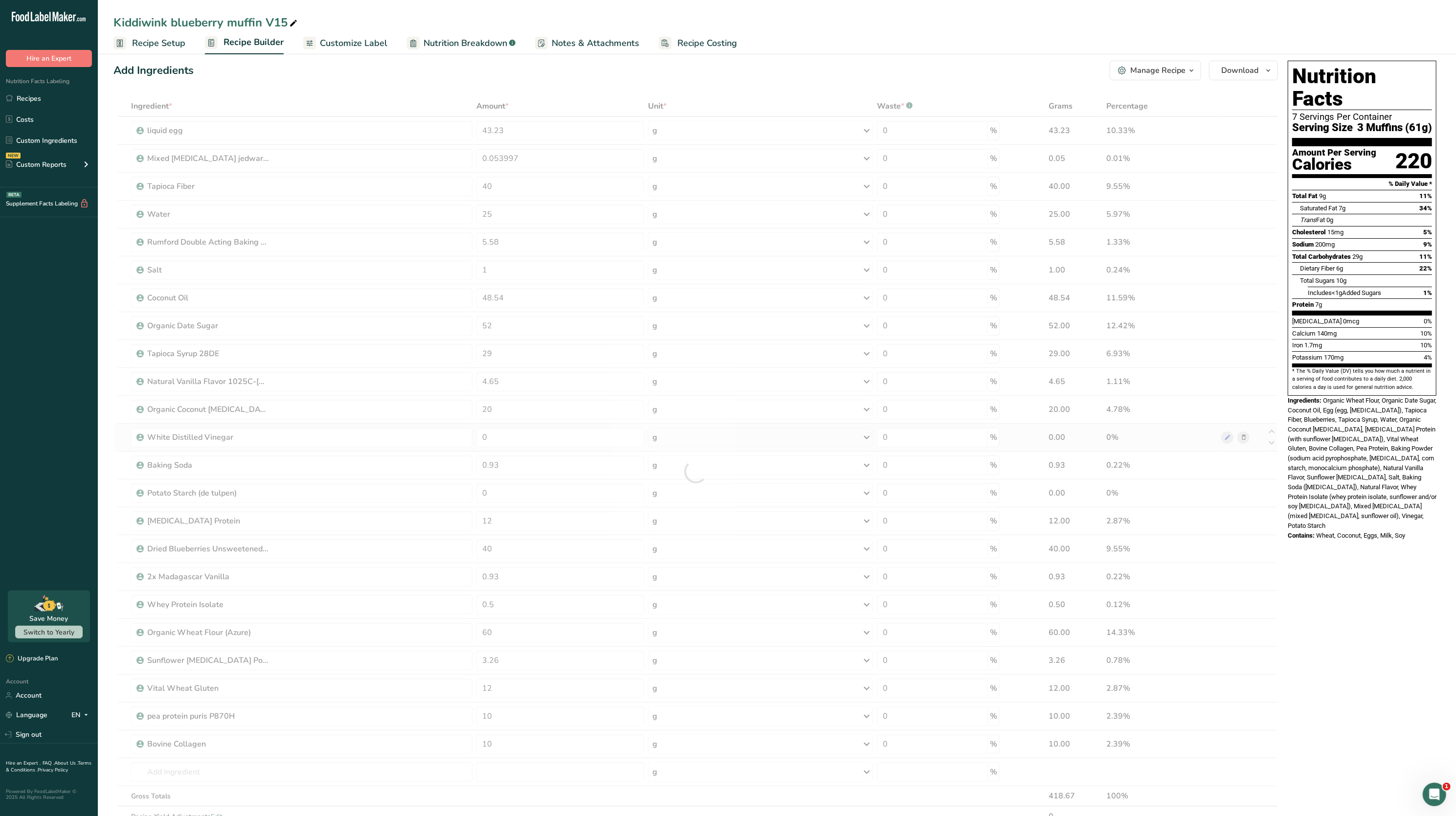
click at [1236, 437] on div "Ingredient * Amount * Unit * Waste * .a-a{fill:#347362;}.b-a{fill:#fff;} Grams …" at bounding box center [695, 470] width 1164 height 751
